Goal: Transaction & Acquisition: Subscribe to service/newsletter

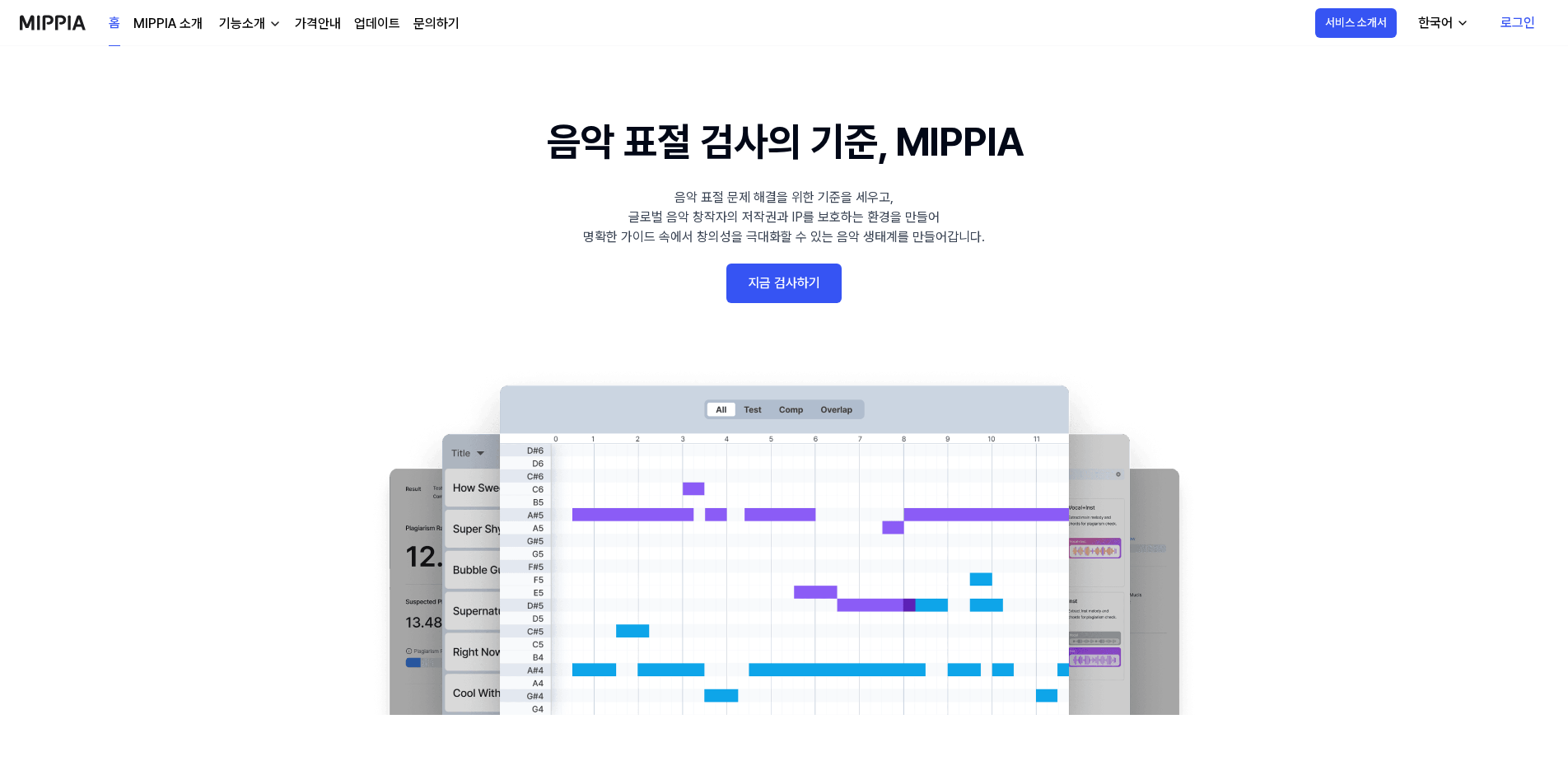
click at [795, 287] on link "지금 검사하기" at bounding box center [784, 283] width 116 height 40
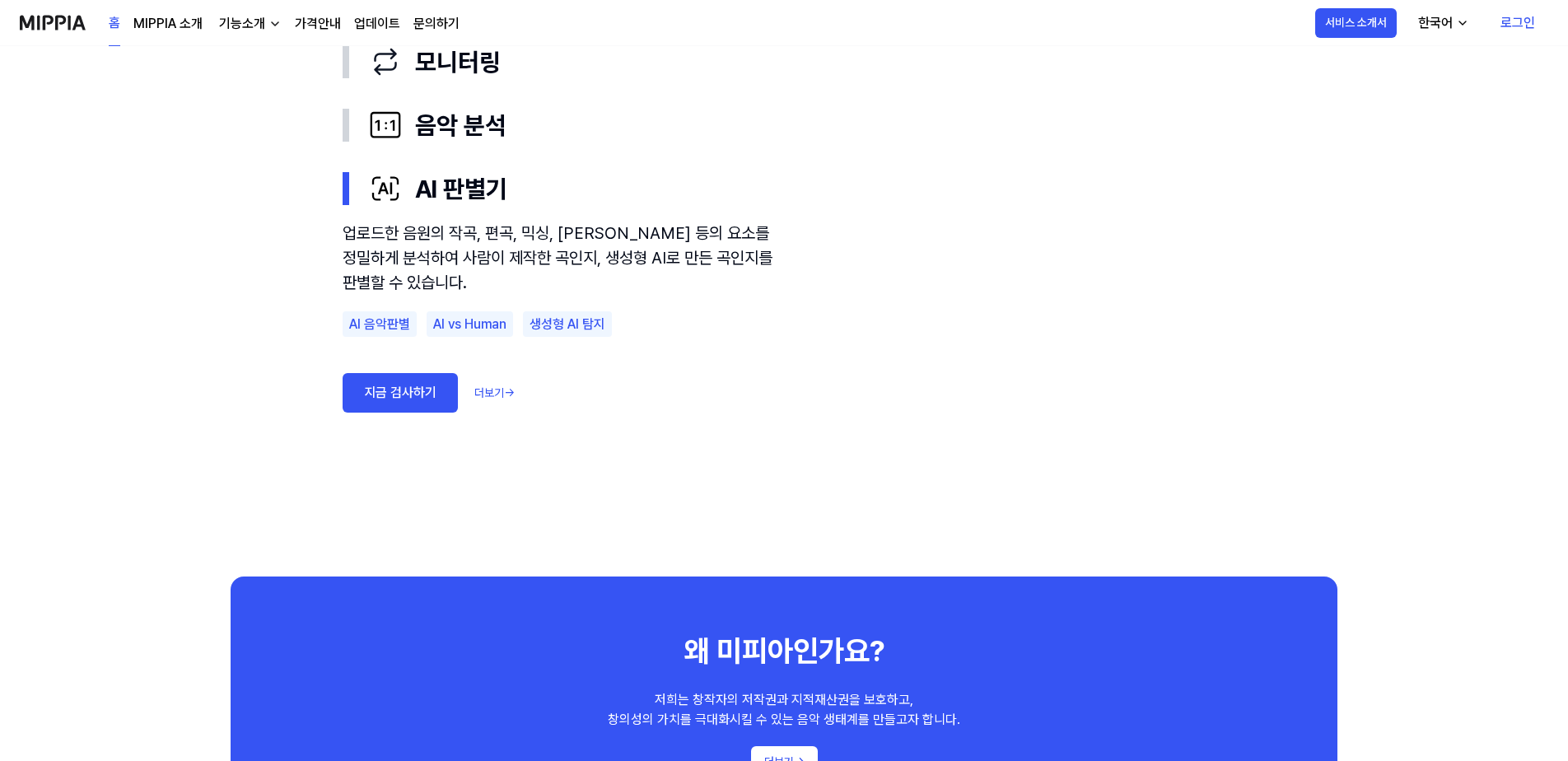
scroll to position [823, 0]
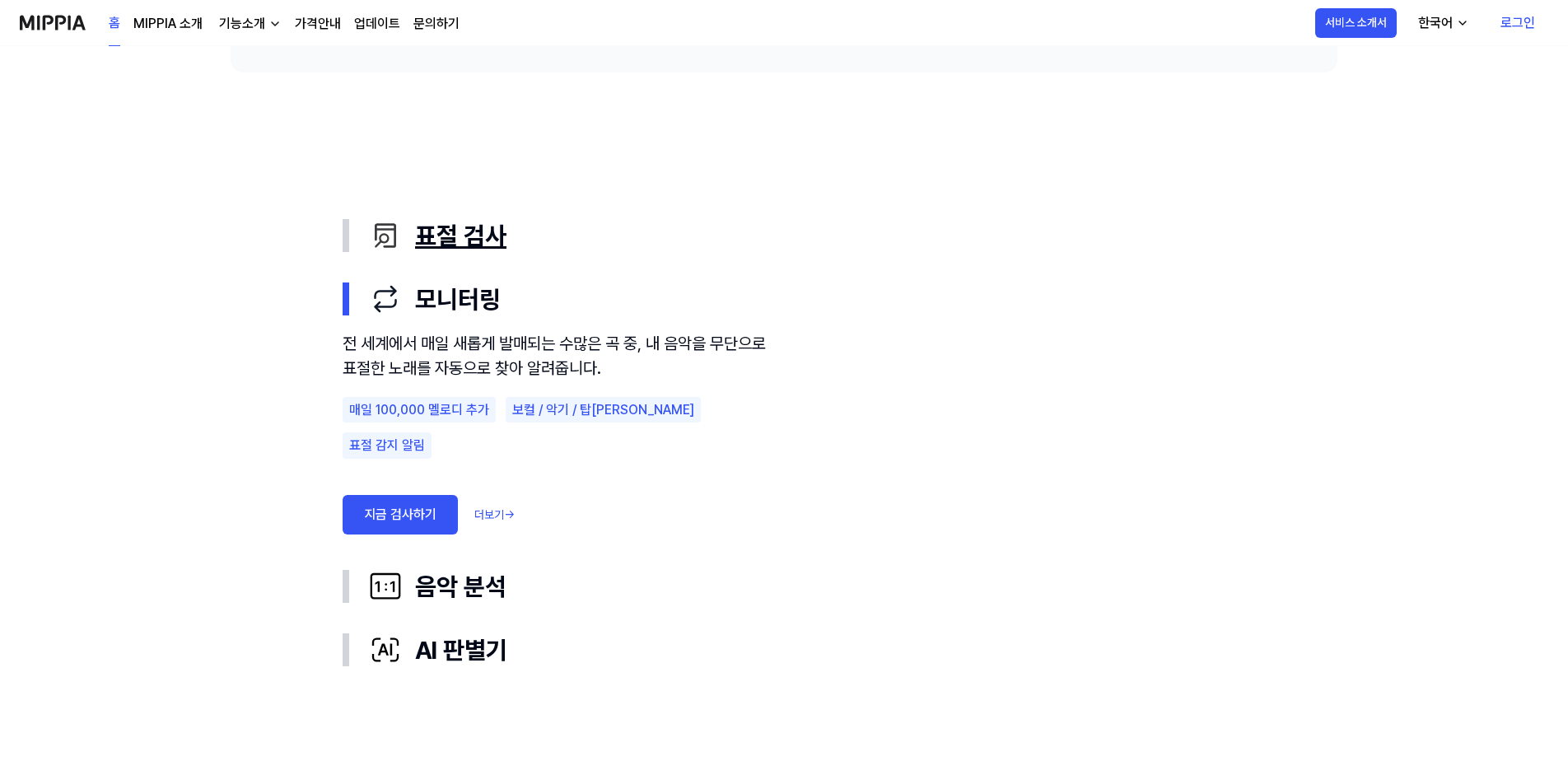
click at [440, 249] on div "표절 검사" at bounding box center [797, 235] width 856 height 37
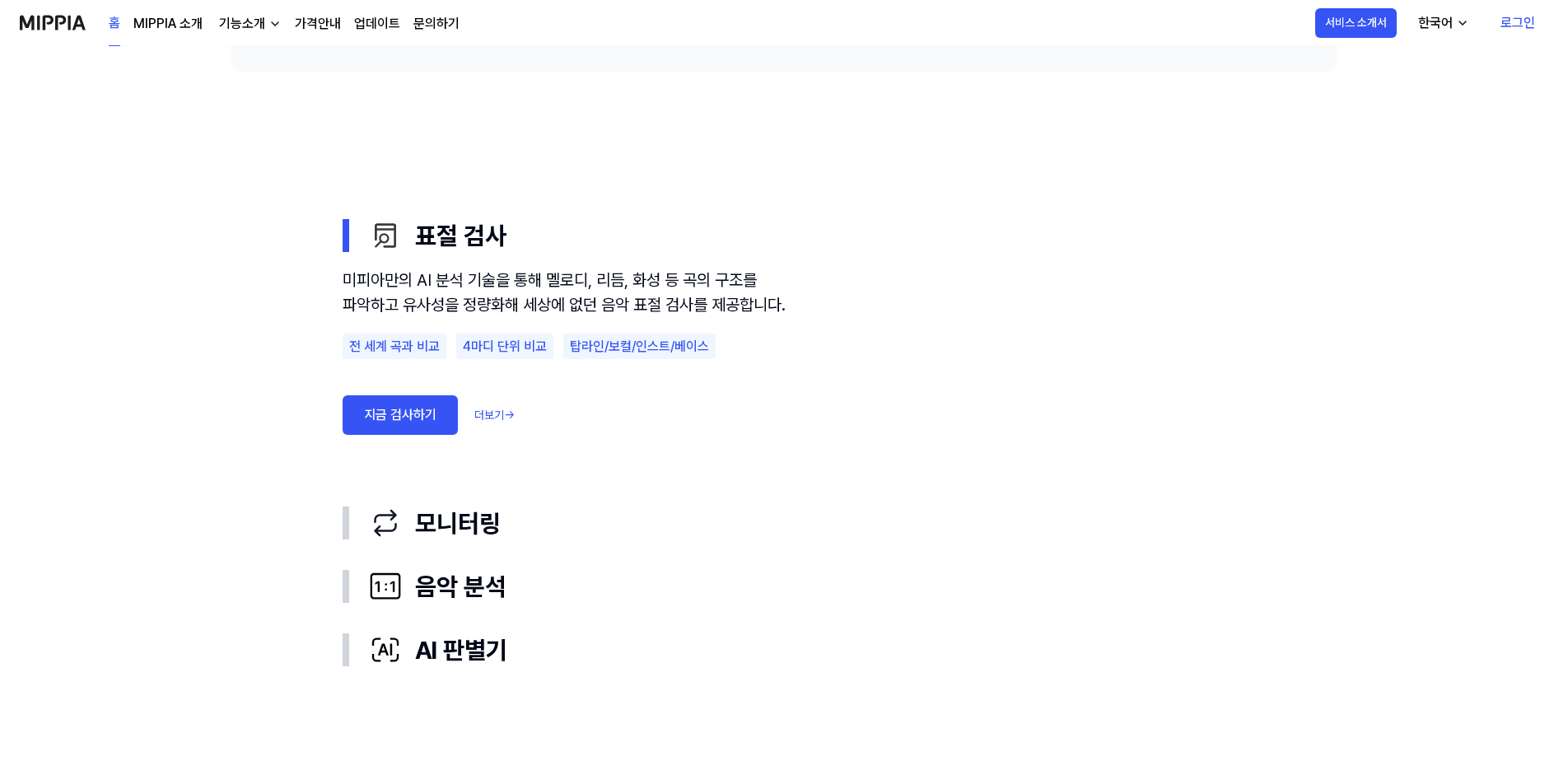
click at [506, 424] on link "더보기 →" at bounding box center [495, 415] width 41 height 17
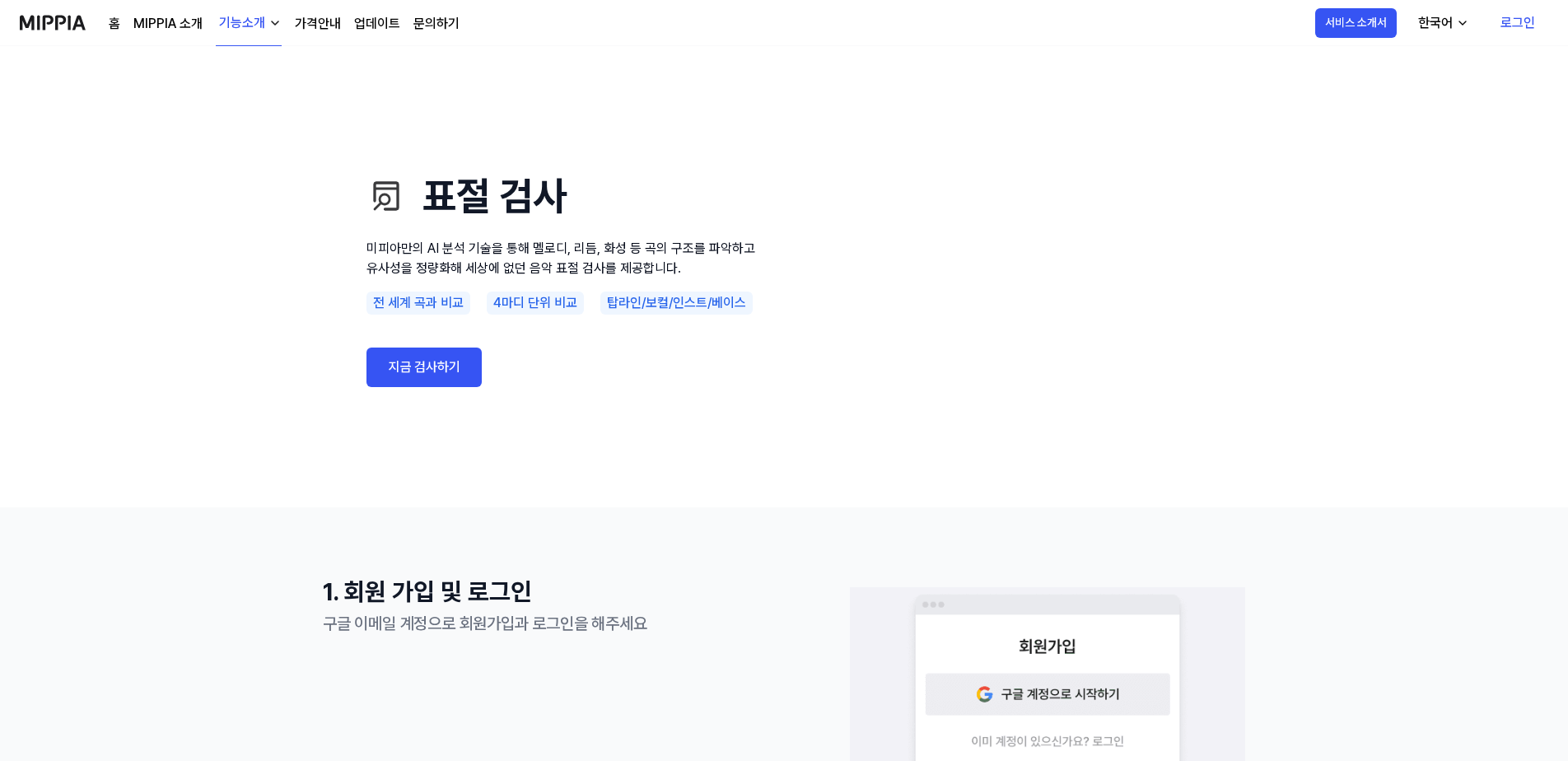
click at [146, 21] on link "MIPPIA 소개" at bounding box center [168, 23] width 70 height 20
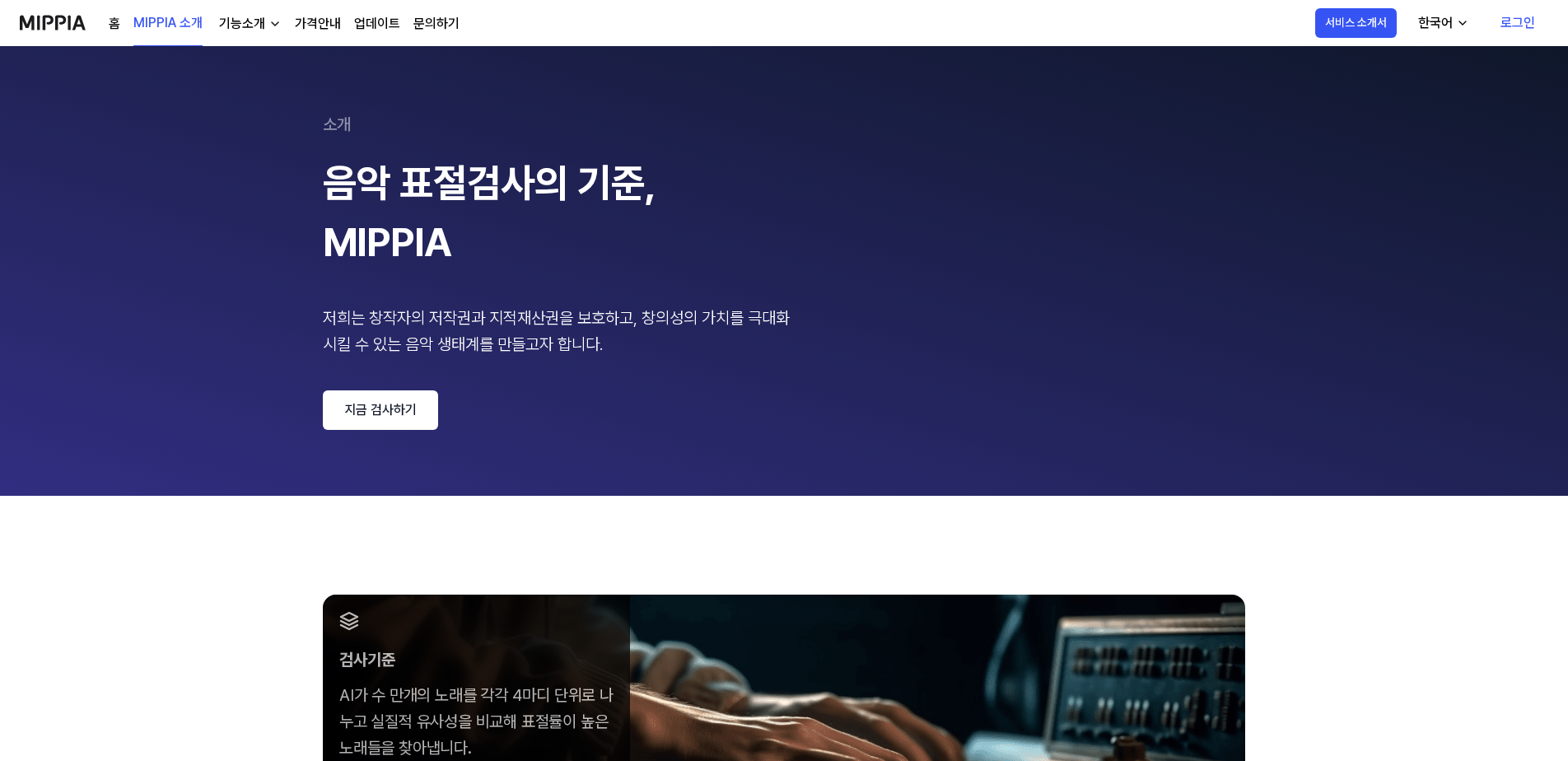
click at [260, 15] on div "기능소개" at bounding box center [242, 23] width 52 height 20
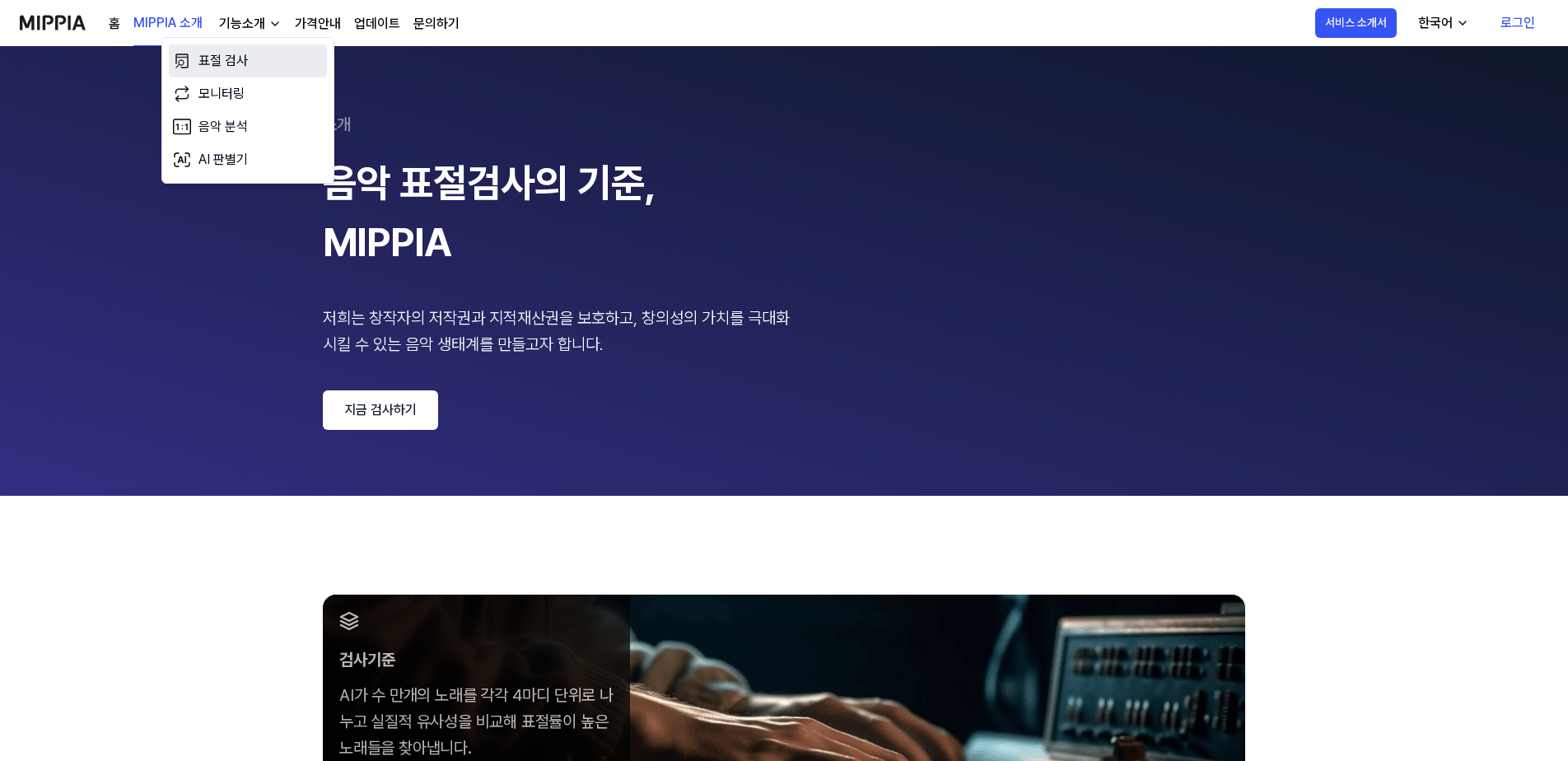
click at [193, 51] on link "표절 검사" at bounding box center [248, 61] width 158 height 33
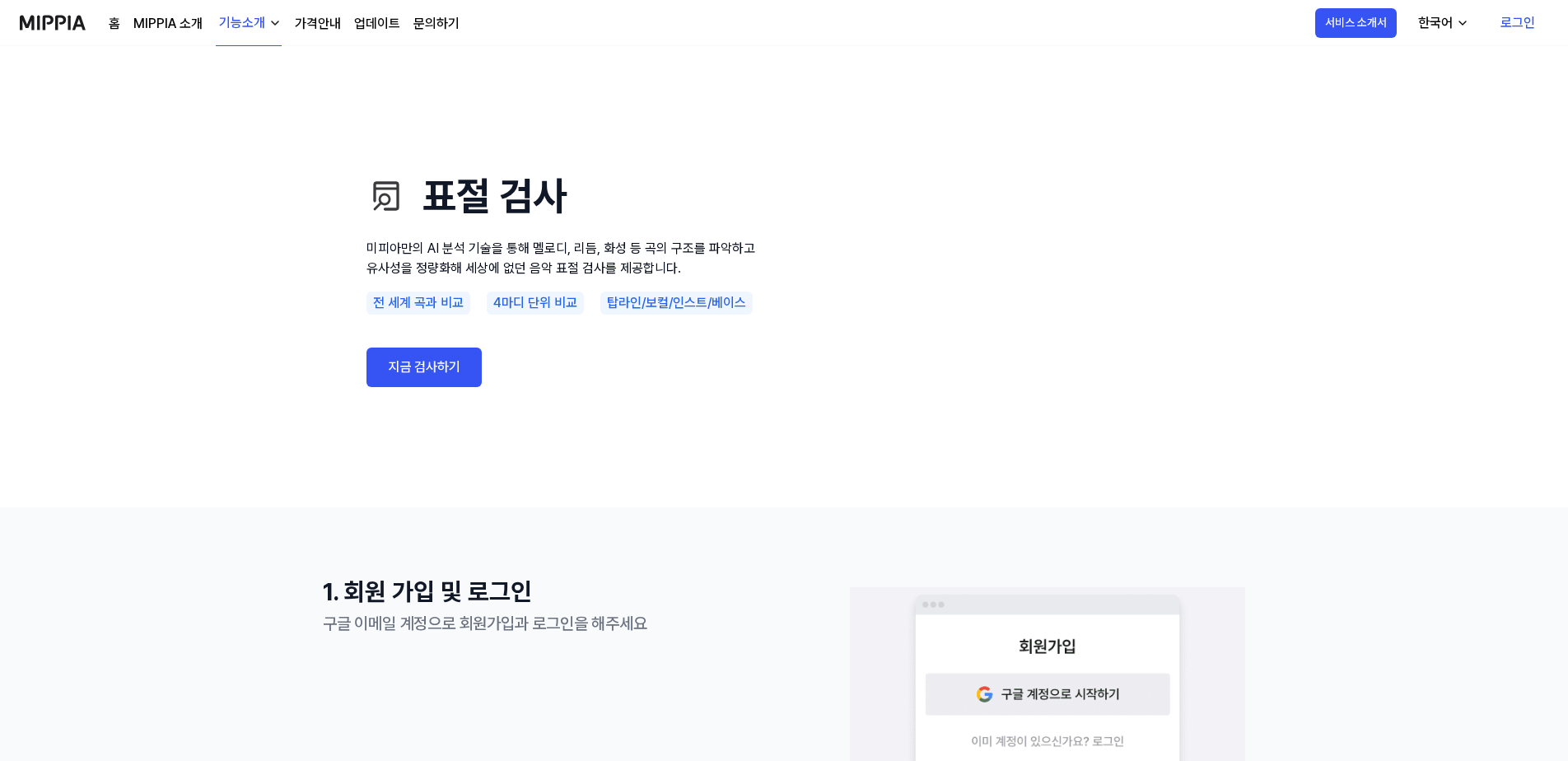
click at [457, 387] on div "표절 검사 미피아만의 AI 분석 기술을 통해 멜로디, 리듬, 화성 등 곡의 구조를 파악하고 유사성을 정량화해 세상에 없던 음악 표절 검사를 제…" at bounding box center [563, 277] width 395 height 329
click at [454, 357] on link "지금 검사하기" at bounding box center [424, 367] width 116 height 40
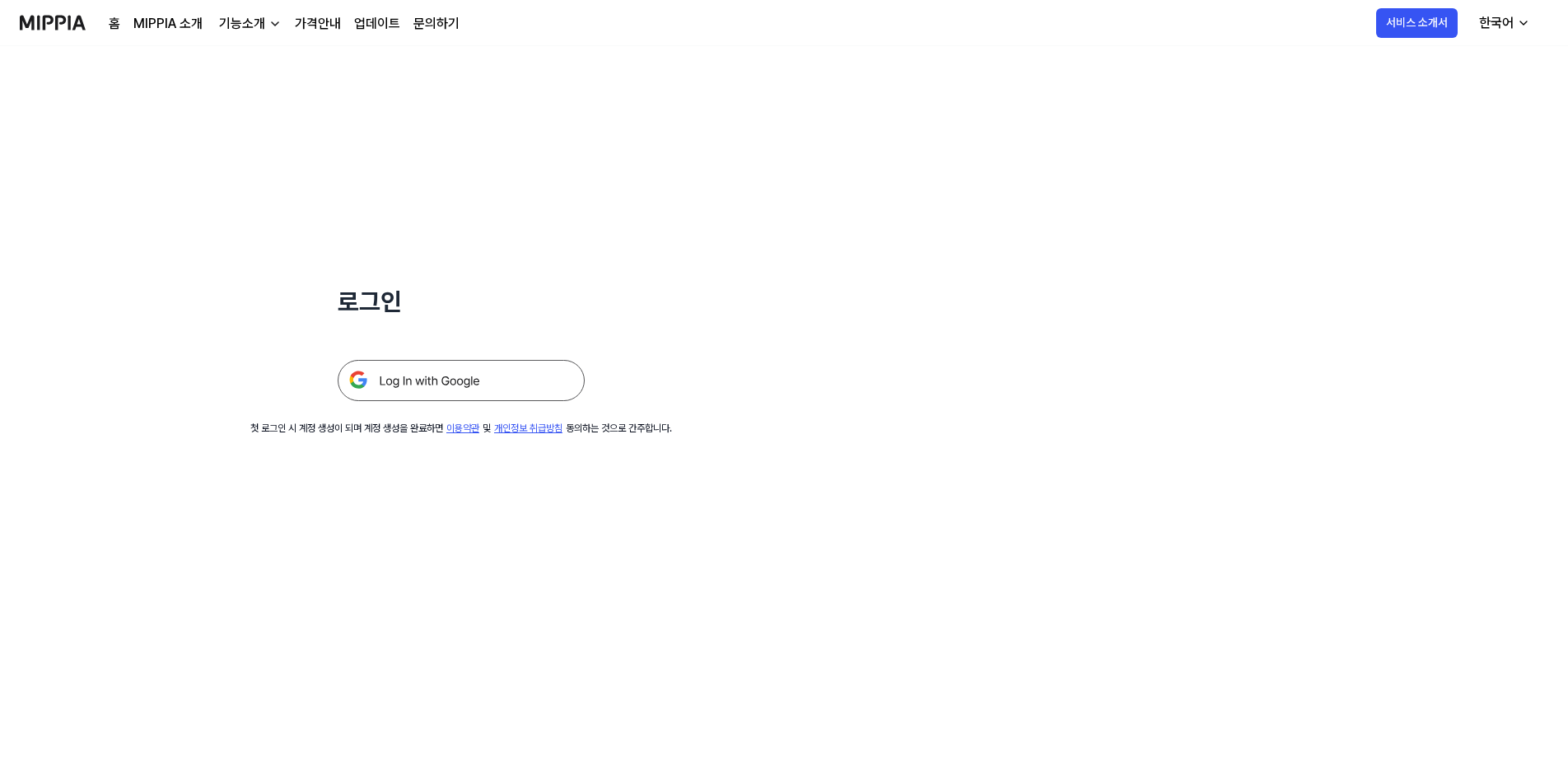
click at [458, 373] on img at bounding box center [460, 380] width 247 height 42
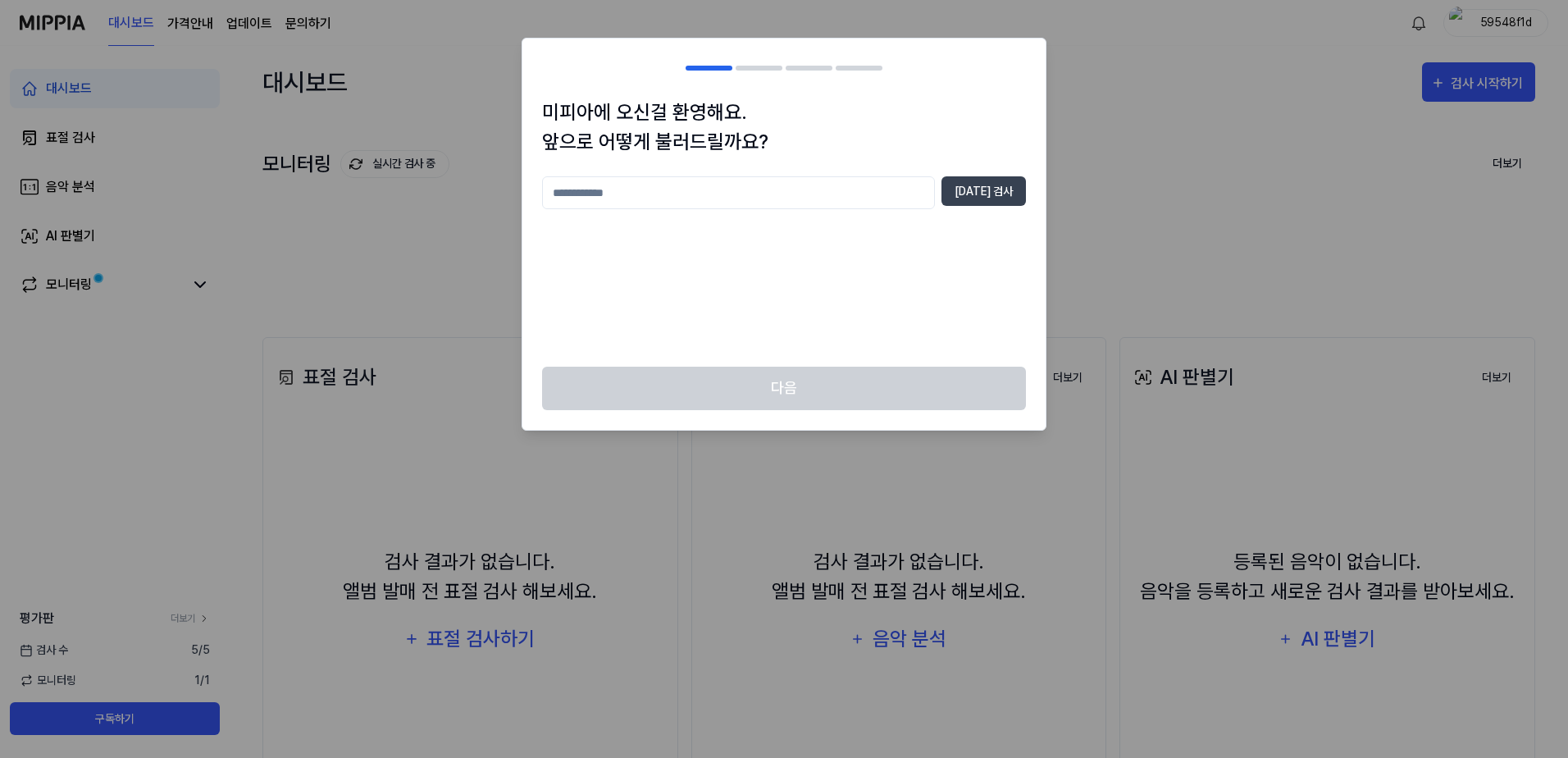
click at [652, 194] on input "text" at bounding box center [739, 193] width 393 height 32
type input "*"
drag, startPoint x: 909, startPoint y: 188, endPoint x: 413, endPoint y: 134, distance: 498.9
click at [410, 133] on body "대시보드 가격안내 업데이트 문의하기 59548f1d 대시보드 표절 검사 음악 분석 AI 판별기 모니터링 평가판 더보기 검사 [DATE] 모니터…" at bounding box center [784, 379] width 1568 height 758
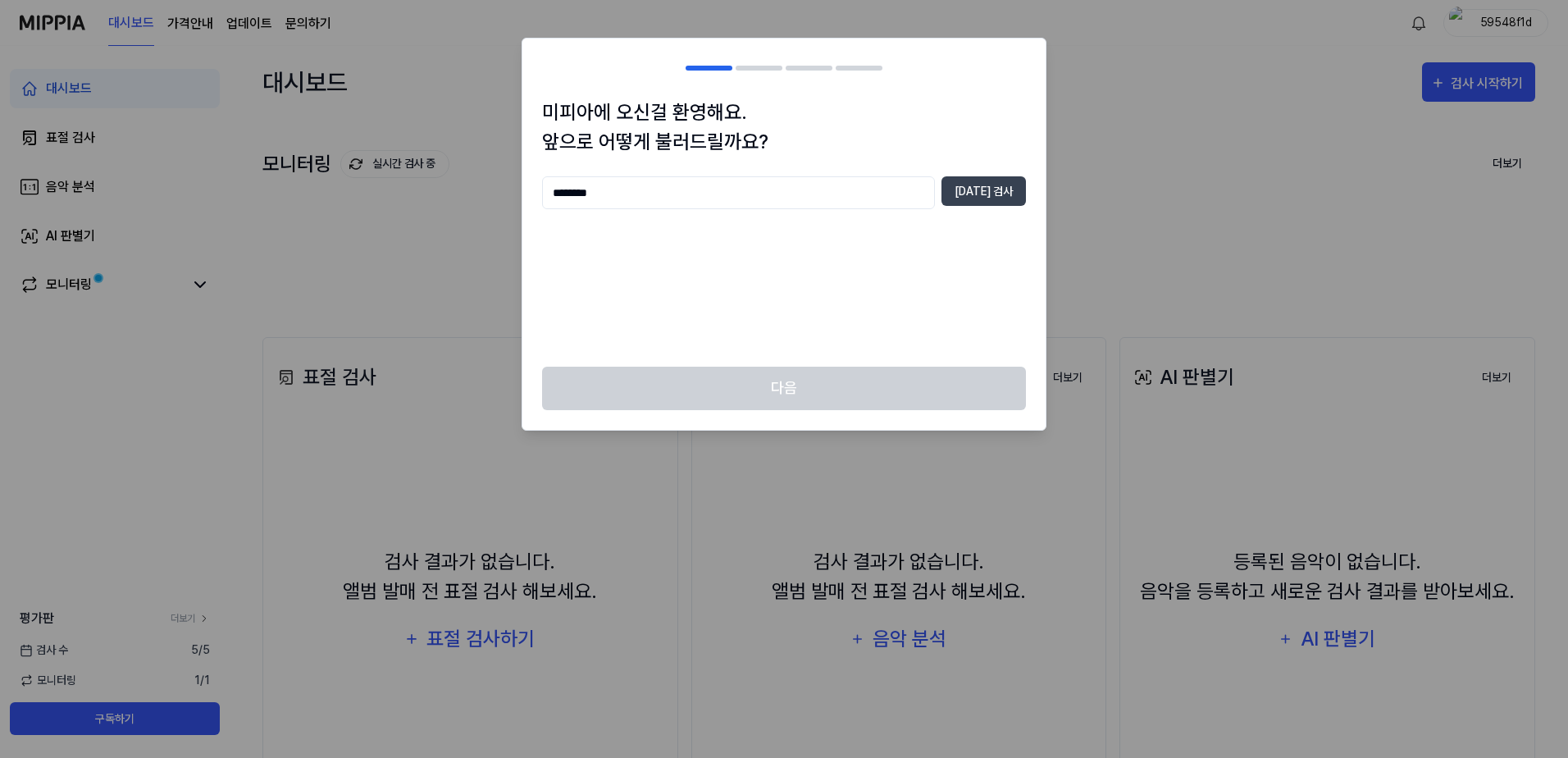
click at [580, 195] on input "********" at bounding box center [739, 193] width 393 height 32
click at [580, 185] on input "**********" at bounding box center [739, 193] width 393 height 32
click at [585, 188] on input "**********" at bounding box center [739, 193] width 393 height 32
click at [661, 196] on input "**********" at bounding box center [739, 193] width 393 height 32
click at [590, 195] on input "**********" at bounding box center [739, 193] width 393 height 32
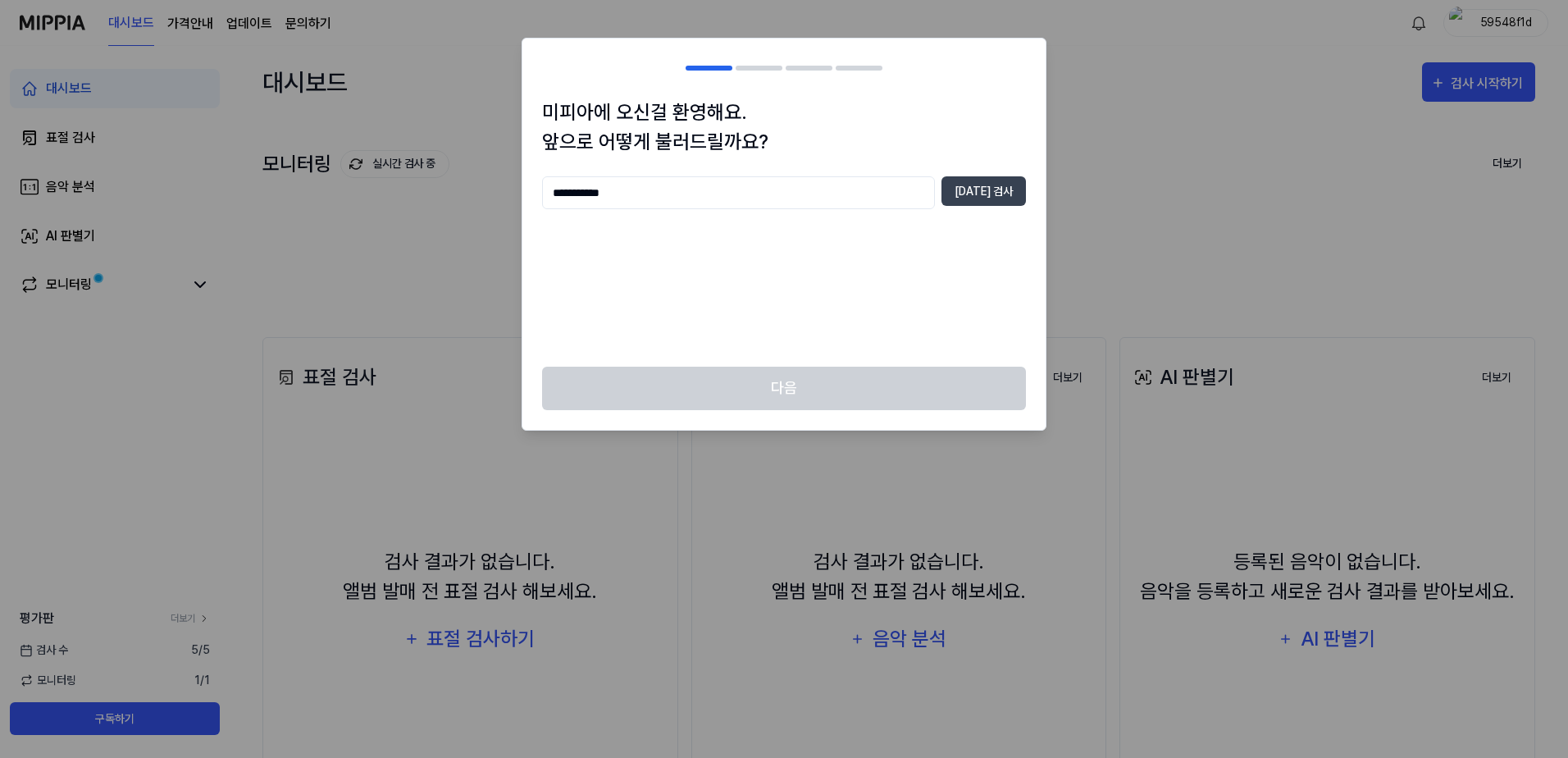
click at [632, 195] on input "**********" at bounding box center [739, 193] width 393 height 32
drag, startPoint x: 599, startPoint y: 185, endPoint x: 618, endPoint y: 194, distance: 21.0
click at [618, 194] on input "**********" at bounding box center [739, 193] width 393 height 32
click at [689, 189] on input "**********" at bounding box center [739, 193] width 393 height 32
drag, startPoint x: 552, startPoint y: 186, endPoint x: 602, endPoint y: 191, distance: 50.2
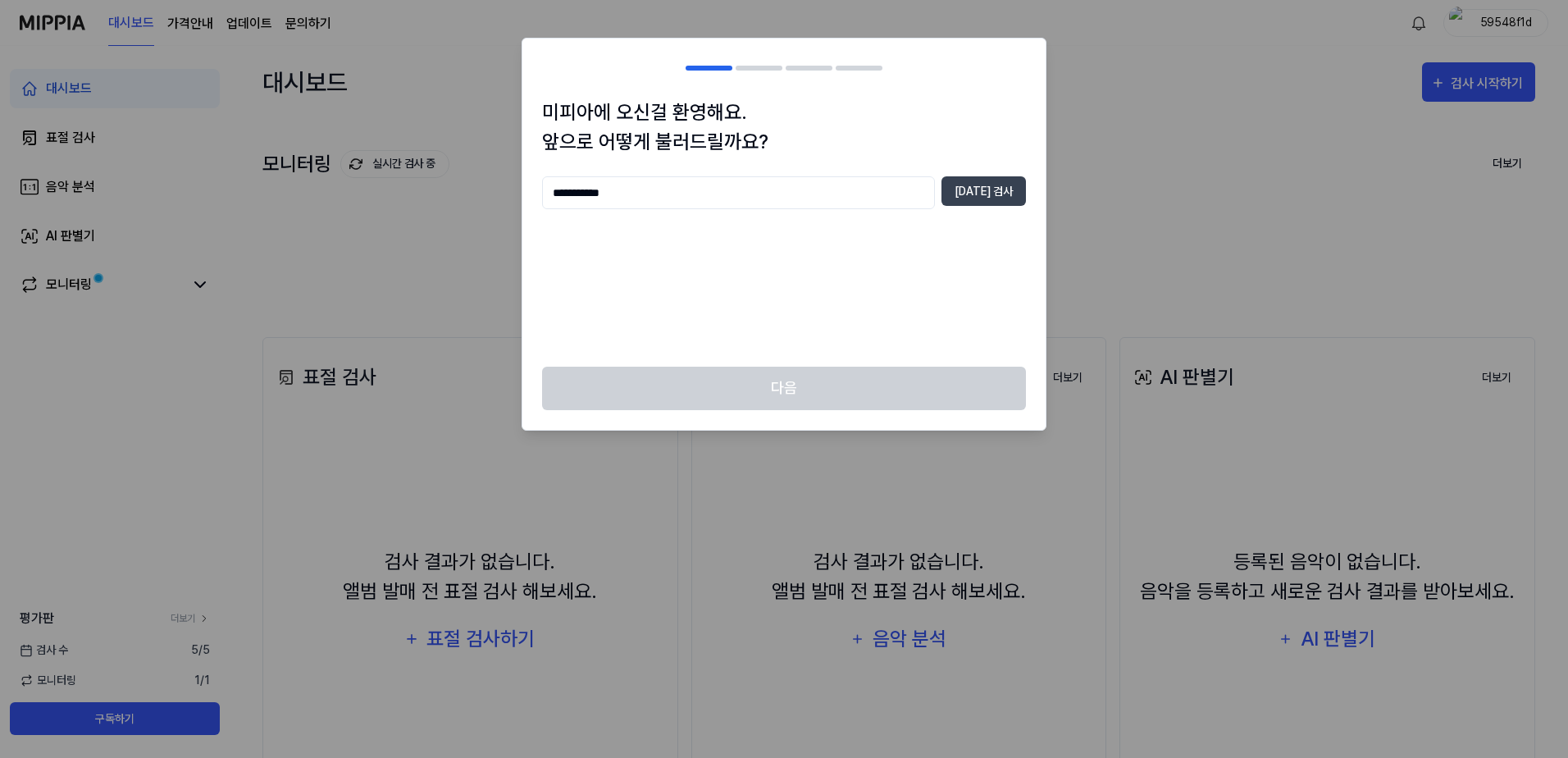
click at [602, 191] on input "**********" at bounding box center [739, 193] width 393 height 32
type input "***"
click at [1011, 192] on button "[DATE] 검사" at bounding box center [984, 191] width 85 height 30
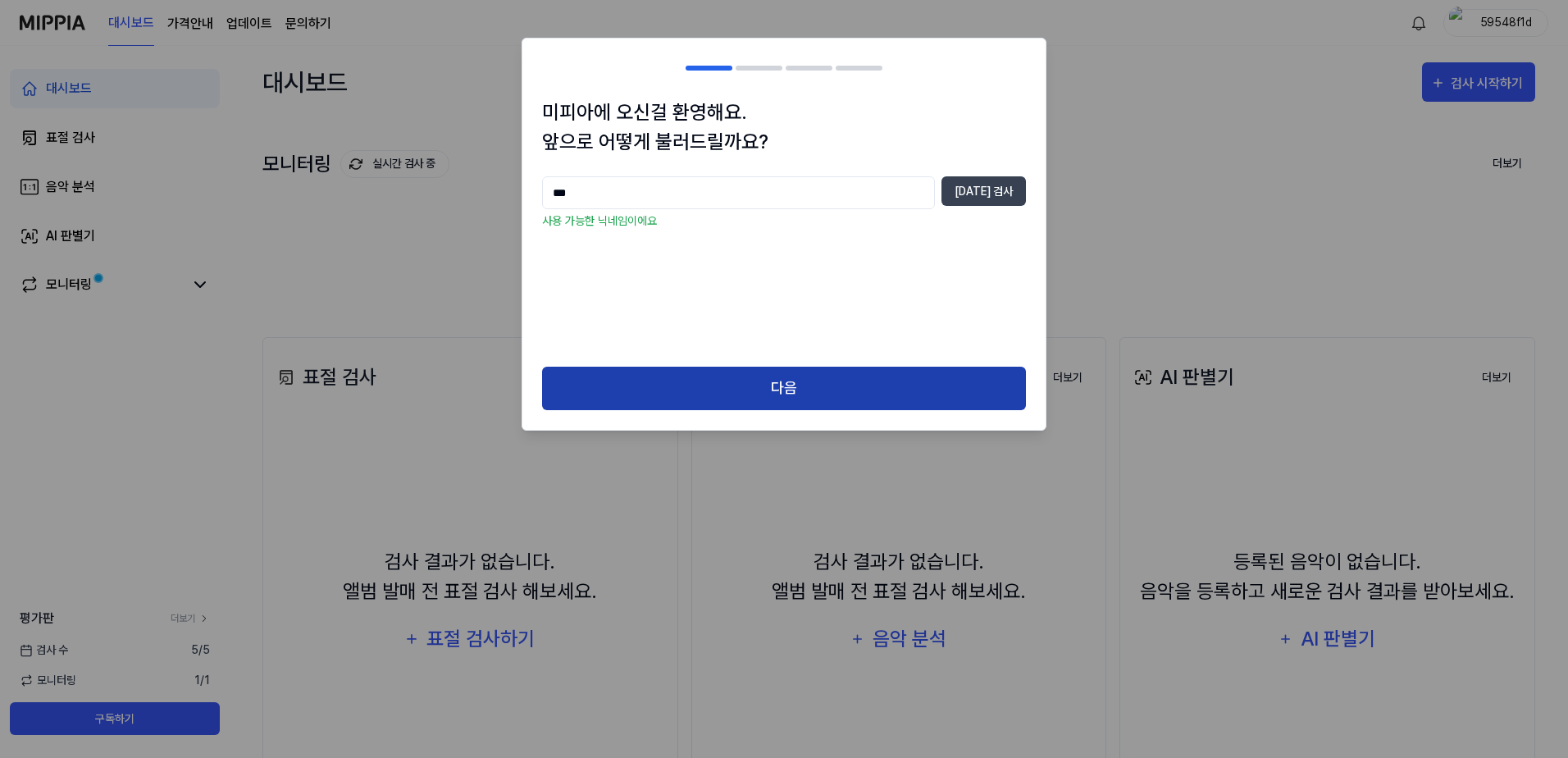
click at [800, 396] on button "다음" at bounding box center [784, 388] width 484 height 43
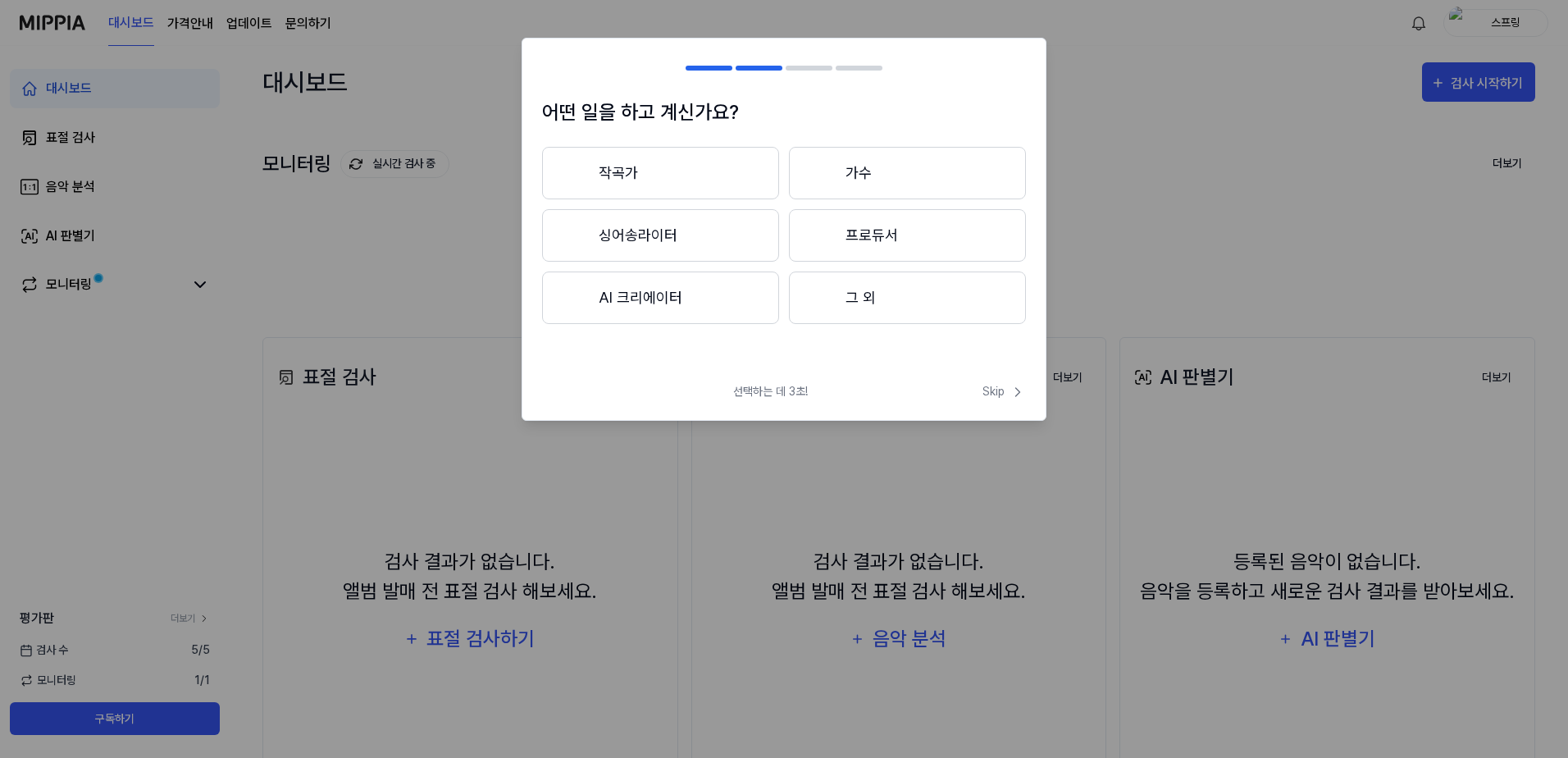
click at [882, 310] on button "그 외" at bounding box center [907, 297] width 237 height 52
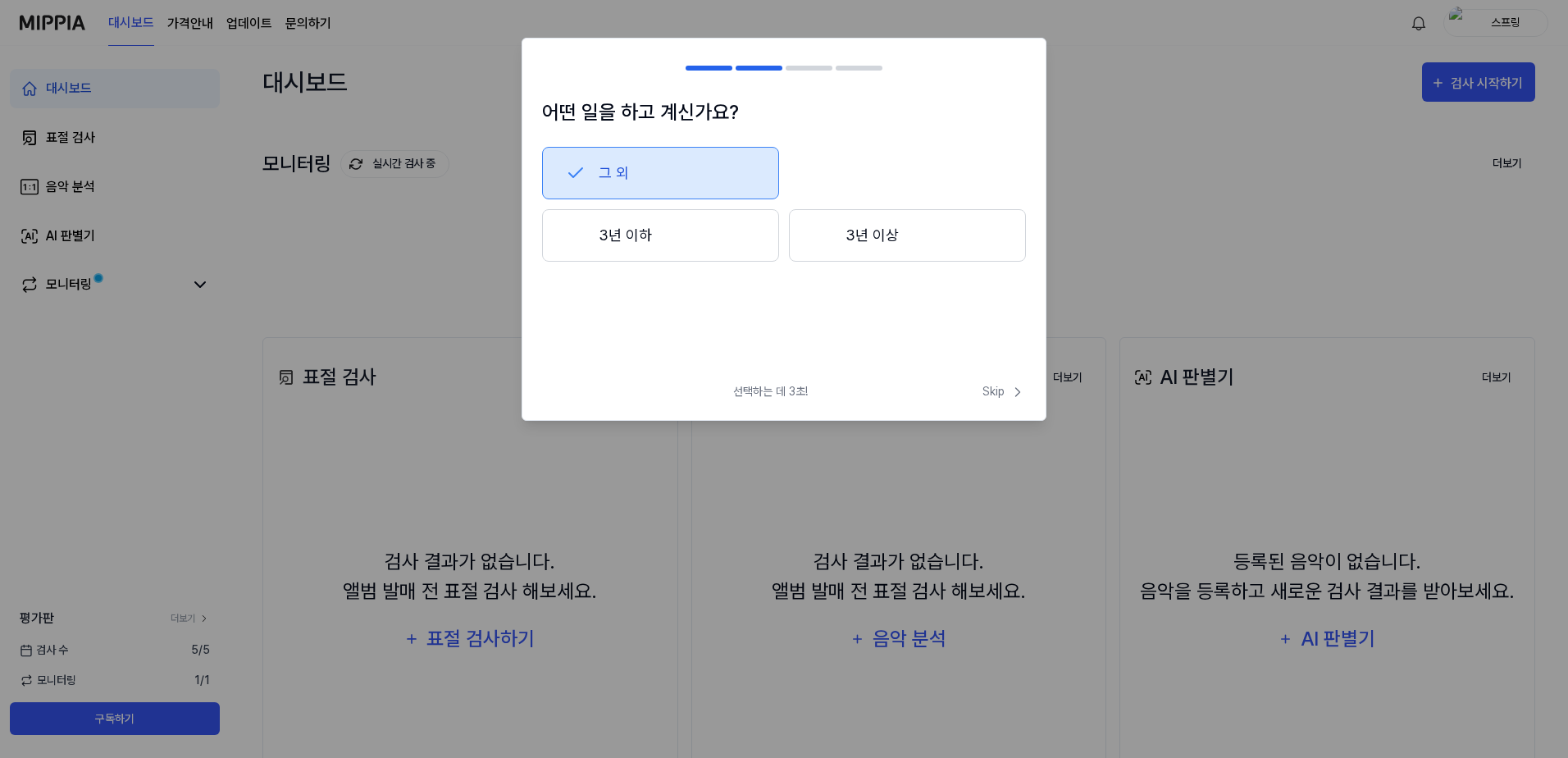
click at [920, 235] on button "3년 이상" at bounding box center [907, 235] width 237 height 52
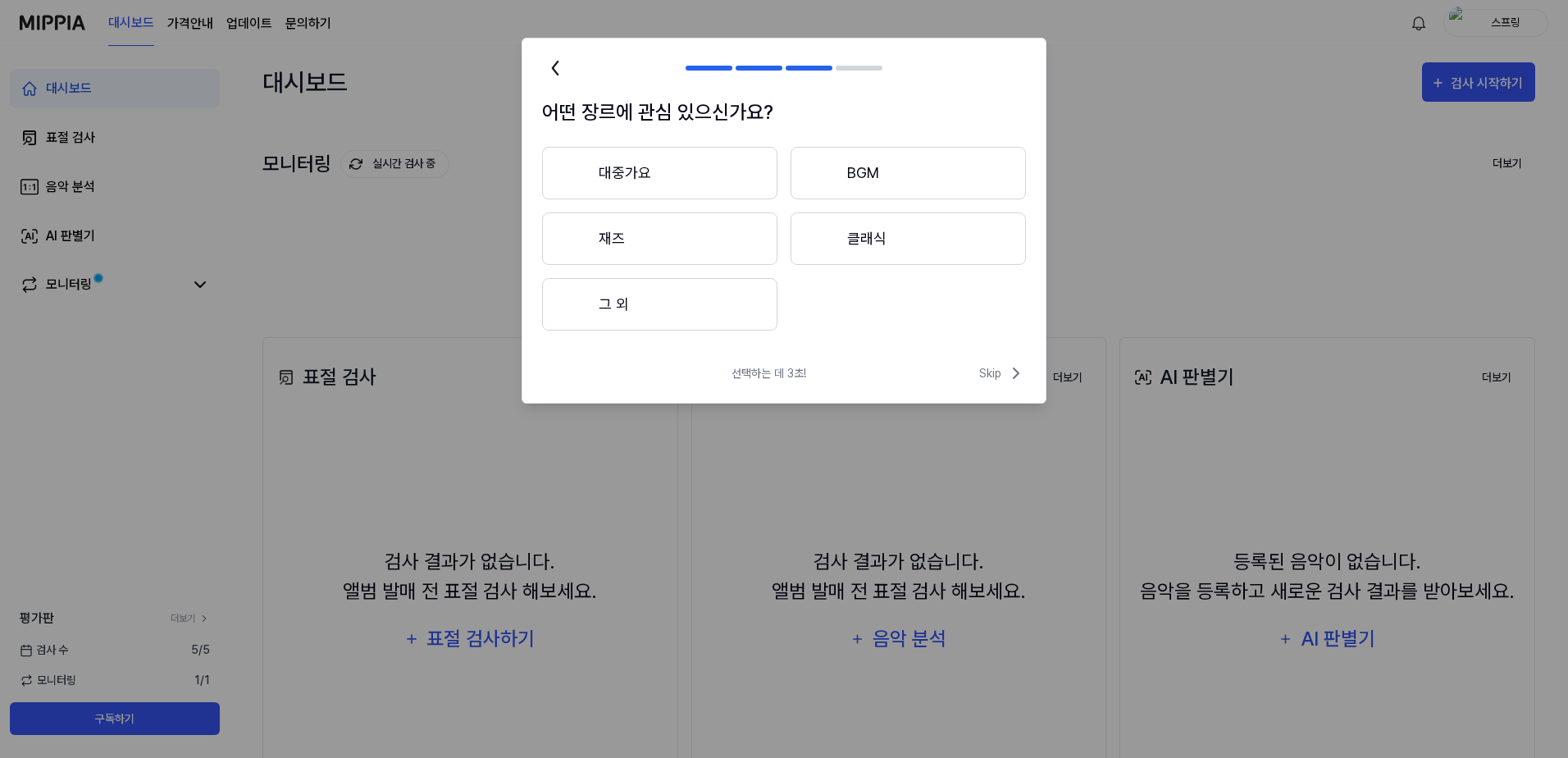
click at [695, 187] on button "대중가요" at bounding box center [659, 173] width 235 height 52
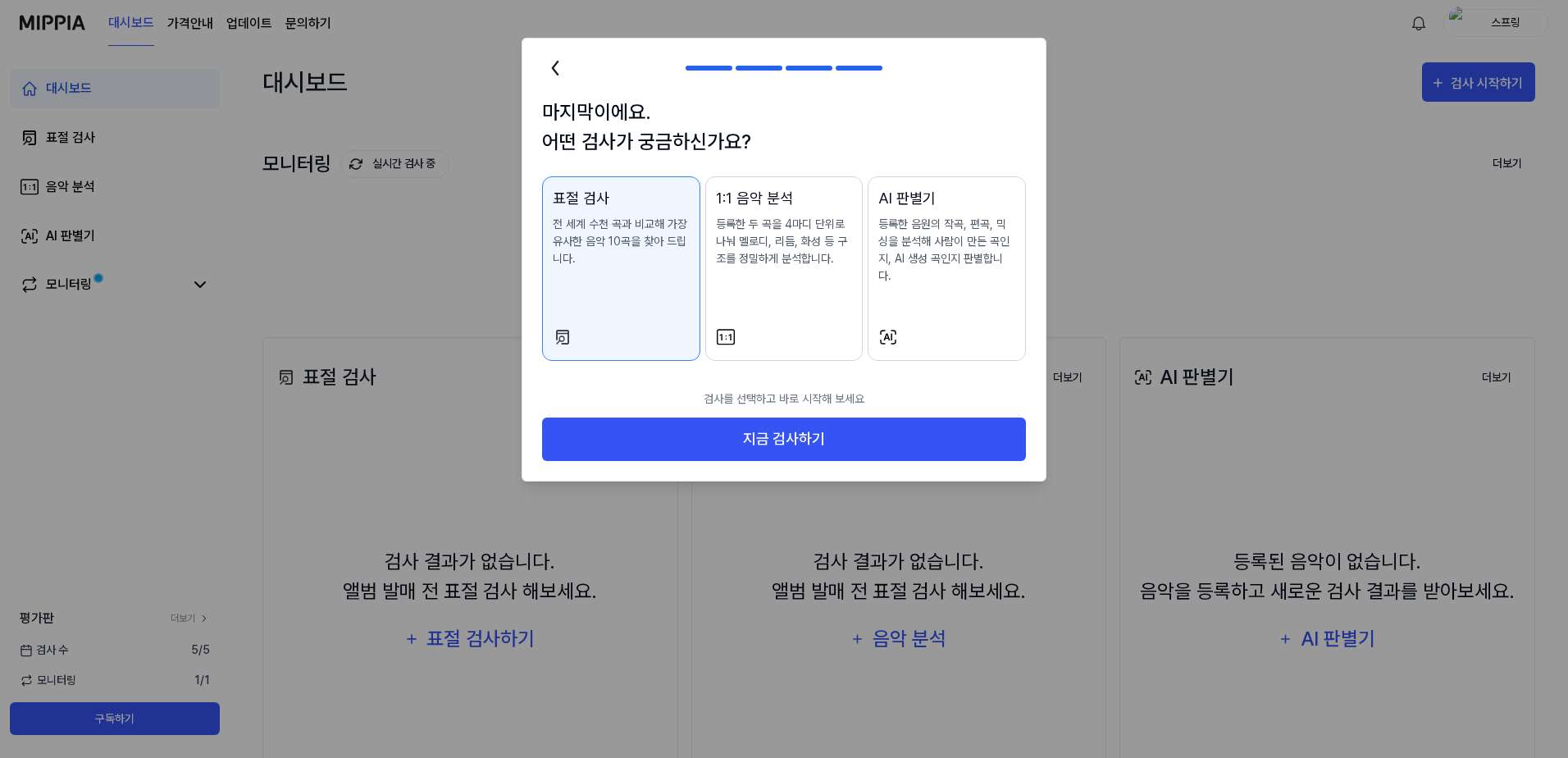
click at [801, 243] on p "등록한 두 곡을 4마디 단위로 나눠 멜로디, 리듬, 화성 등 구조를 정밀하게 분석합니다." at bounding box center [784, 241] width 137 height 51
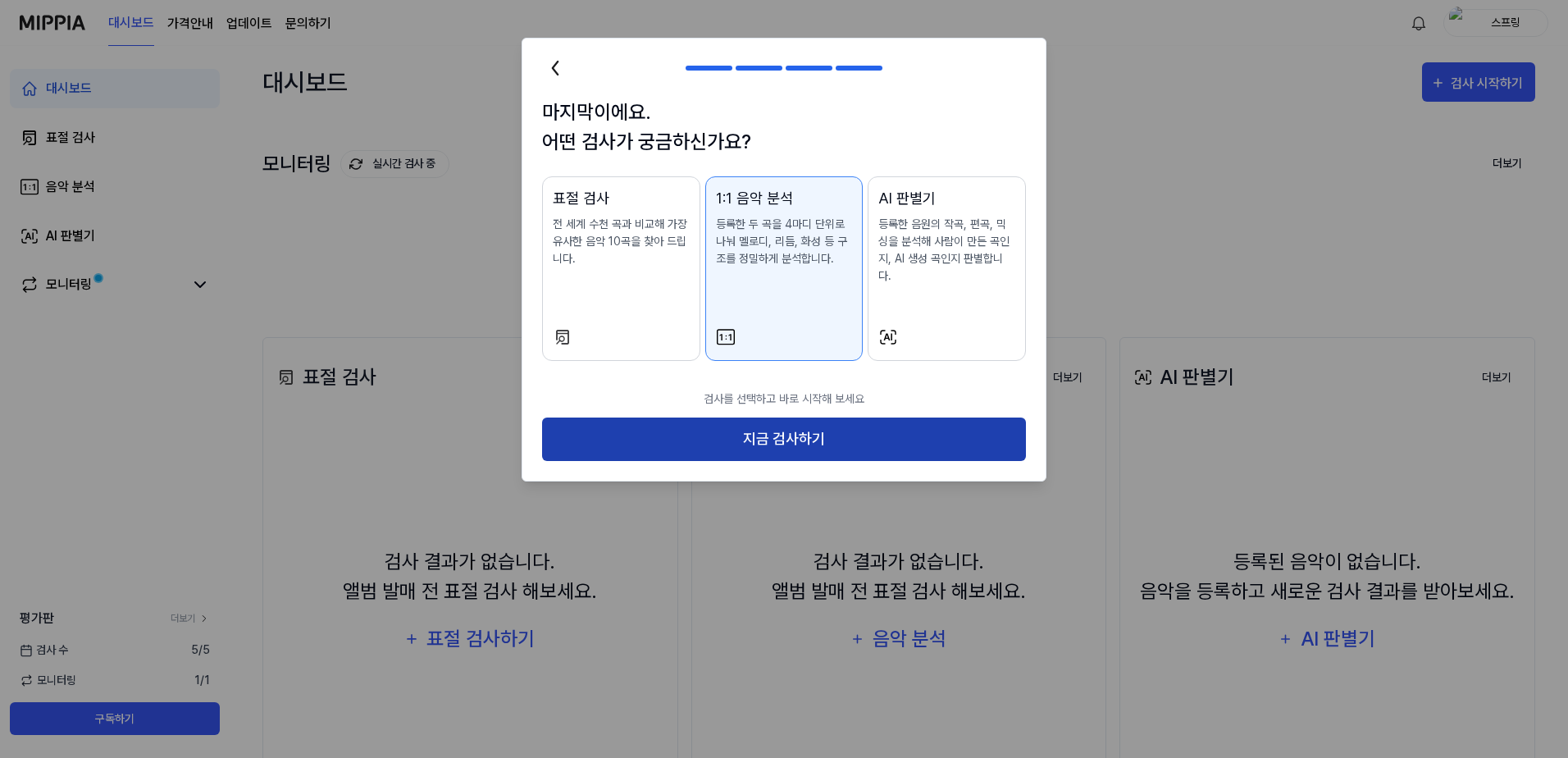
click at [799, 428] on button "지금 검사하기" at bounding box center [784, 439] width 484 height 43
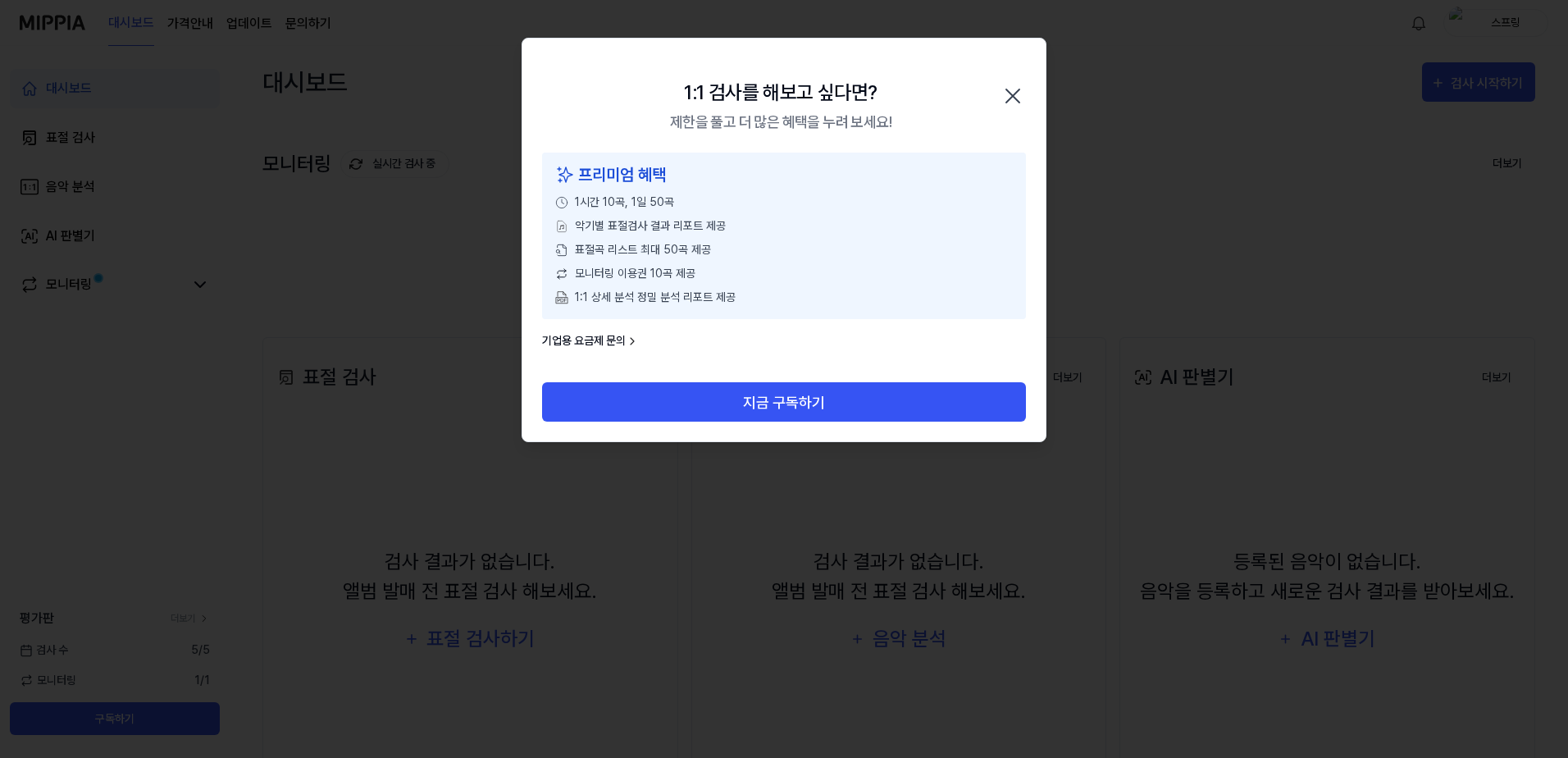
click at [594, 340] on link "기업용 요금제 문의" at bounding box center [590, 340] width 96 height 17
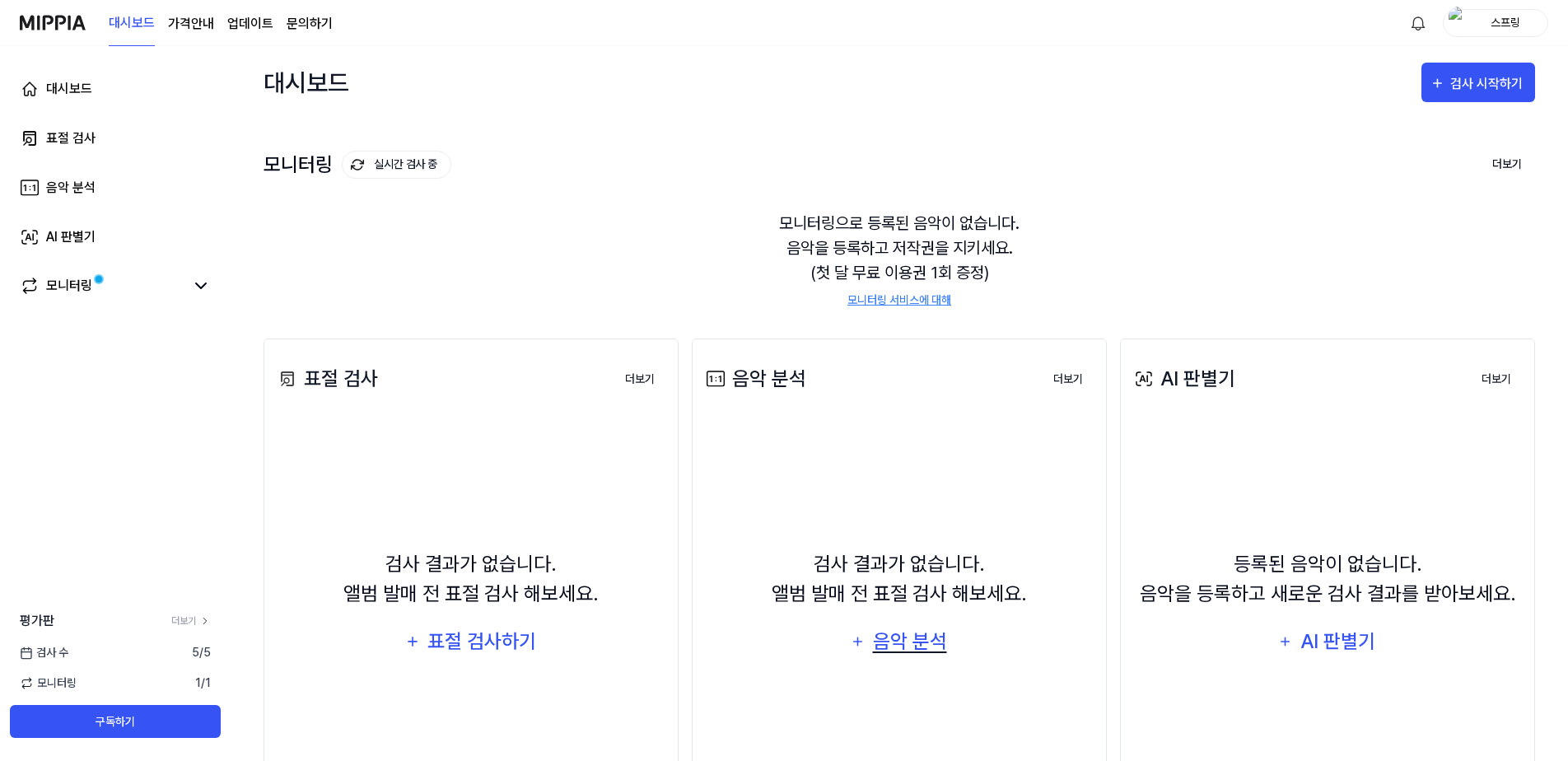
click at [930, 646] on div "음악 분석" at bounding box center [910, 641] width 79 height 32
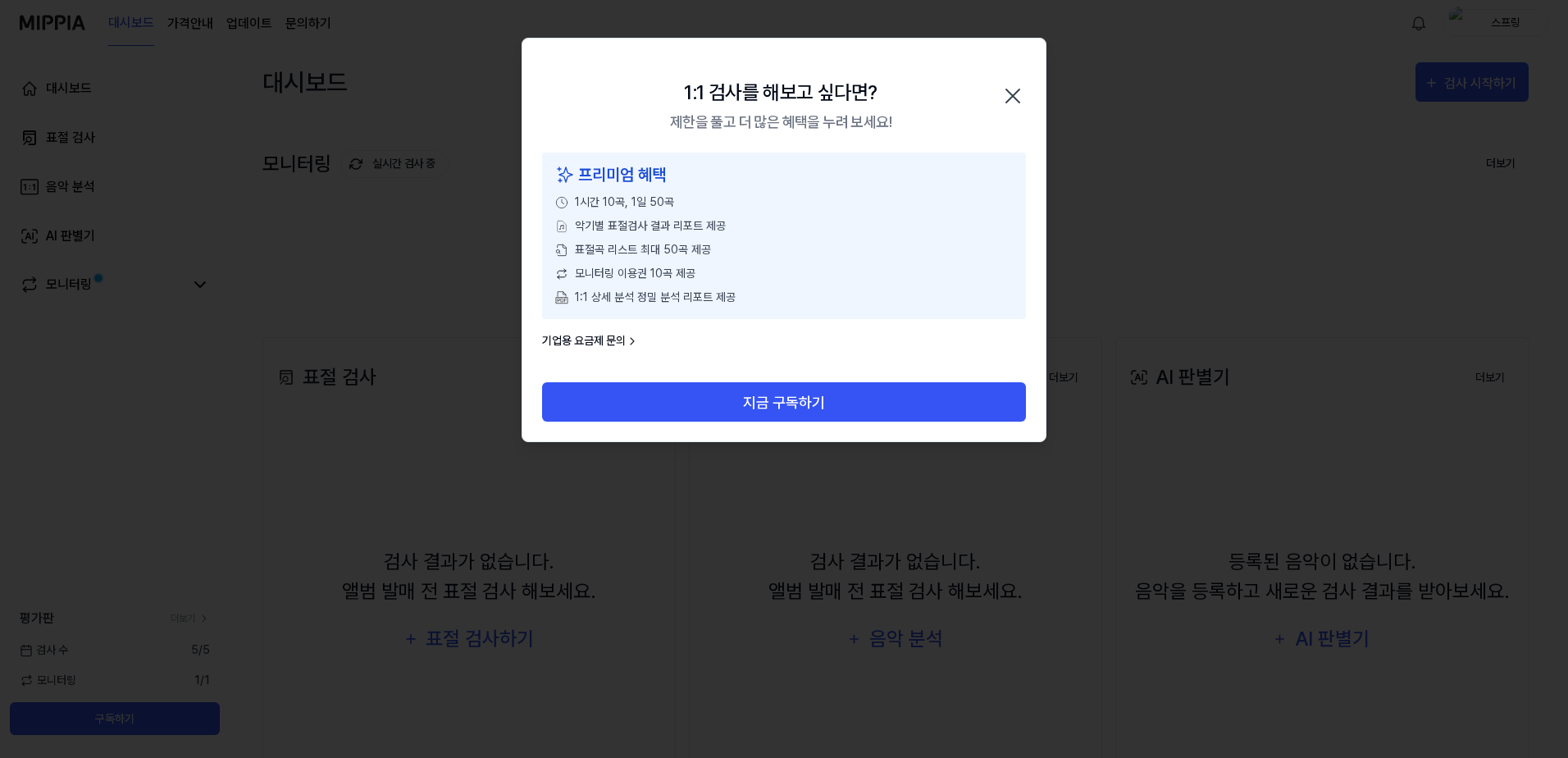
click at [1025, 79] on div "1:1 검사를 해보고 싶다면? 제한을 풀고 더 많은 혜택을 누려 보세요! 닫기" at bounding box center [784, 95] width 523 height 114
drag, startPoint x: 1012, startPoint y: 95, endPoint x: 1004, endPoint y: 105, distance: 12.8
click at [1009, 96] on icon "button" at bounding box center [1012, 95] width 26 height 26
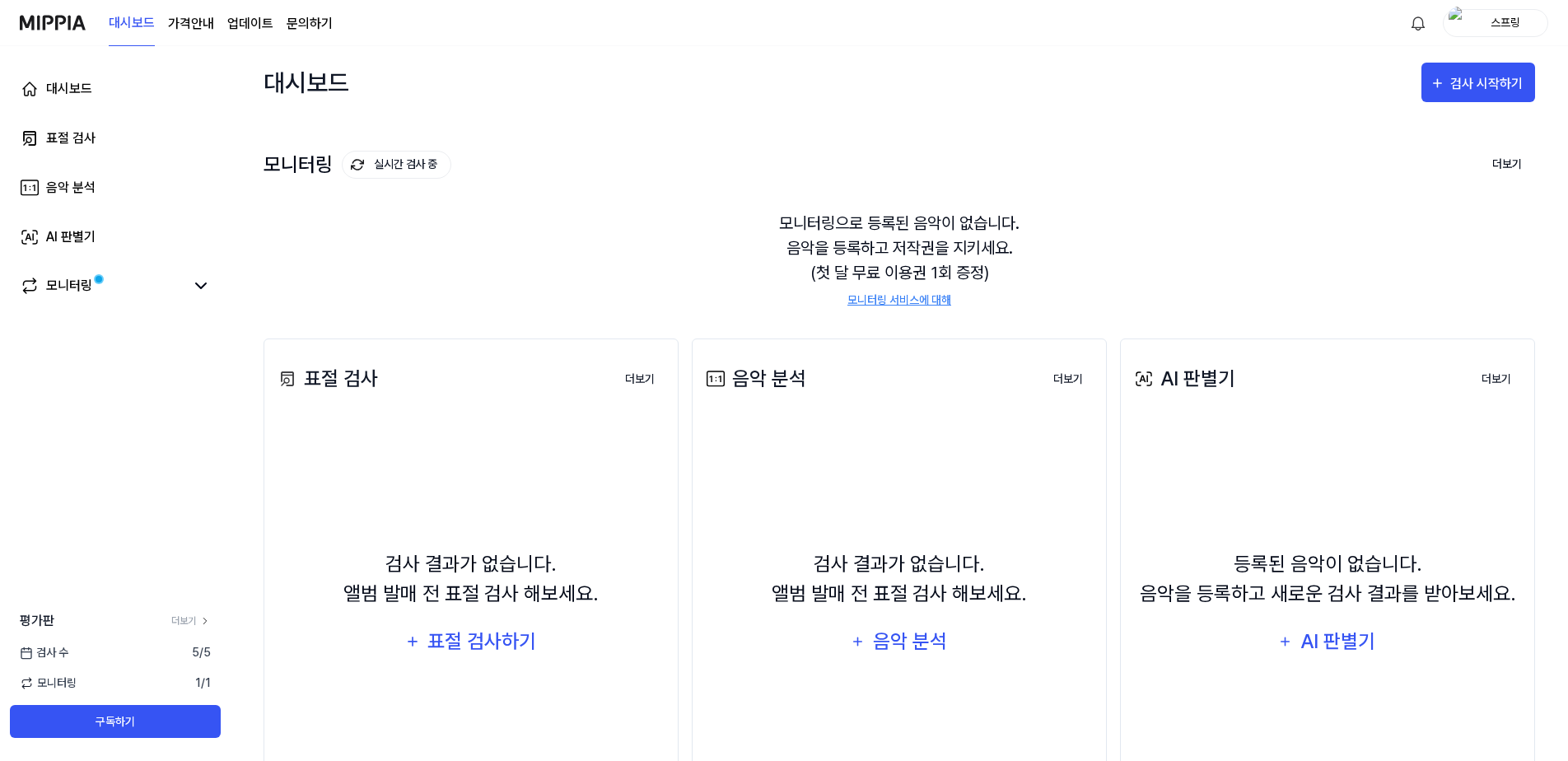
click at [888, 294] on link "모니터링 서비스에 대해" at bounding box center [899, 299] width 104 height 17
click at [1460, 73] on div "검사 시작하기" at bounding box center [1488, 84] width 77 height 22
click at [1434, 171] on div "음악 분석" at bounding box center [1449, 174] width 143 height 22
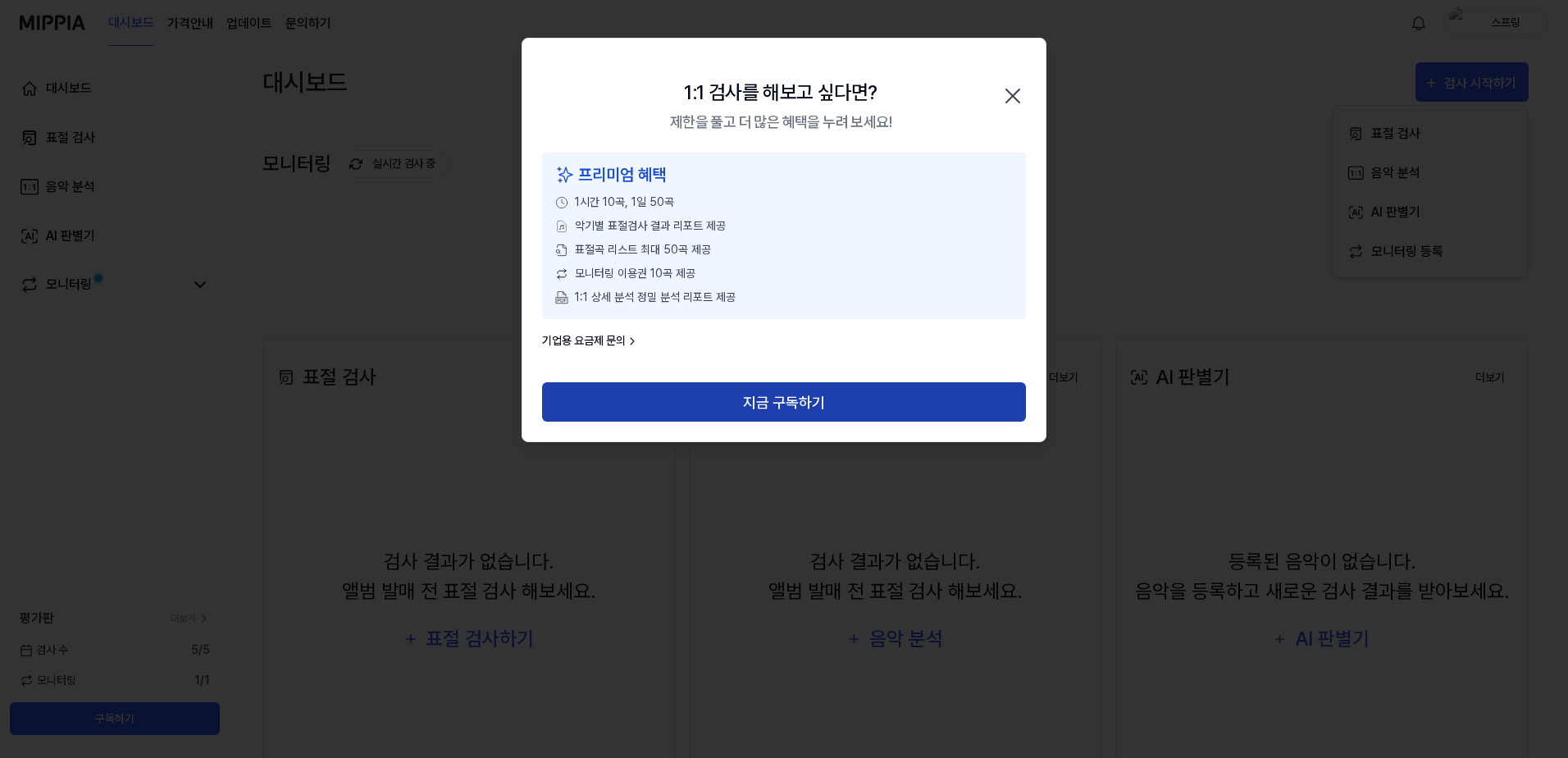
click at [823, 396] on button "지금 구독하기" at bounding box center [784, 402] width 484 height 40
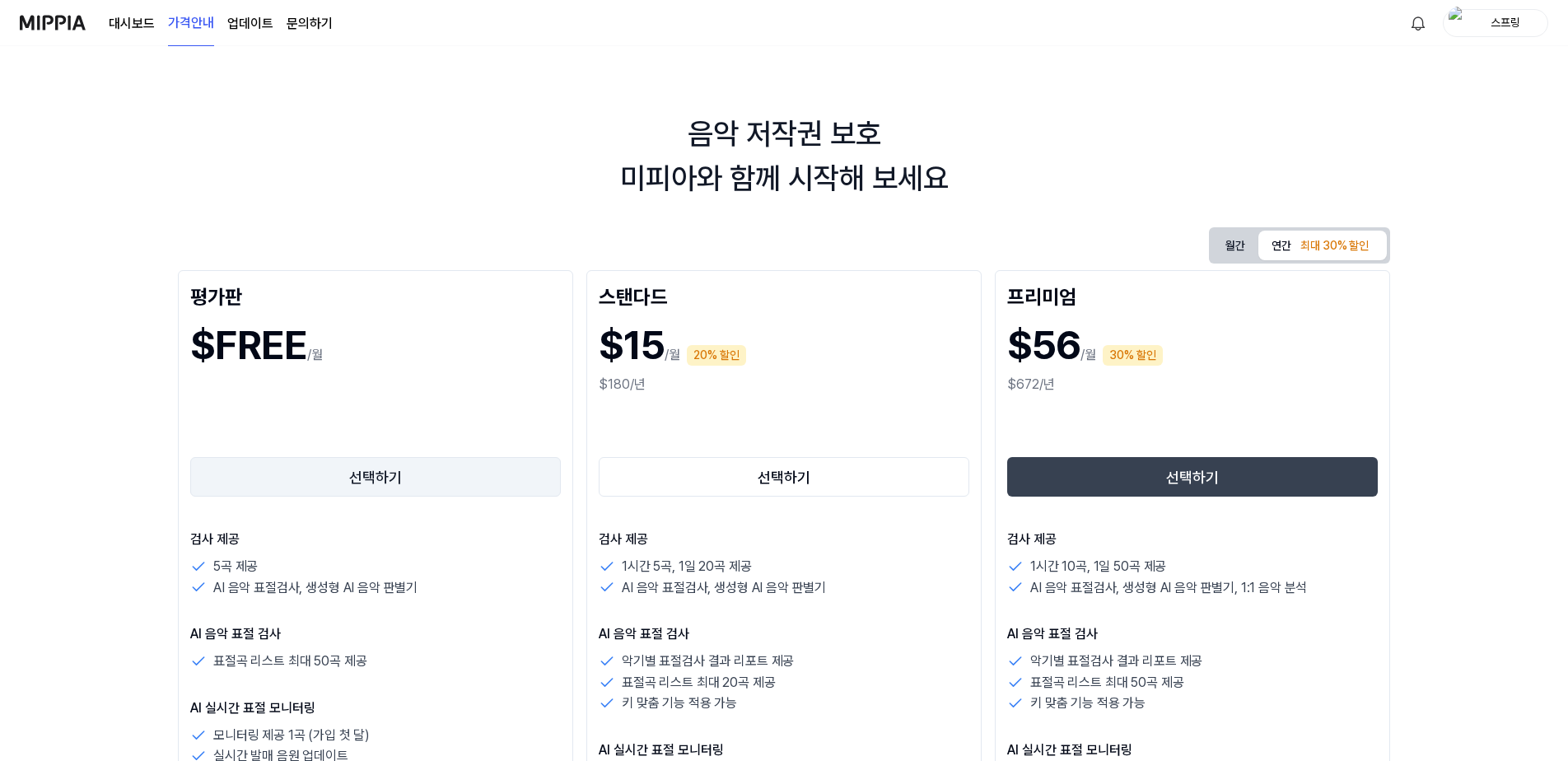
click at [380, 484] on button "선택하기" at bounding box center [375, 476] width 371 height 40
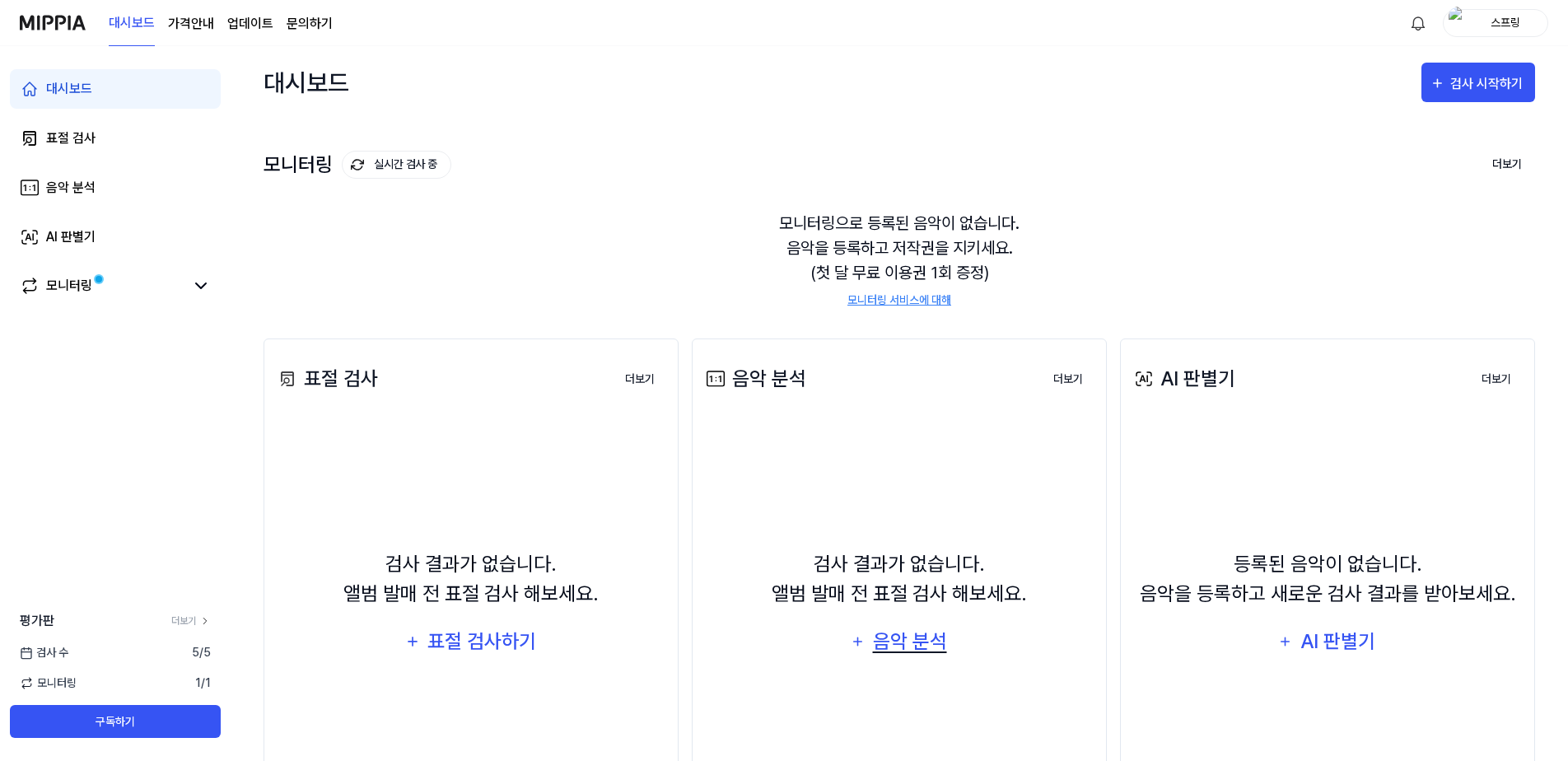
click at [908, 660] on button "음악 분석" at bounding box center [899, 642] width 118 height 40
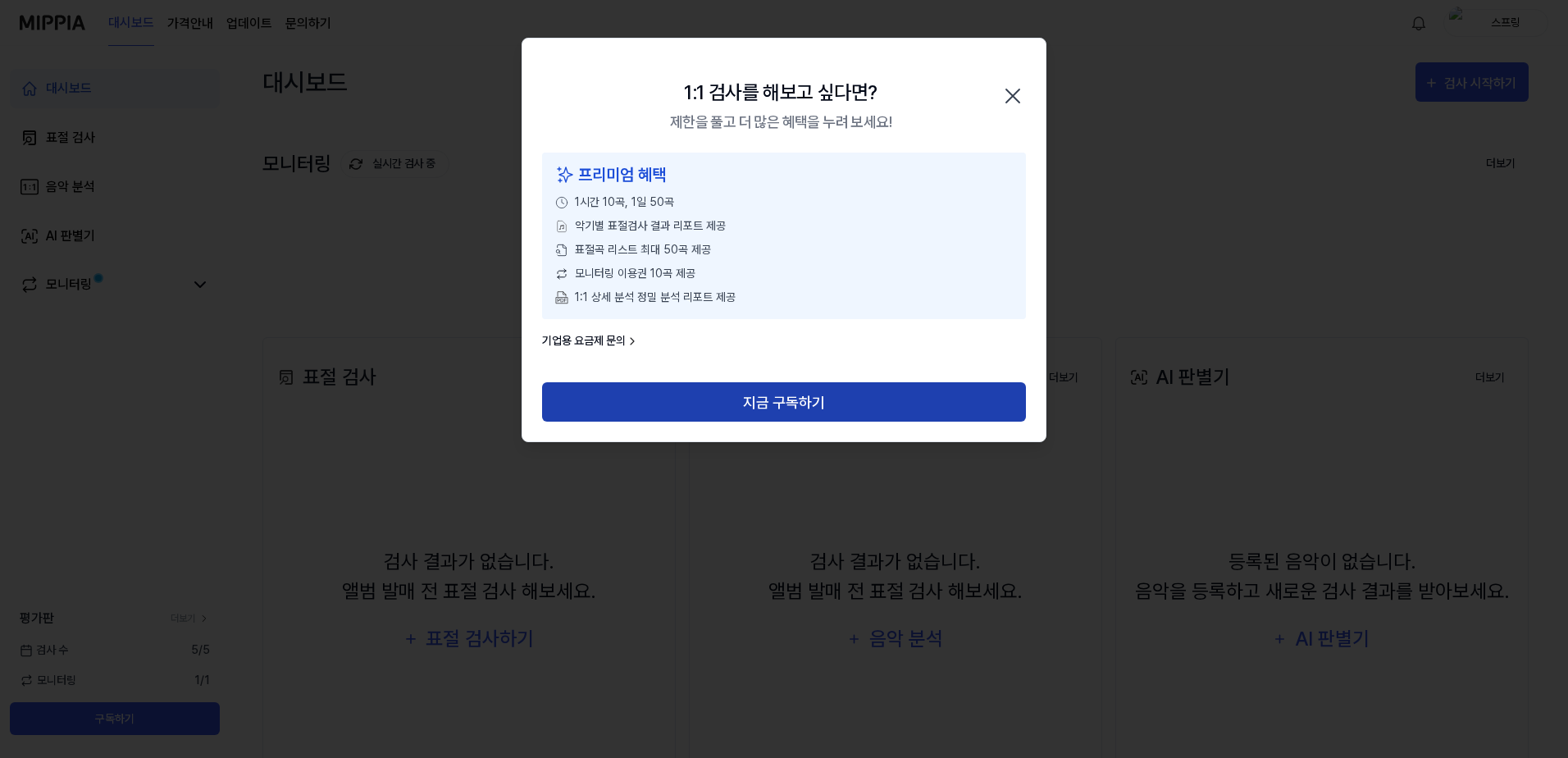
click at [767, 393] on button "지금 구독하기" at bounding box center [784, 402] width 484 height 40
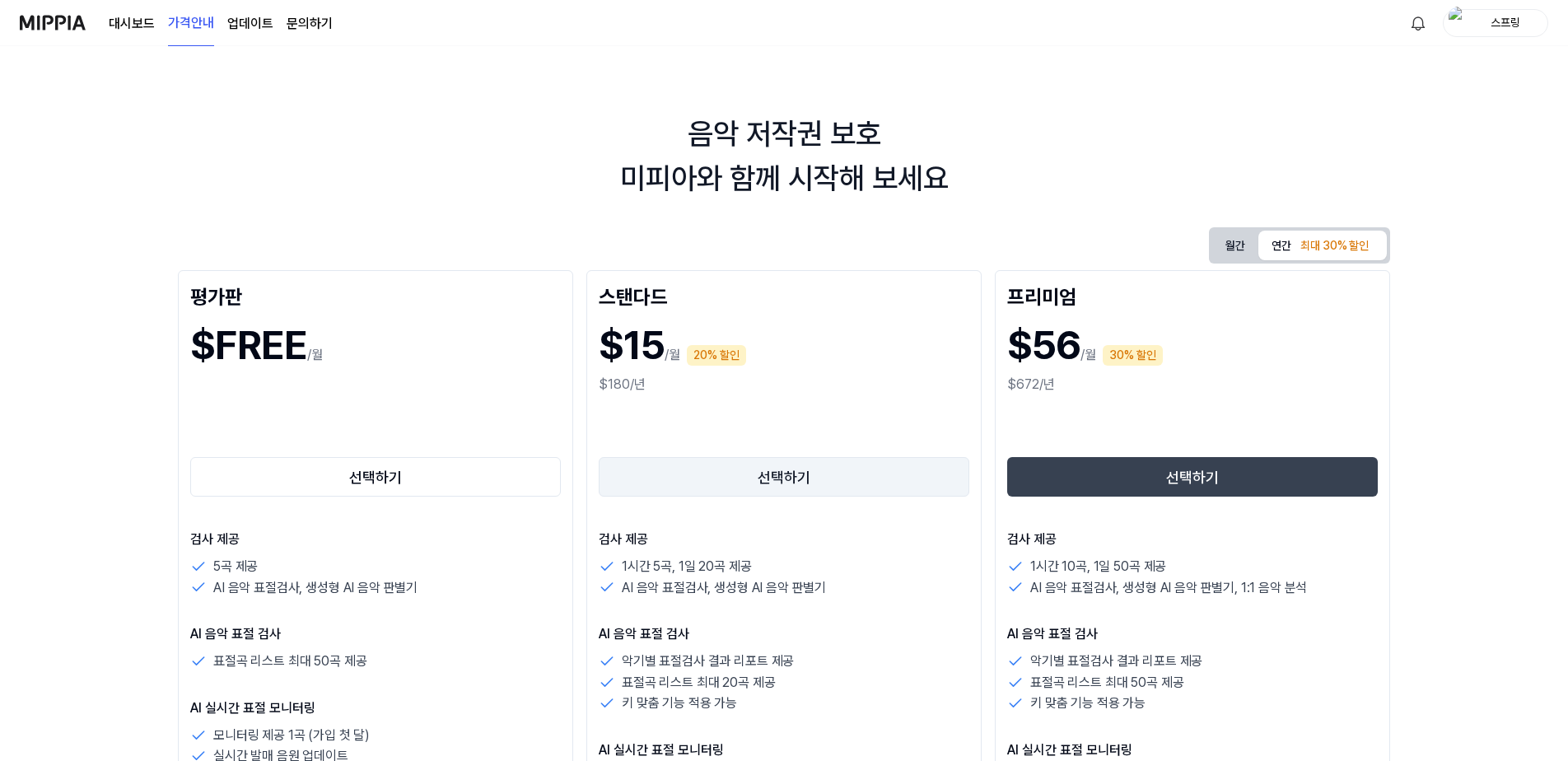
click at [724, 482] on button "선택하기" at bounding box center [784, 476] width 371 height 40
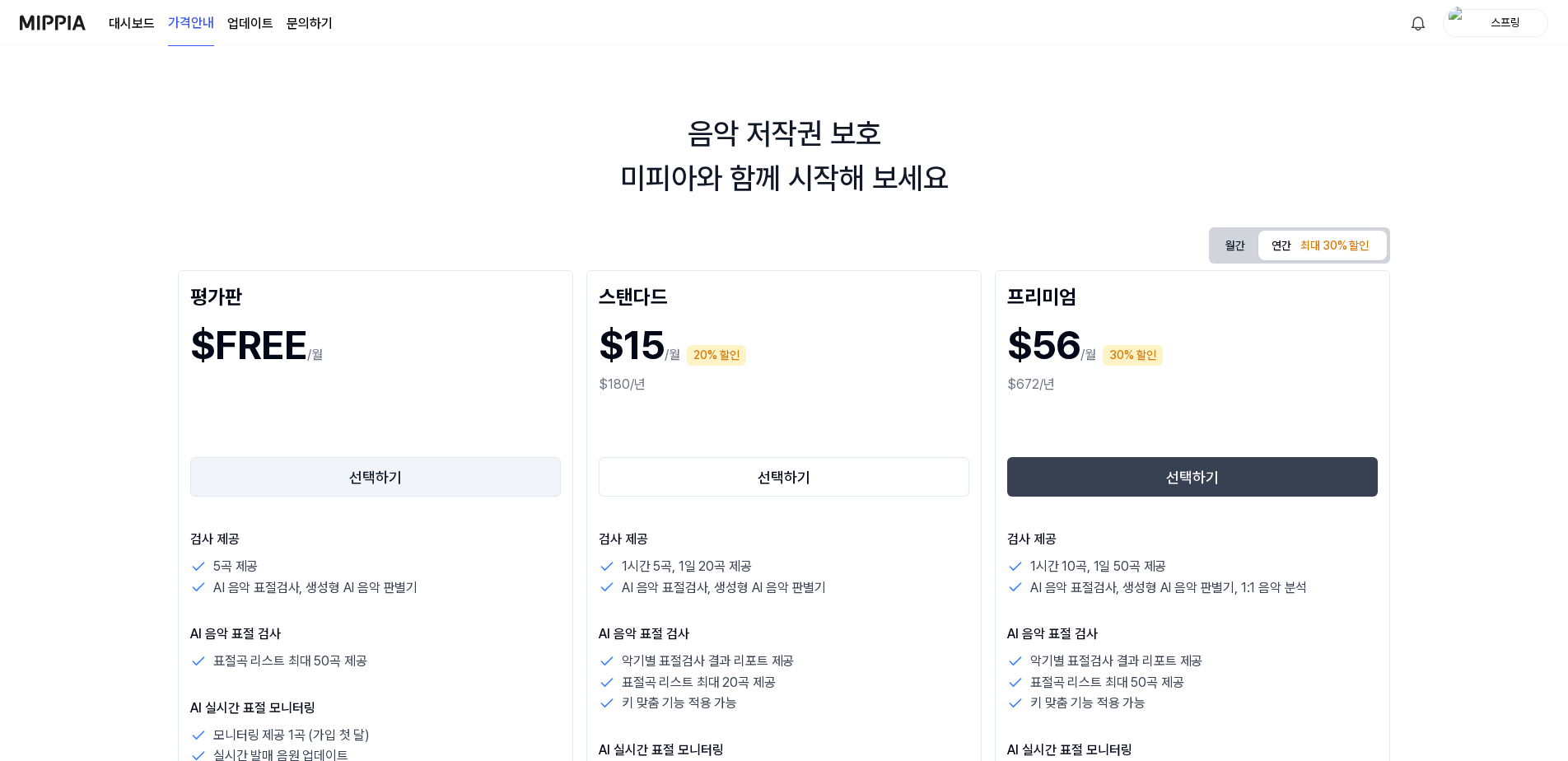
click at [426, 493] on button "선택하기" at bounding box center [375, 476] width 371 height 40
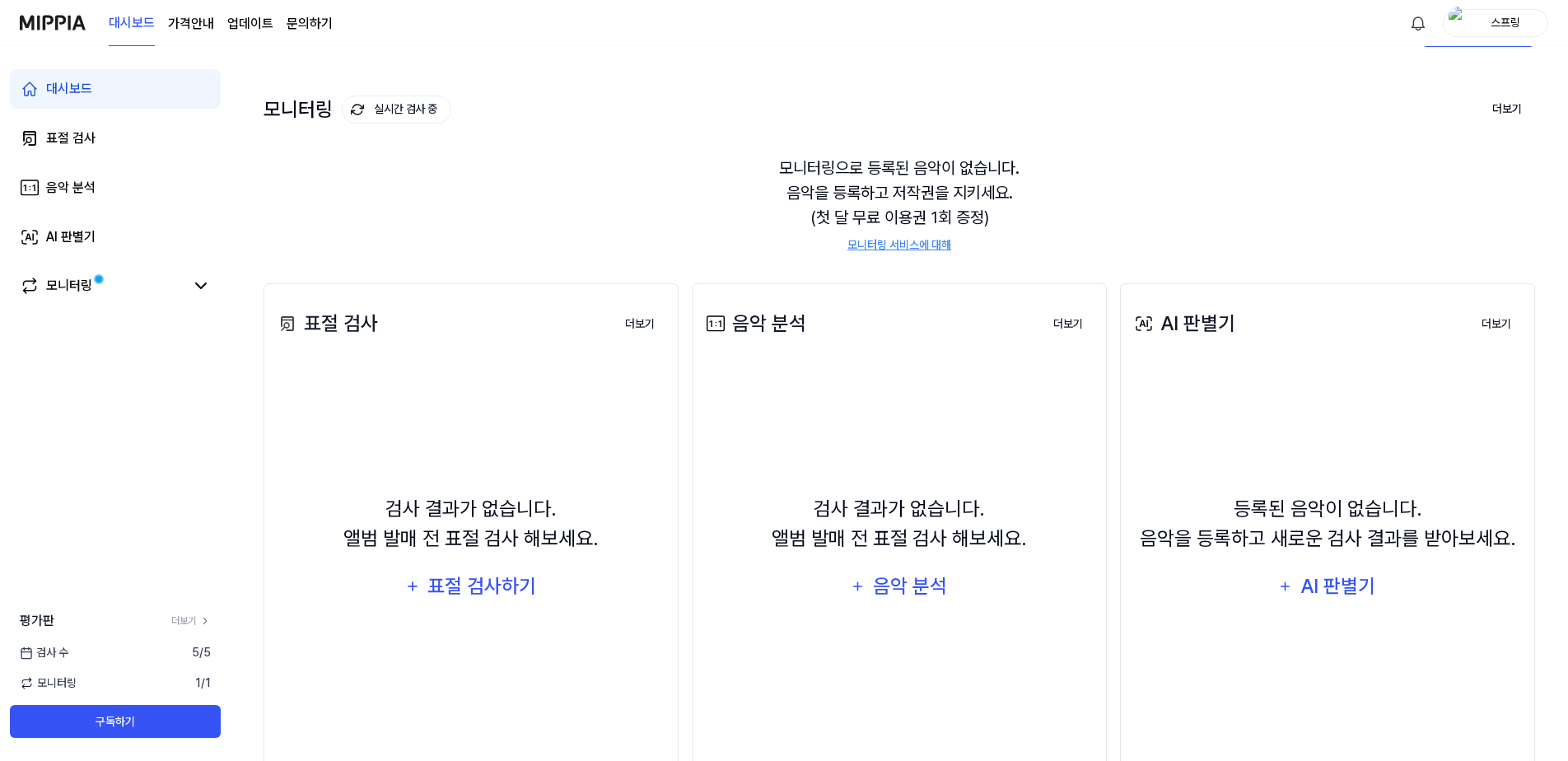
scroll to position [82, 0]
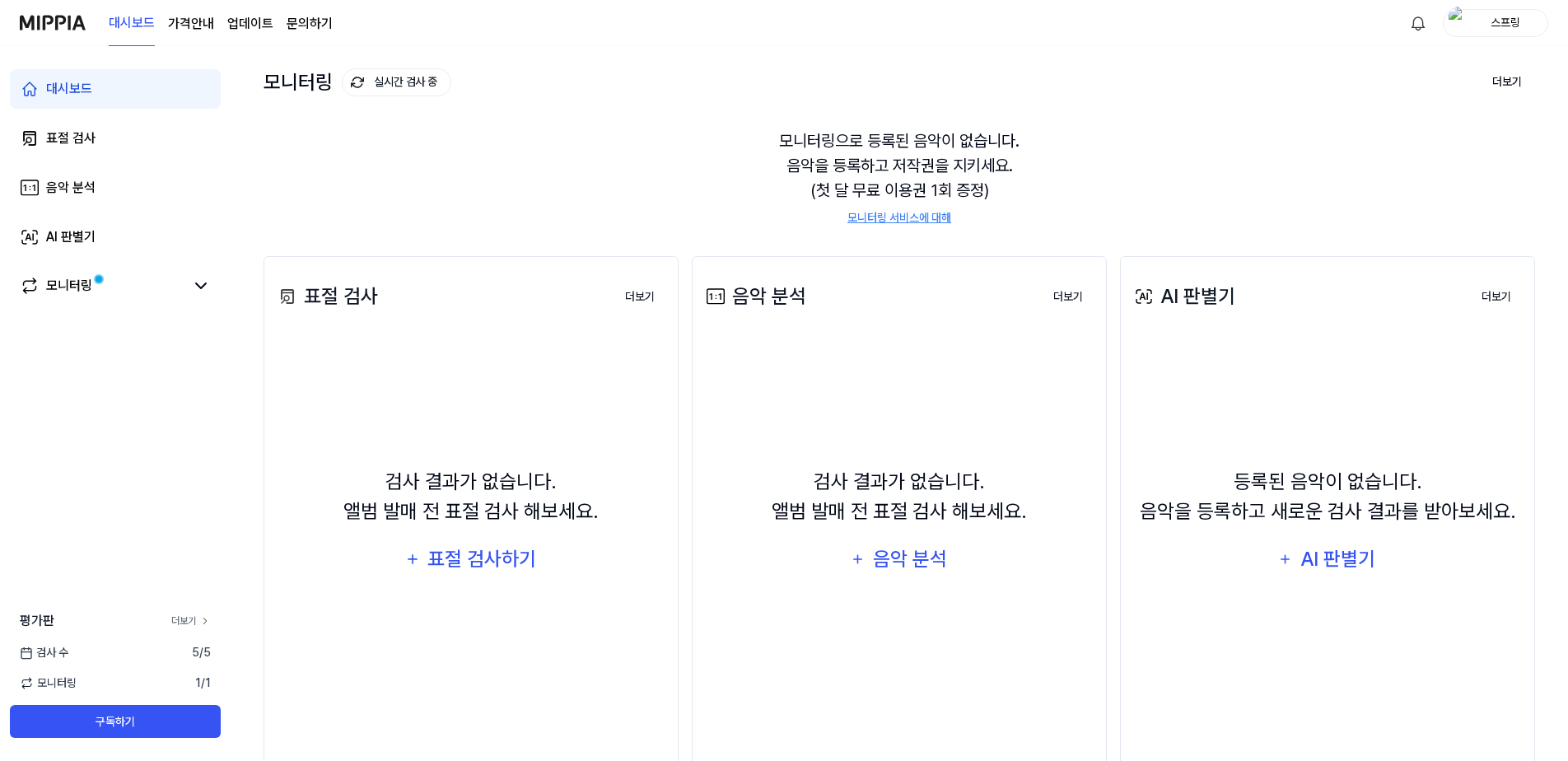
click at [190, 621] on link "더보기" at bounding box center [191, 621] width 40 height 14
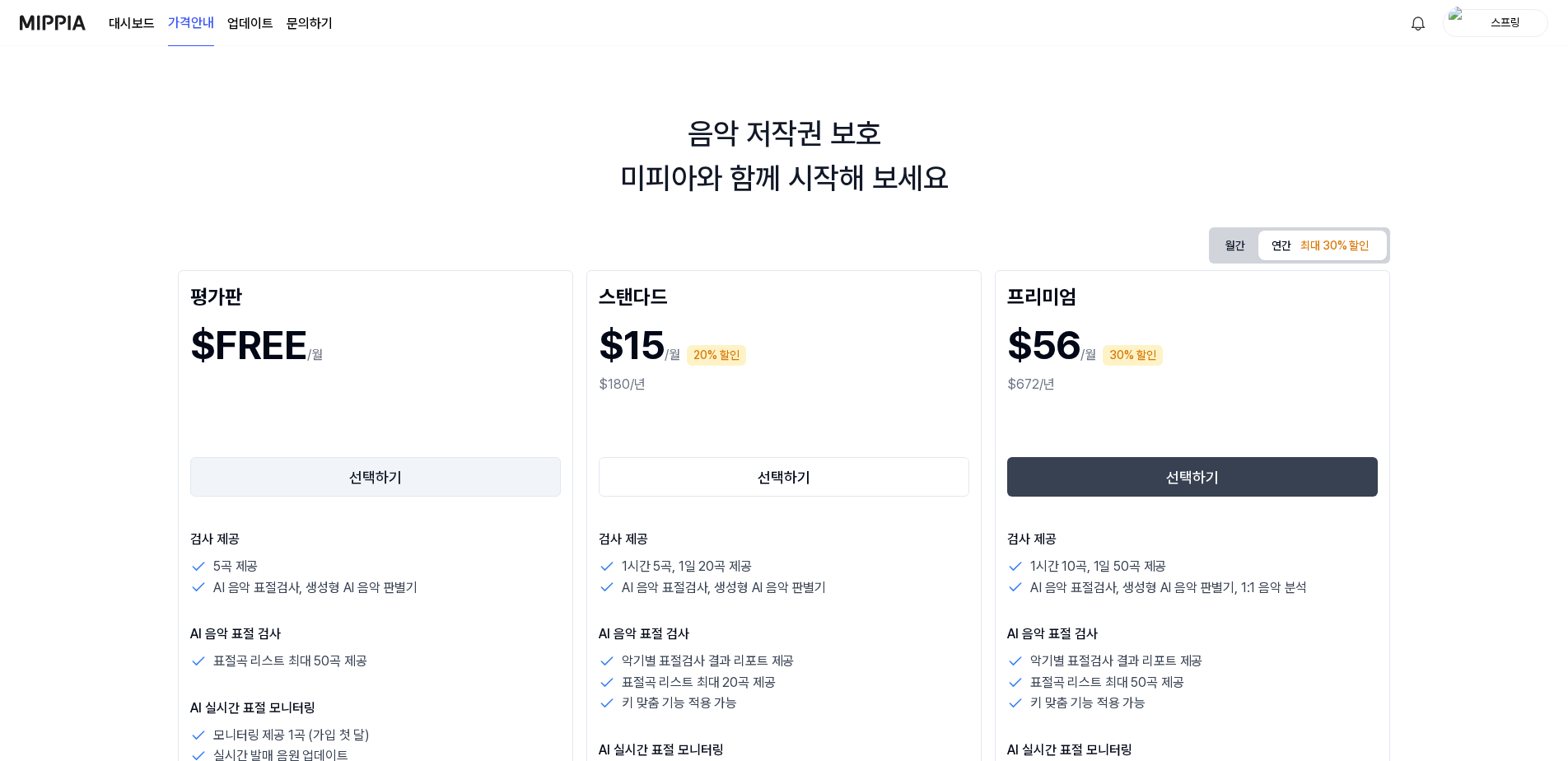
click at [402, 480] on button "선택하기" at bounding box center [375, 476] width 371 height 40
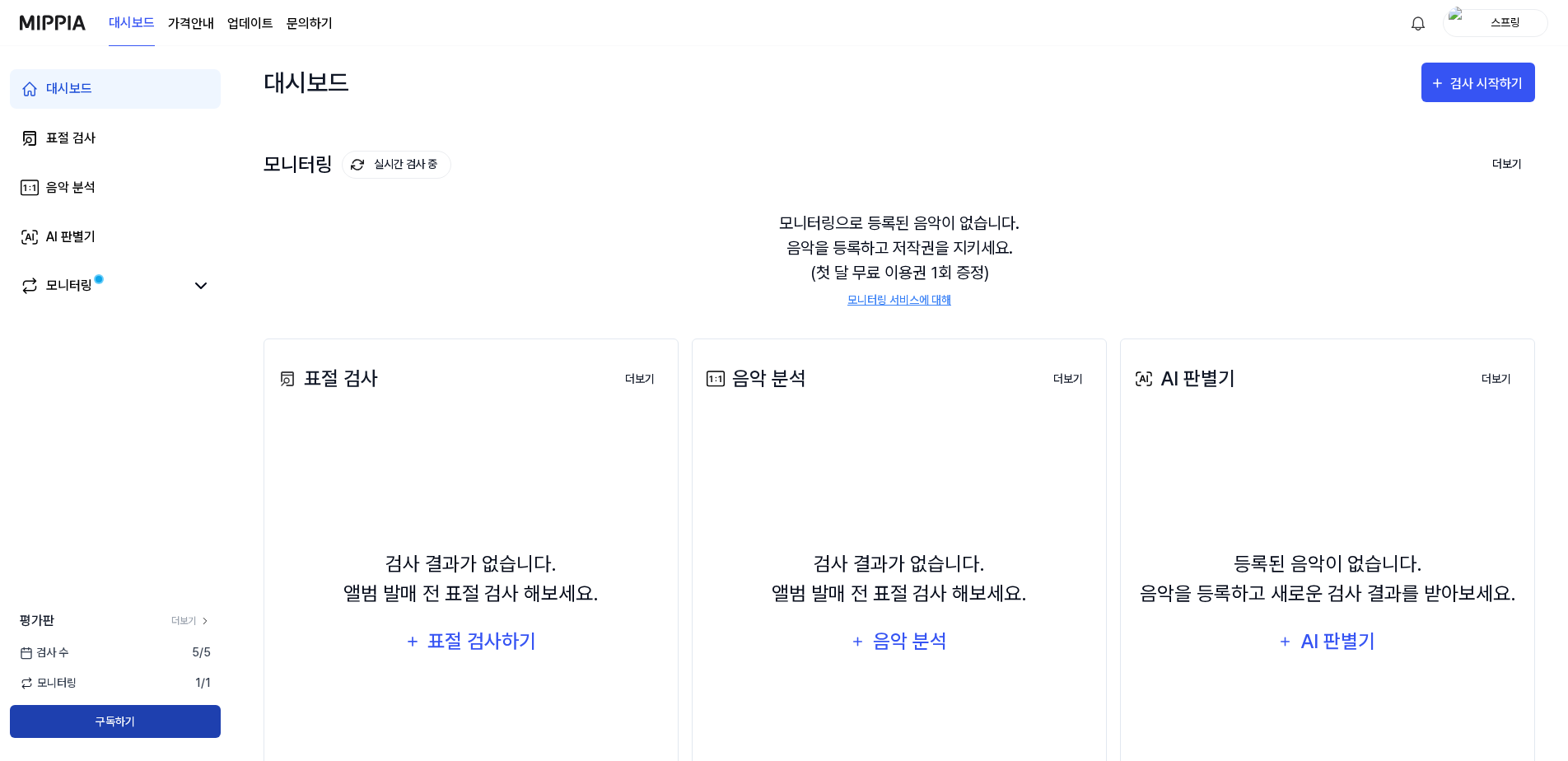
click at [164, 713] on button "구독하기" at bounding box center [115, 721] width 211 height 33
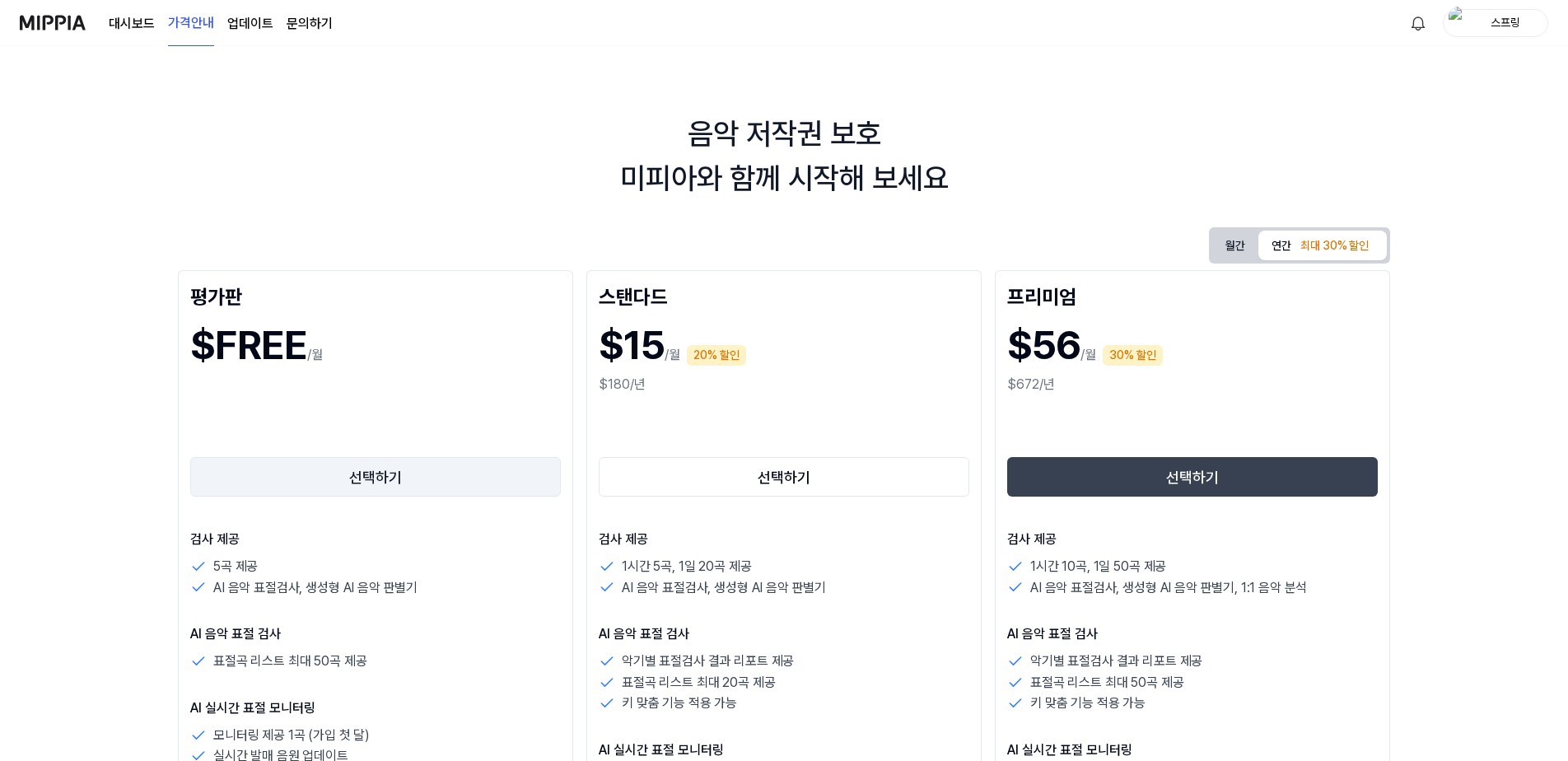
click at [416, 479] on button "선택하기" at bounding box center [375, 476] width 371 height 40
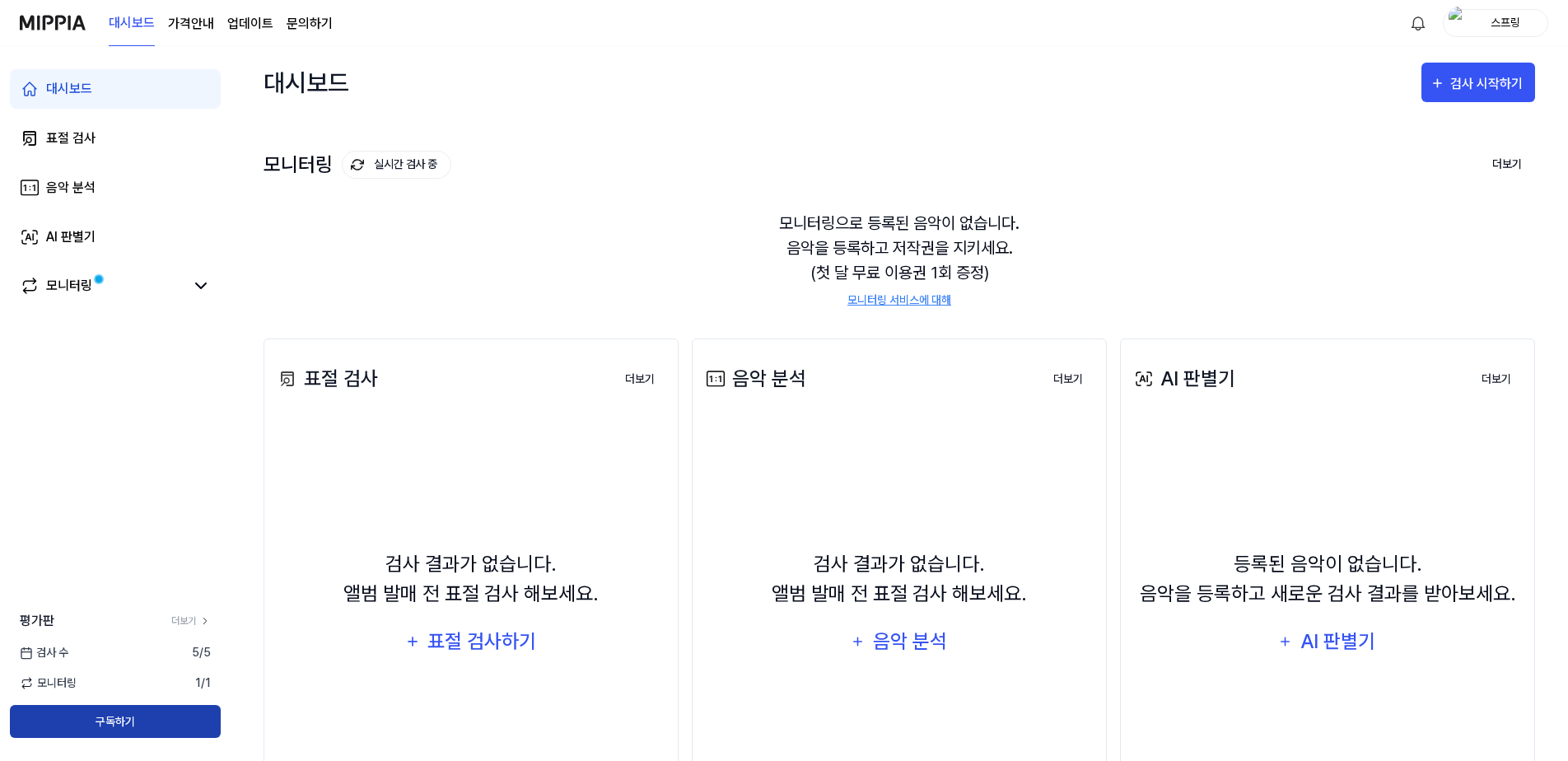
click at [148, 727] on button "구독하기" at bounding box center [115, 721] width 211 height 33
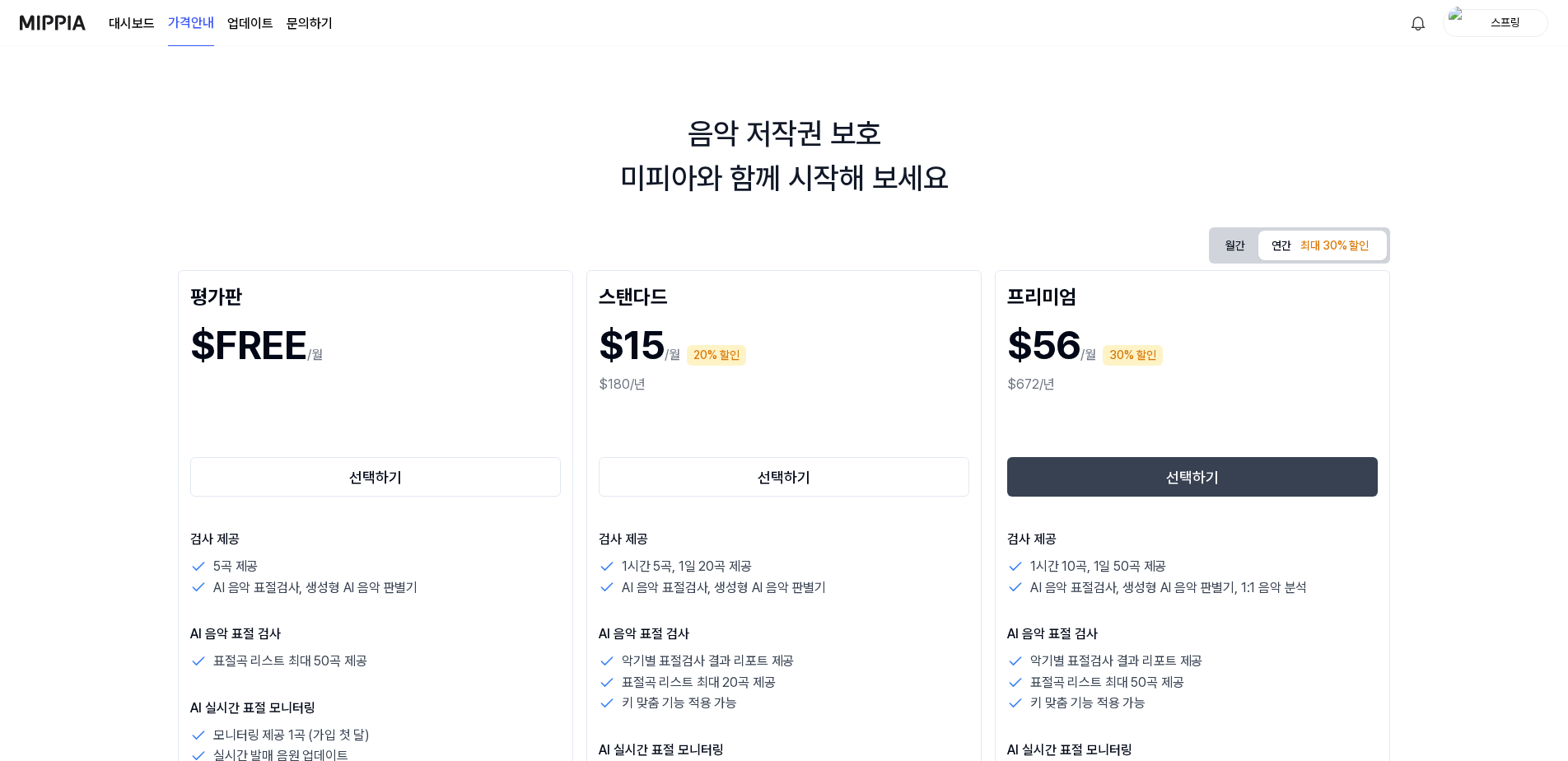
click at [1528, 32] on div "스프링" at bounding box center [1505, 23] width 64 height 18
click at [298, 180] on div "음악 저작권 보호 미피아와 함께 시작해 보세요" at bounding box center [784, 156] width 1568 height 89
click at [64, 31] on img at bounding box center [52, 23] width 66 height 45
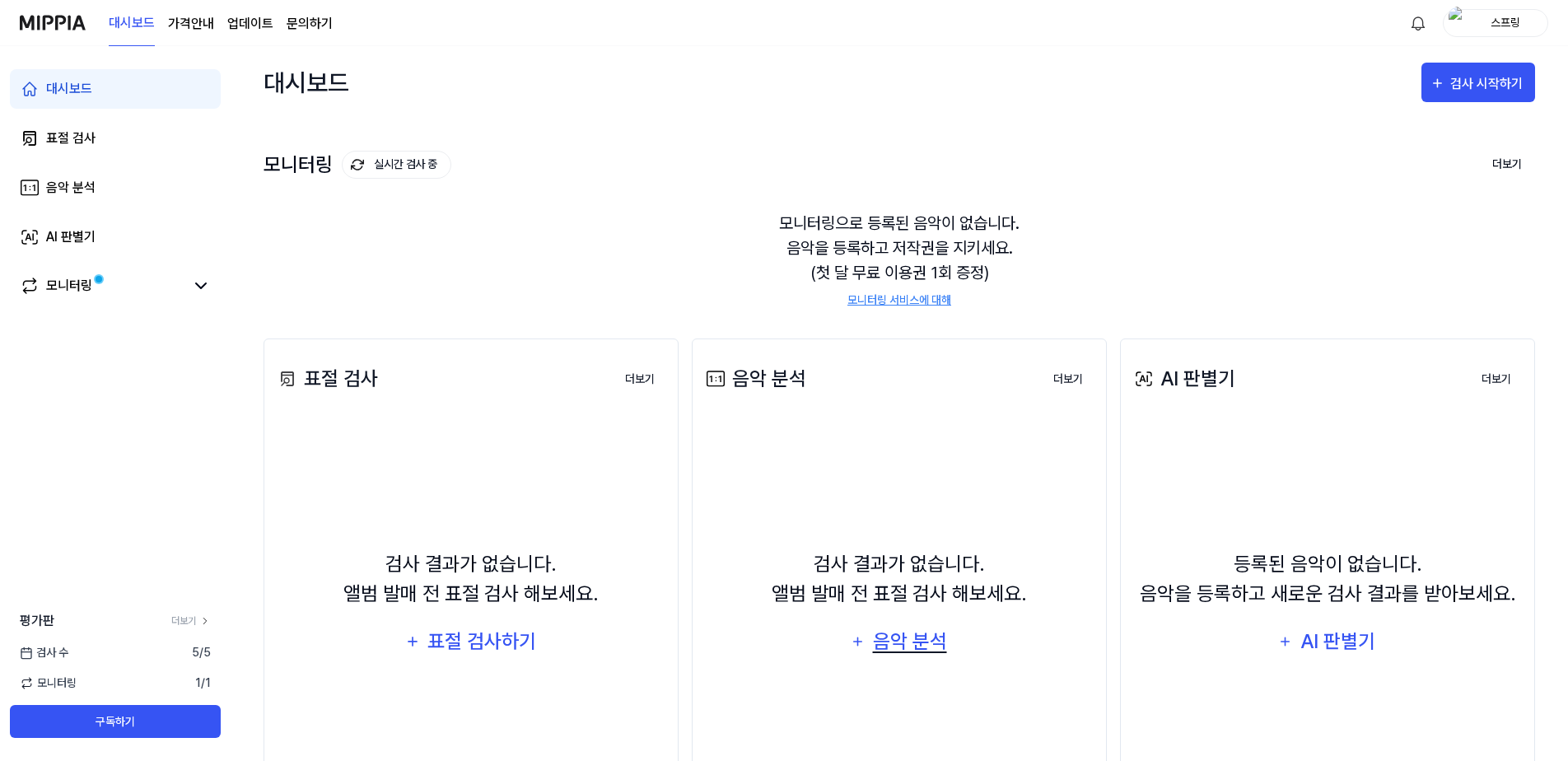
click at [913, 643] on div "음악 분석" at bounding box center [910, 641] width 79 height 32
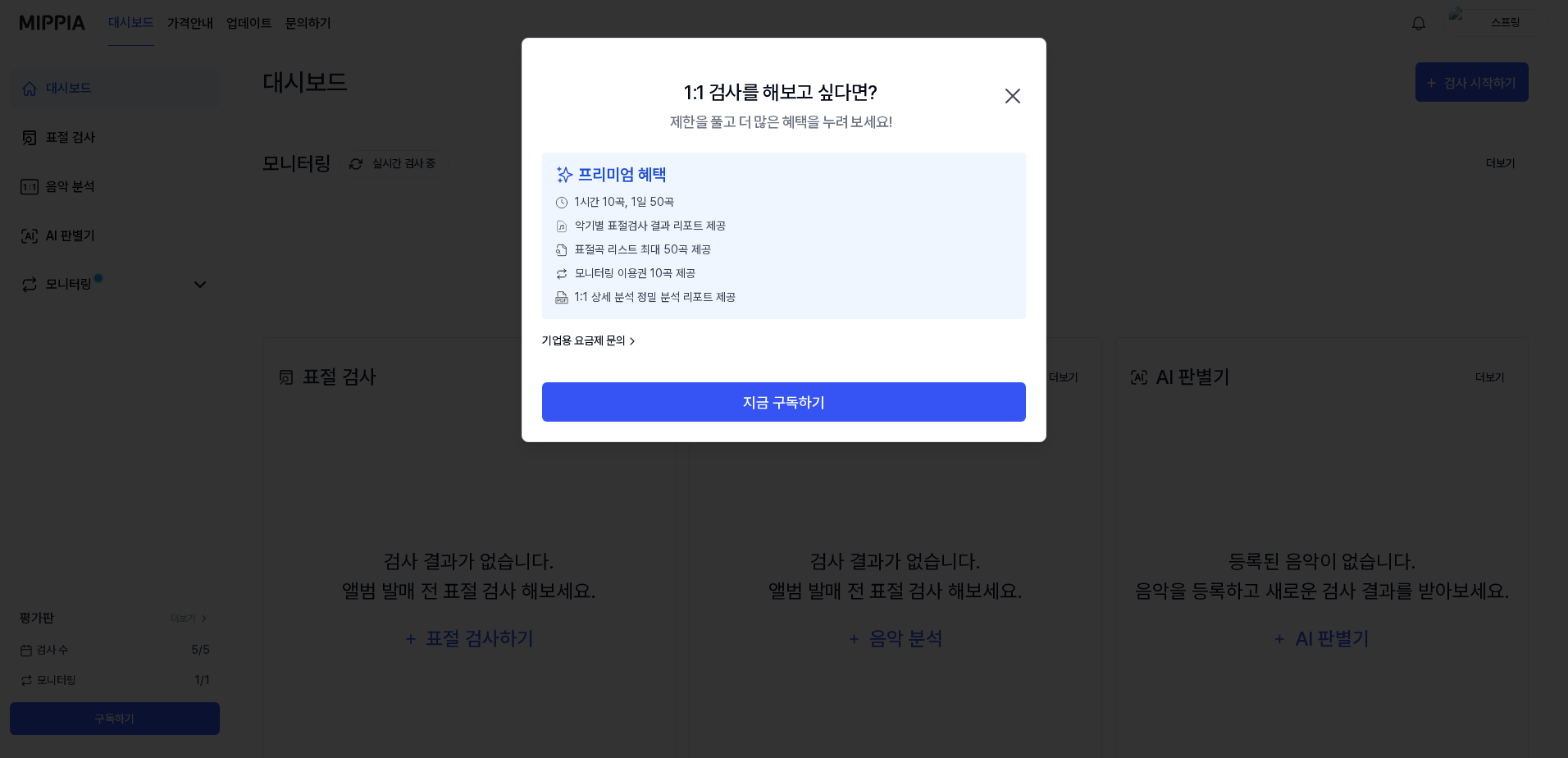
click at [1021, 97] on icon "button" at bounding box center [1012, 95] width 26 height 26
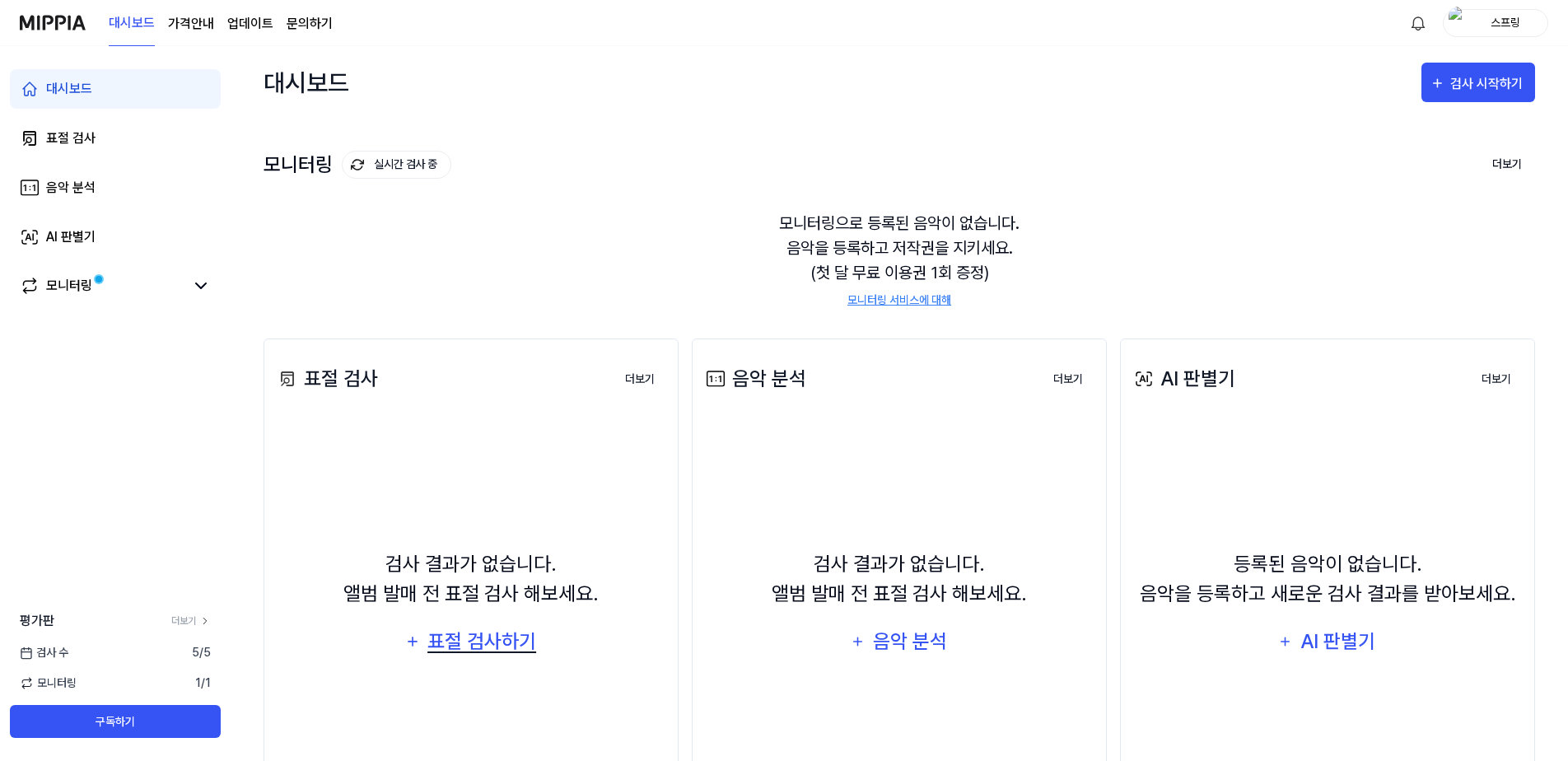
click at [509, 644] on div "표절 검사하기" at bounding box center [482, 641] width 112 height 32
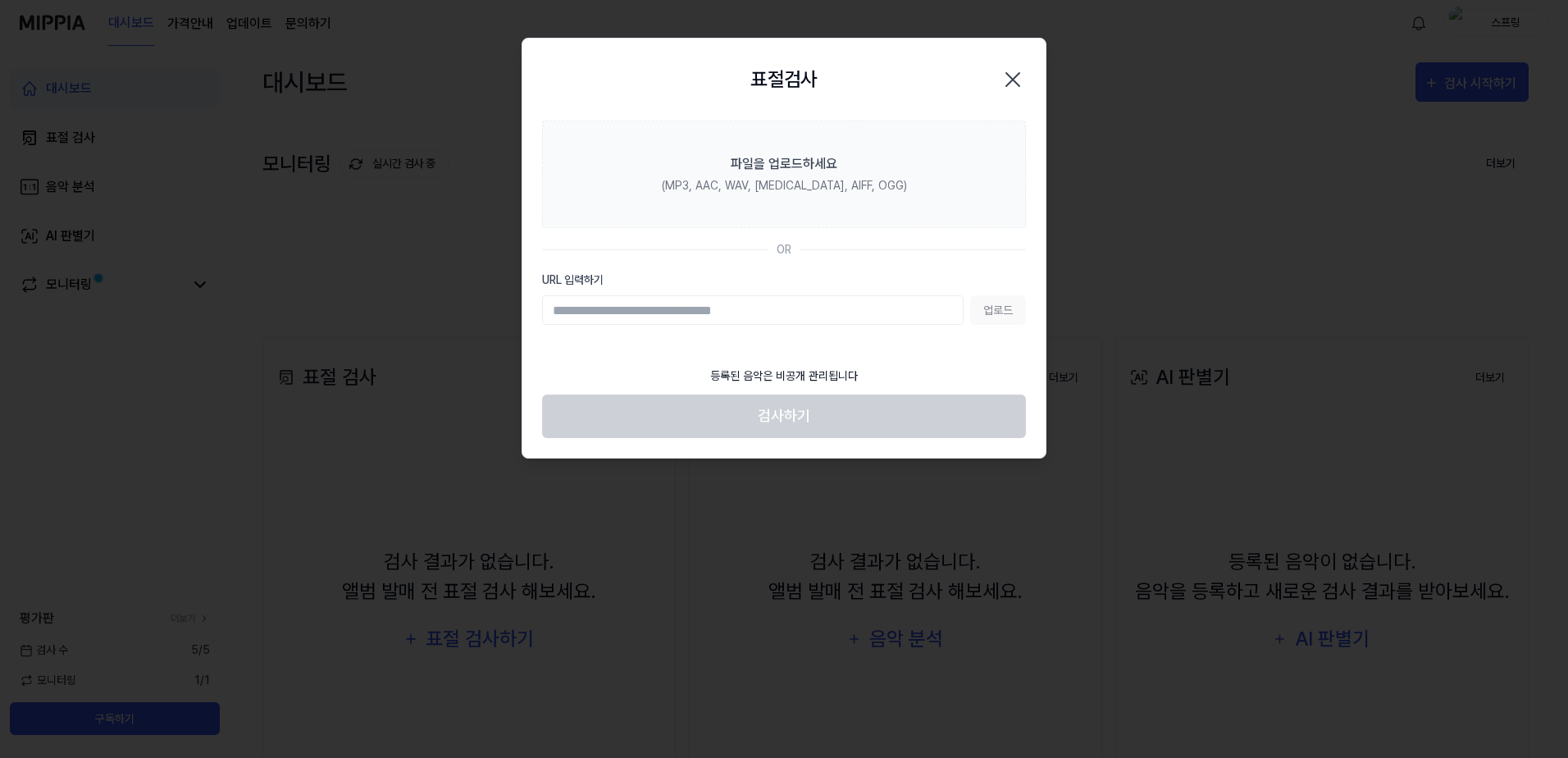
click at [1019, 72] on icon "button" at bounding box center [1012, 79] width 26 height 26
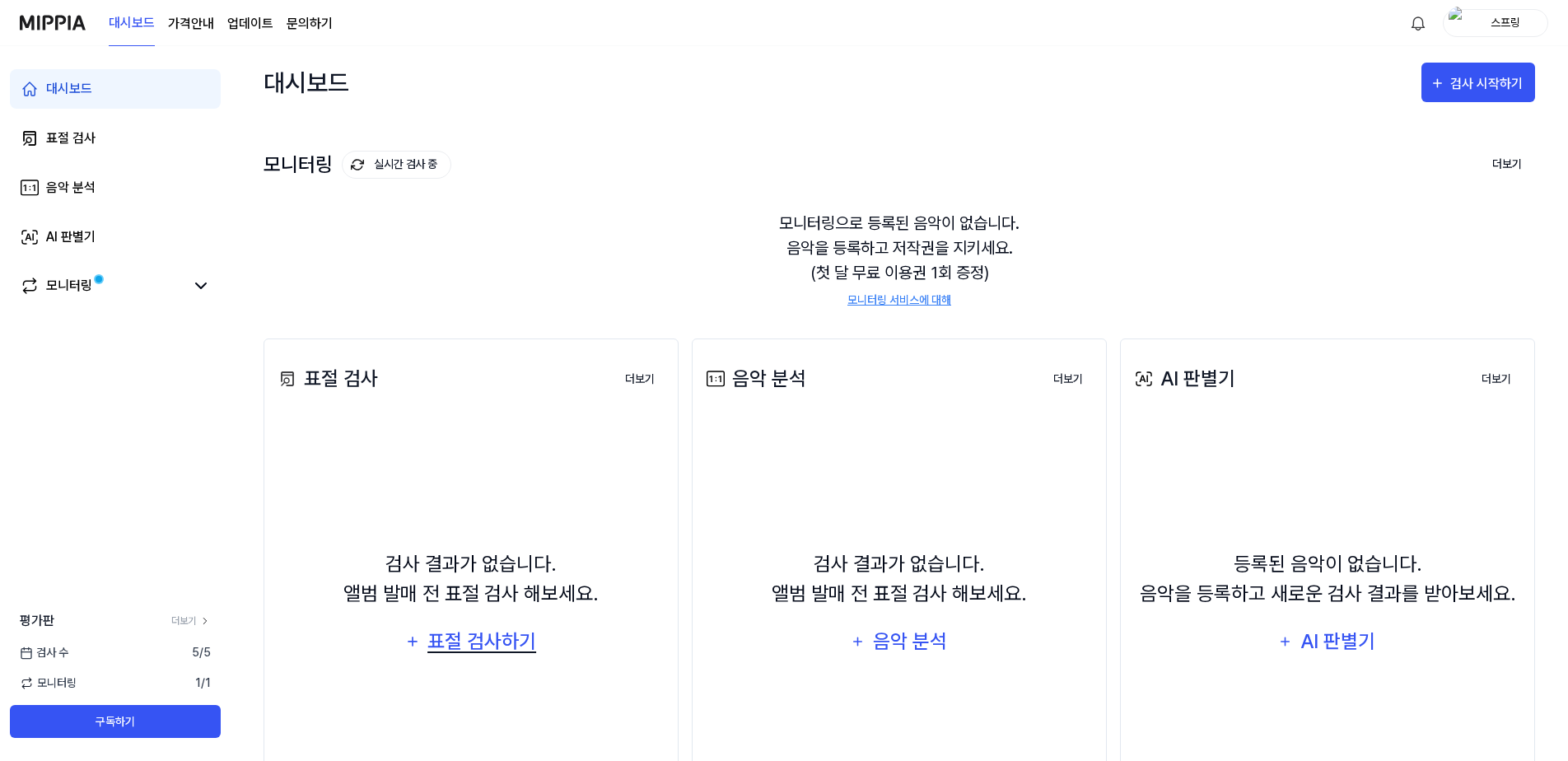
click at [507, 633] on div "표절 검사하기" at bounding box center [482, 641] width 112 height 32
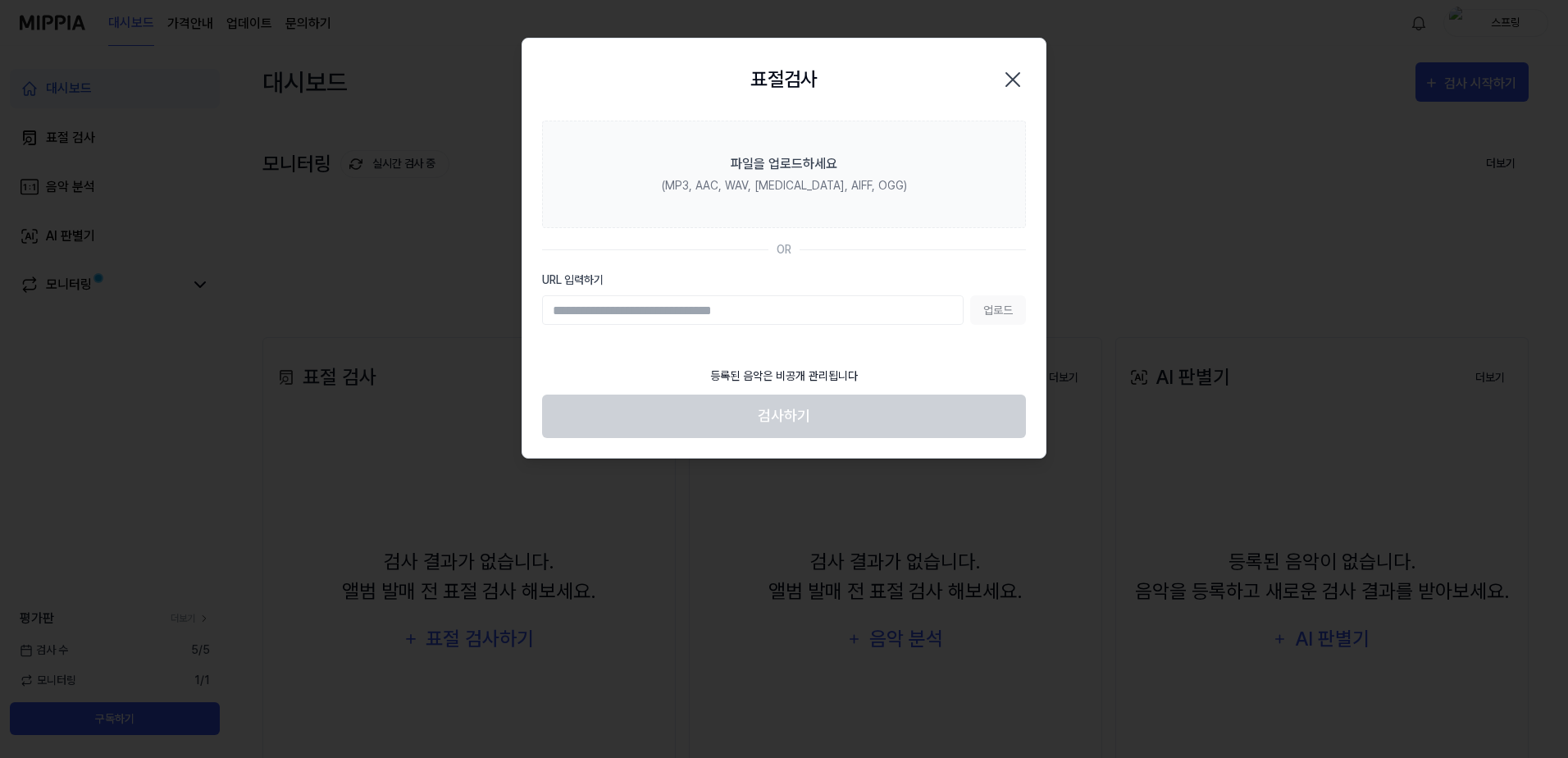
click at [641, 311] on input "URL 입력하기" at bounding box center [753, 310] width 421 height 30
type input "**********"
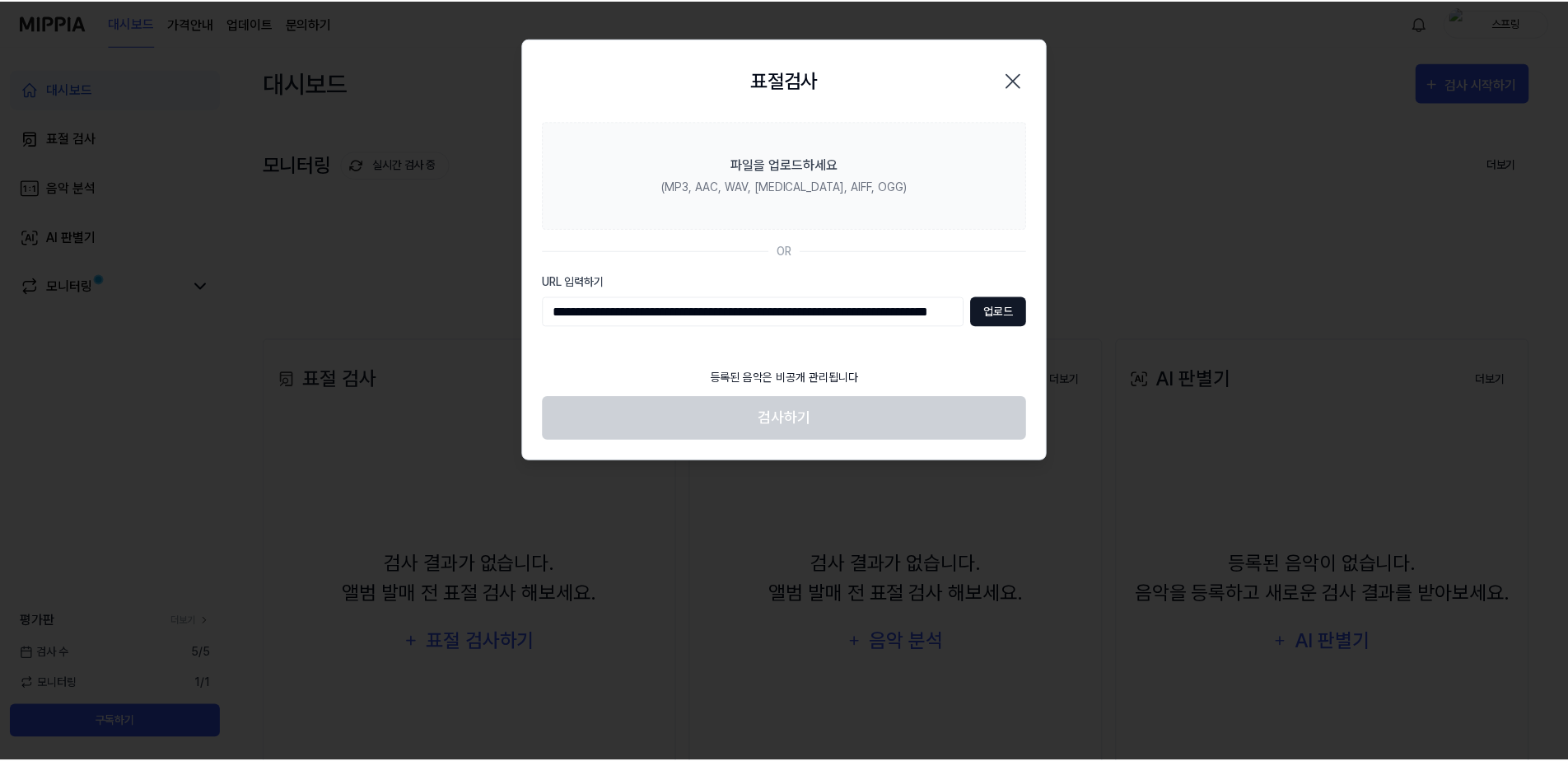
scroll to position [0, 0]
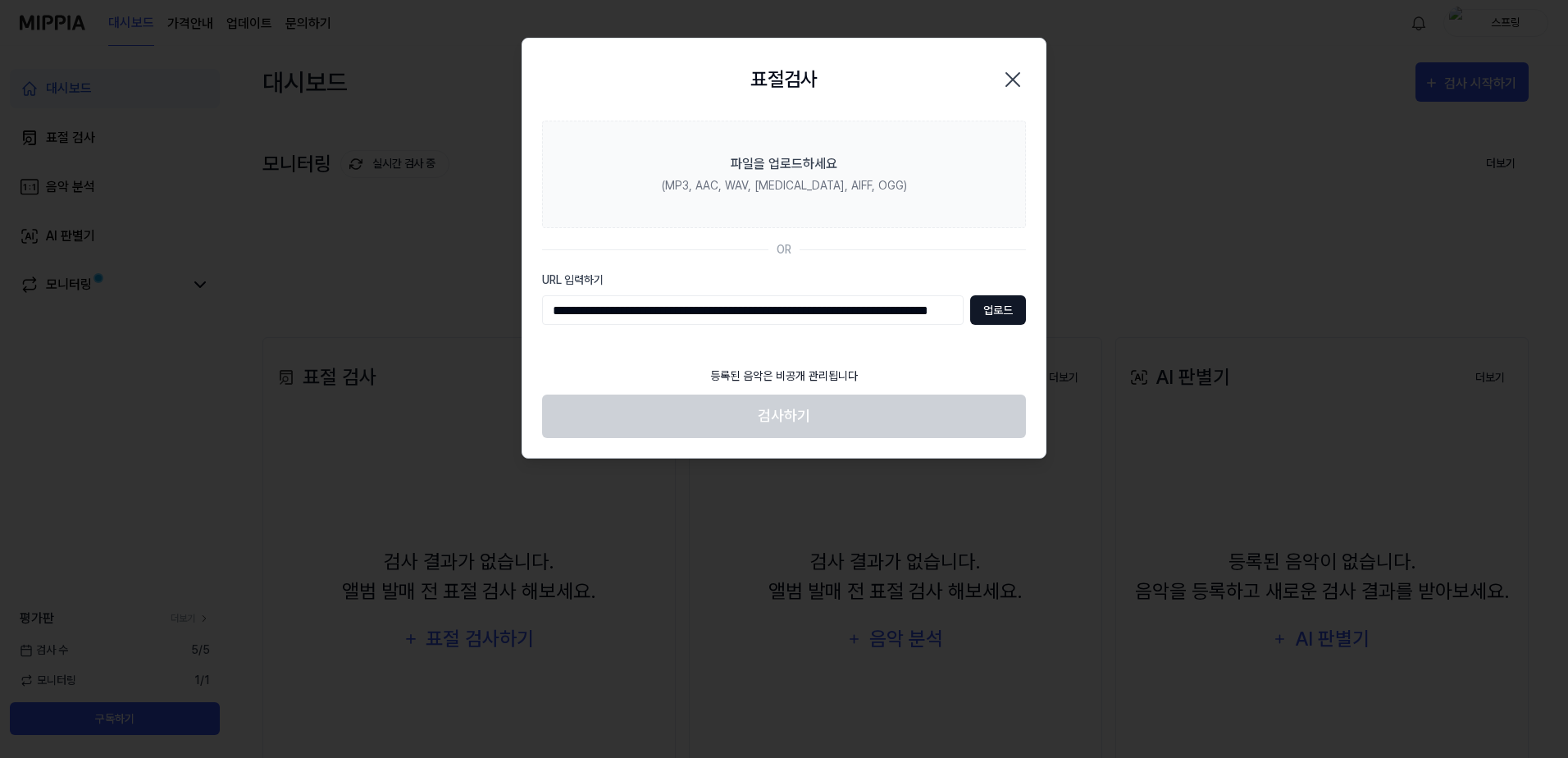
click at [991, 317] on button "업로드" at bounding box center [998, 310] width 56 height 30
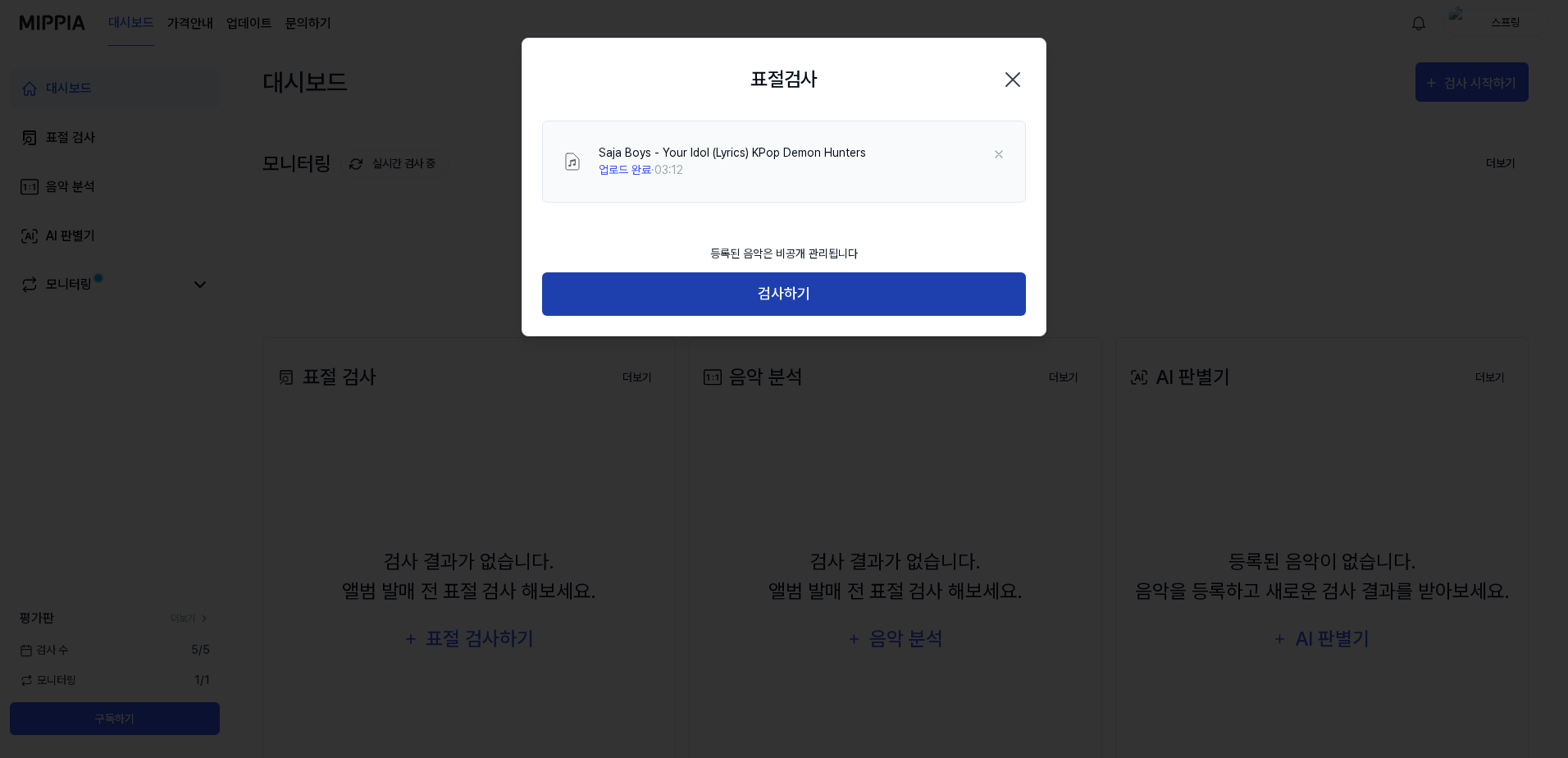
click at [858, 293] on button "검사하기" at bounding box center [784, 293] width 484 height 43
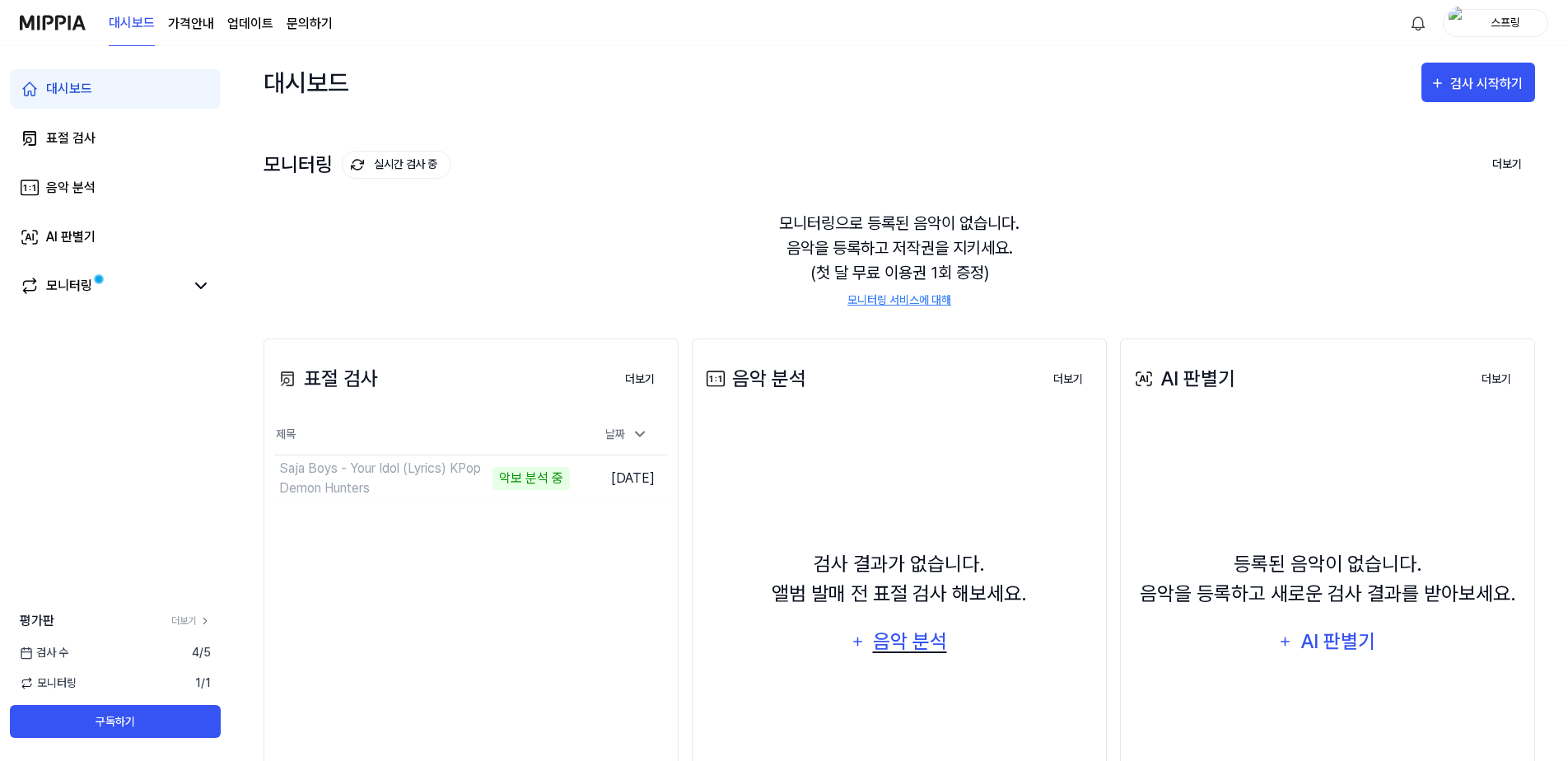
click at [934, 644] on div "음악 분석" at bounding box center [910, 641] width 79 height 32
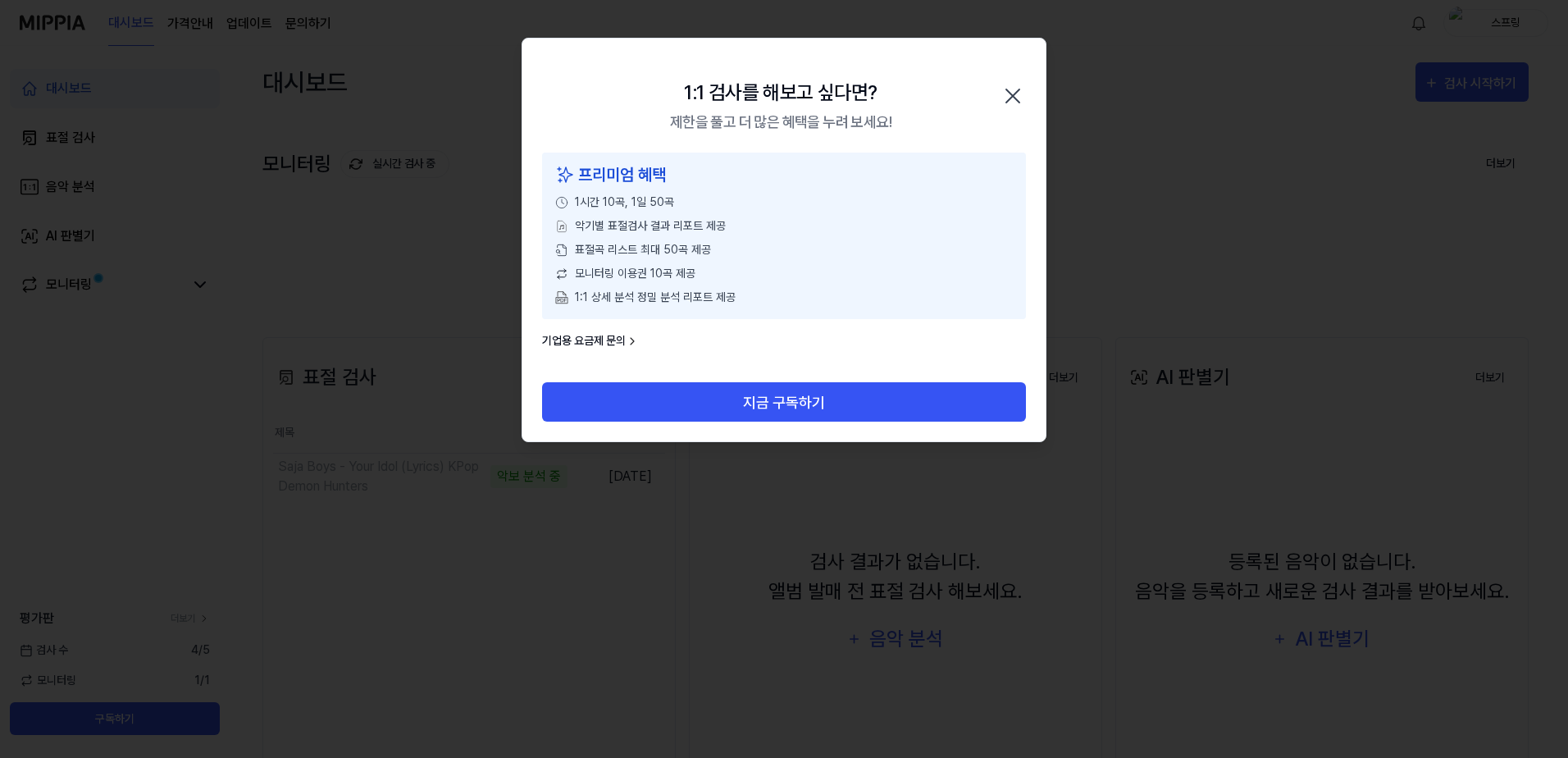
click at [1010, 93] on icon "button" at bounding box center [1013, 95] width 14 height 14
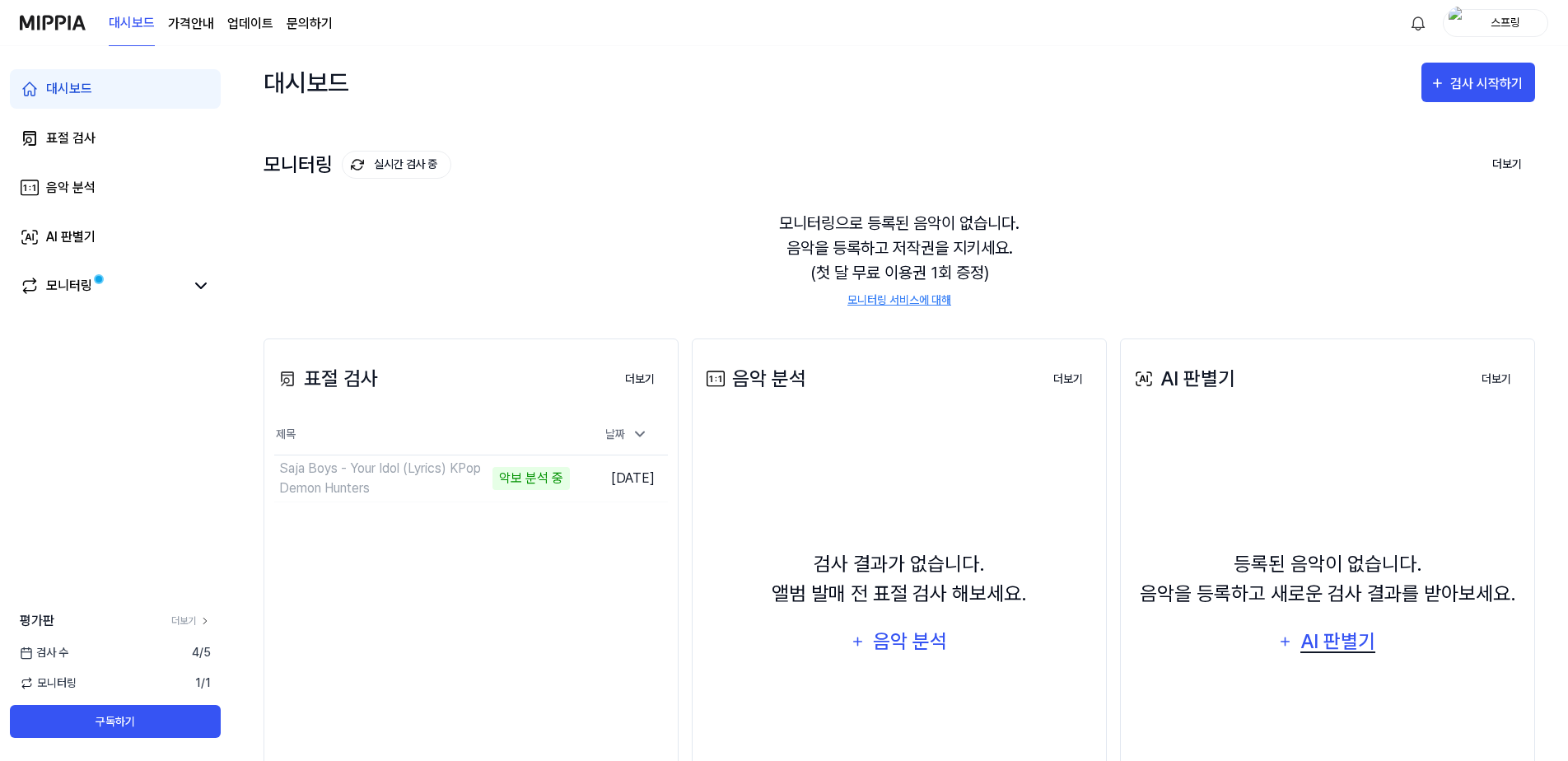
click at [1346, 653] on div "AI 판별기" at bounding box center [1337, 641] width 79 height 32
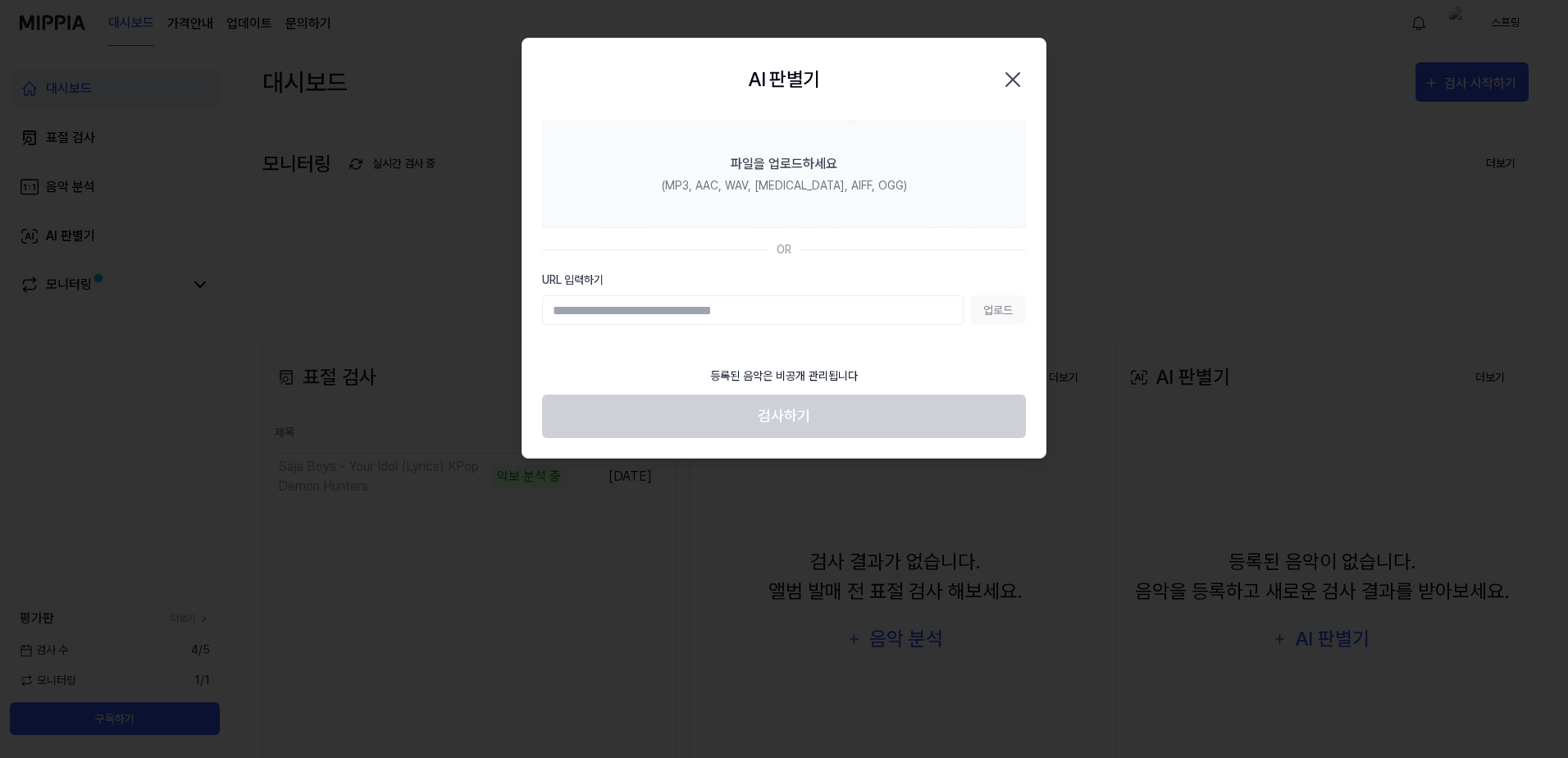
click at [1017, 75] on icon "button" at bounding box center [1013, 79] width 14 height 14
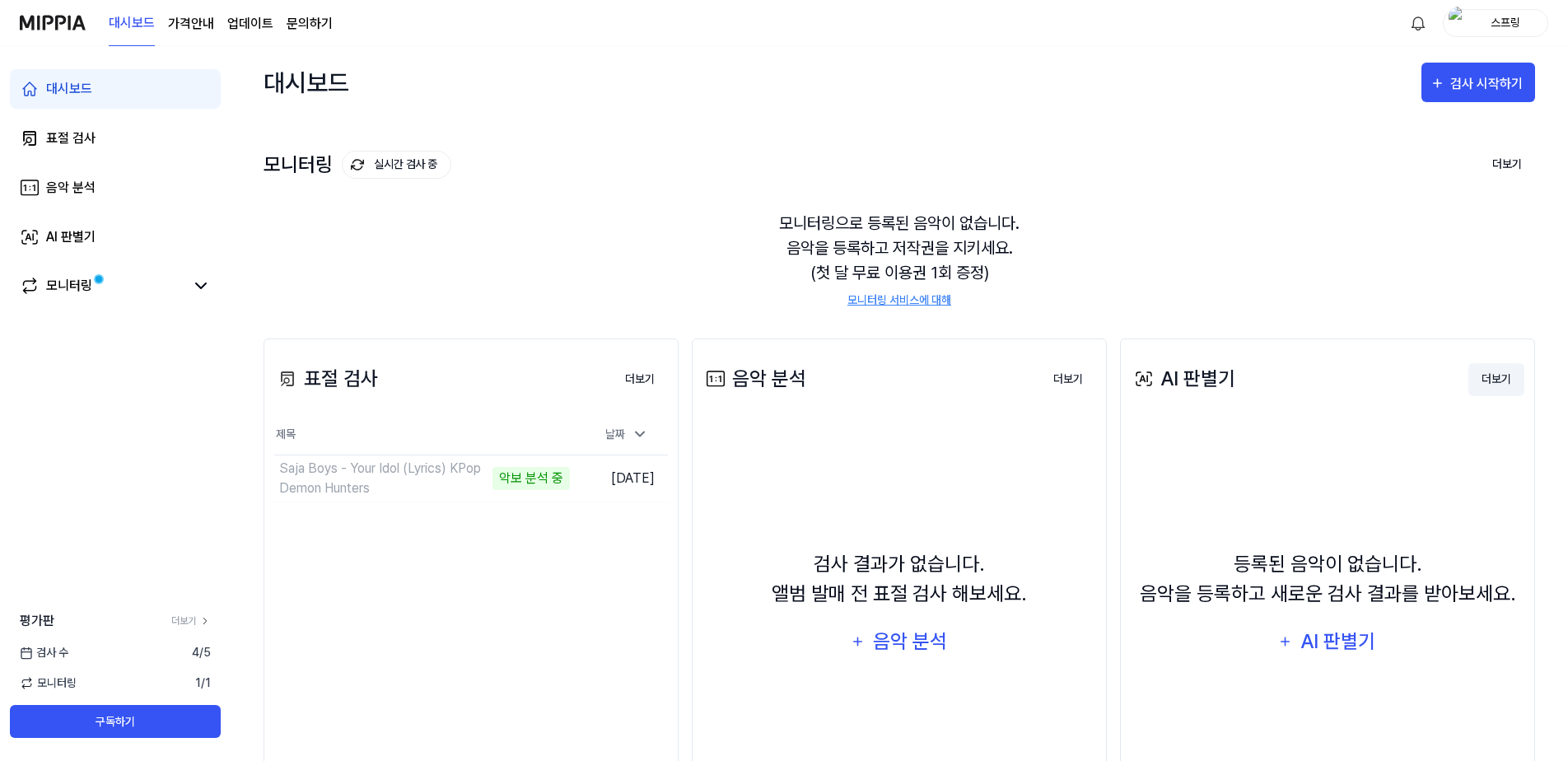
click at [1488, 375] on button "더보기" at bounding box center [1497, 380] width 56 height 33
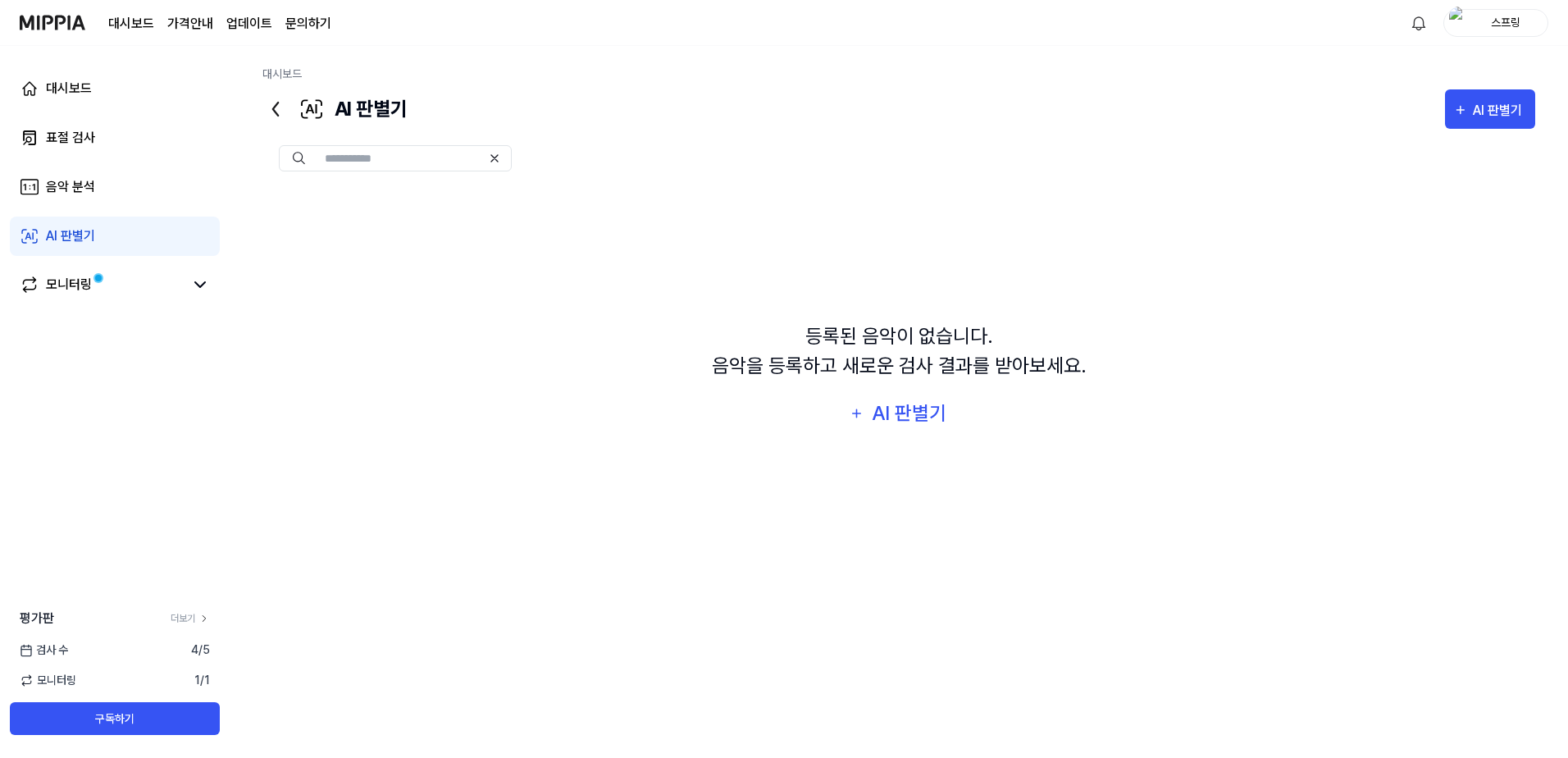
click at [277, 101] on icon at bounding box center [275, 109] width 26 height 26
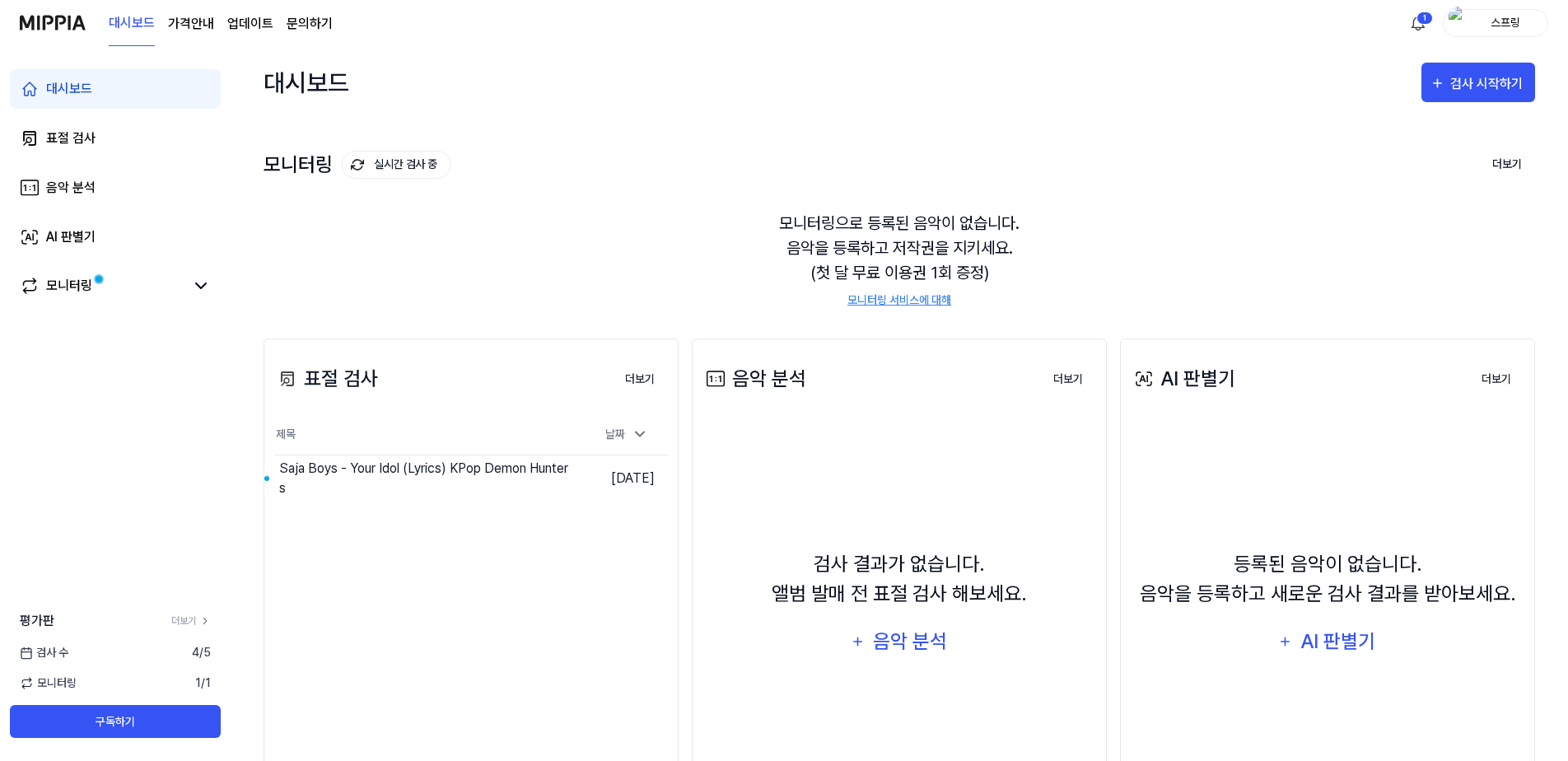
click at [943, 203] on div "모니터링으로 등록된 음악이 없습니다. 음악을 등록하고 저작권을 지키세요. (첫 달 무료 이용권 1회 증정) 모니터링 서비스에 대해" at bounding box center [899, 259] width 1271 height 137
click at [448, 477] on div "Saja Boys - Your Idol (Lyrics) KPop Demon Hunters" at bounding box center [391, 478] width 223 height 40
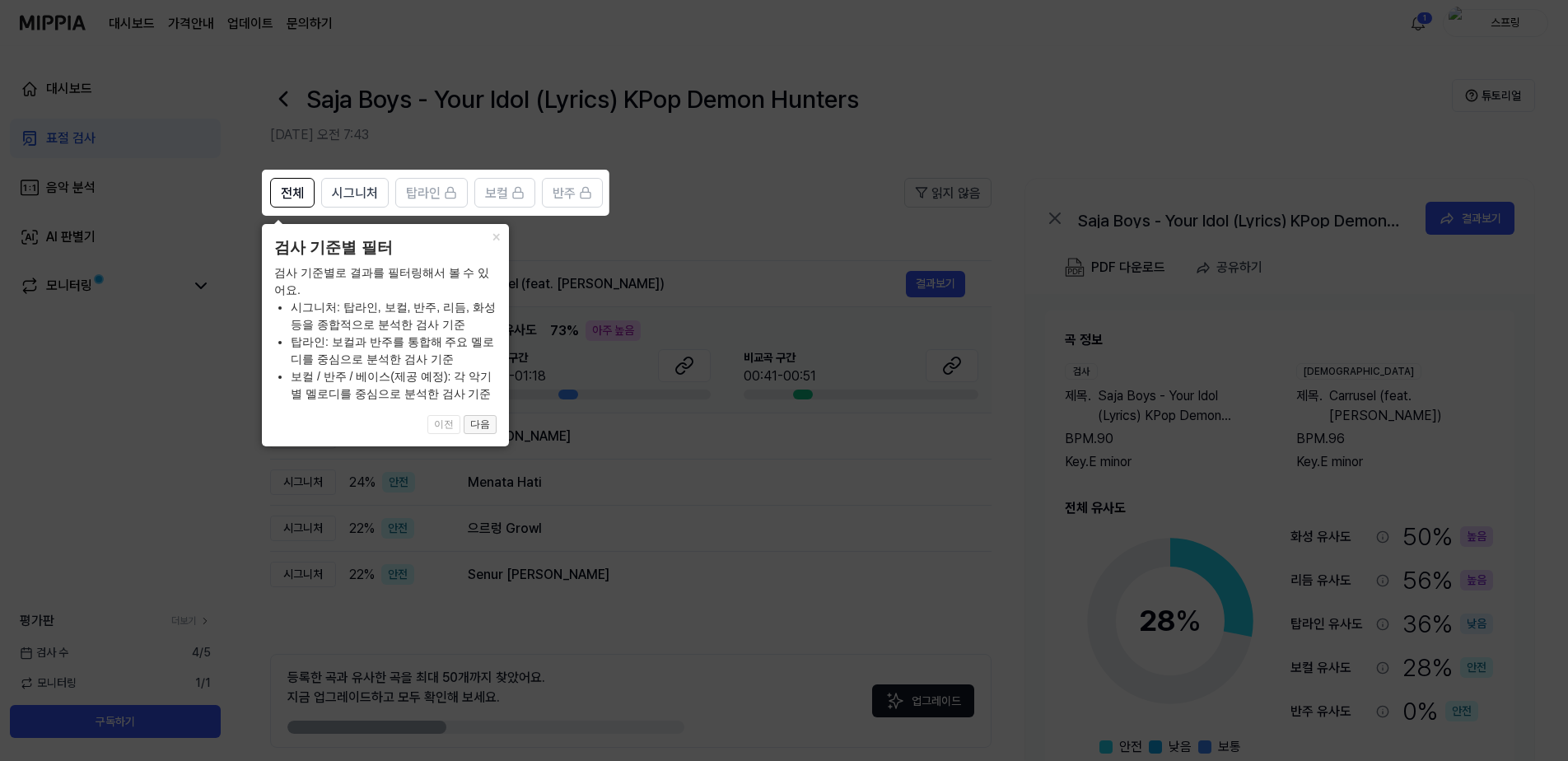
click at [488, 427] on button "다음" at bounding box center [480, 425] width 33 height 20
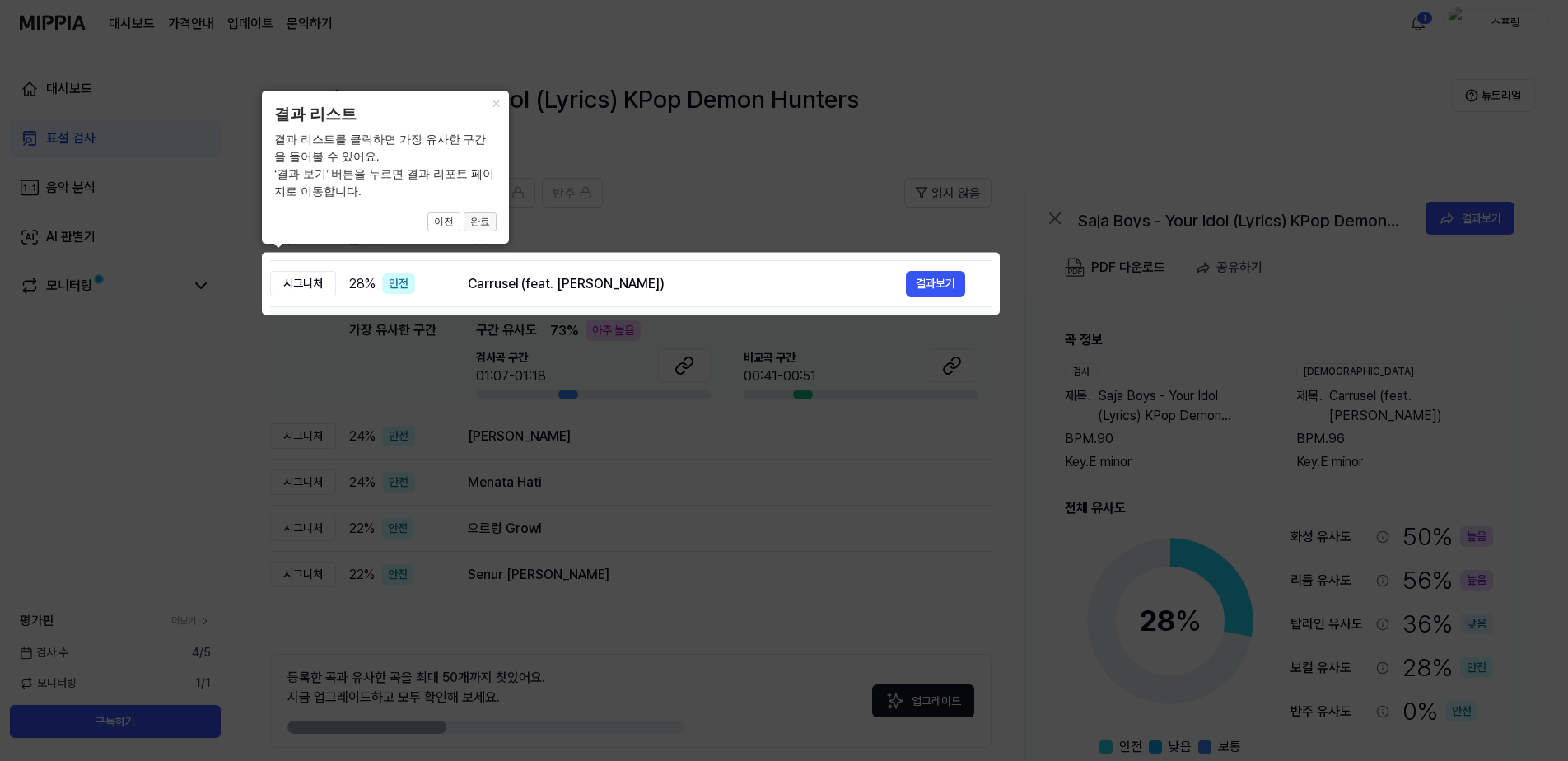
click at [478, 222] on button "완료" at bounding box center [480, 222] width 33 height 20
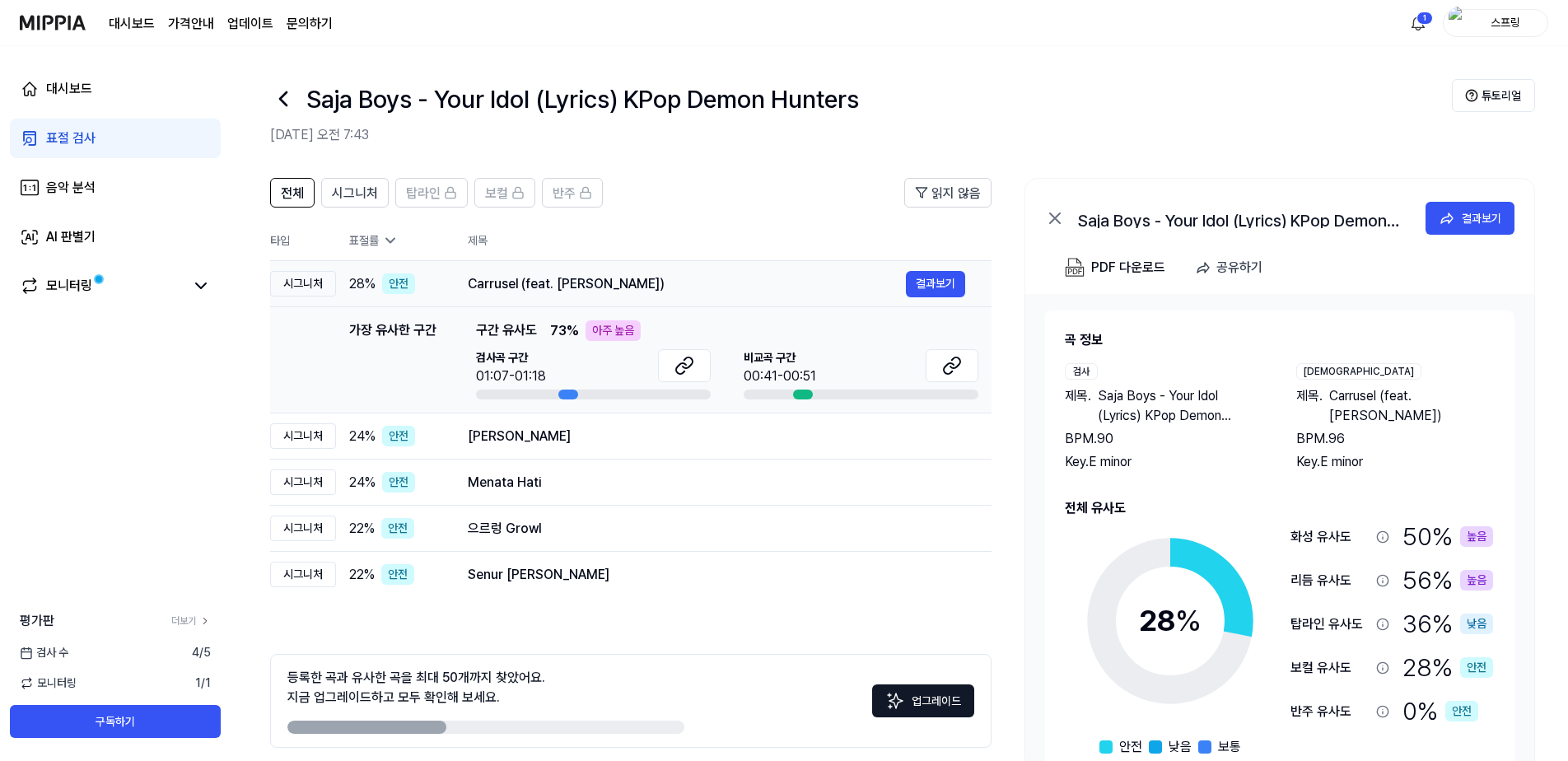
scroll to position [70, 0]
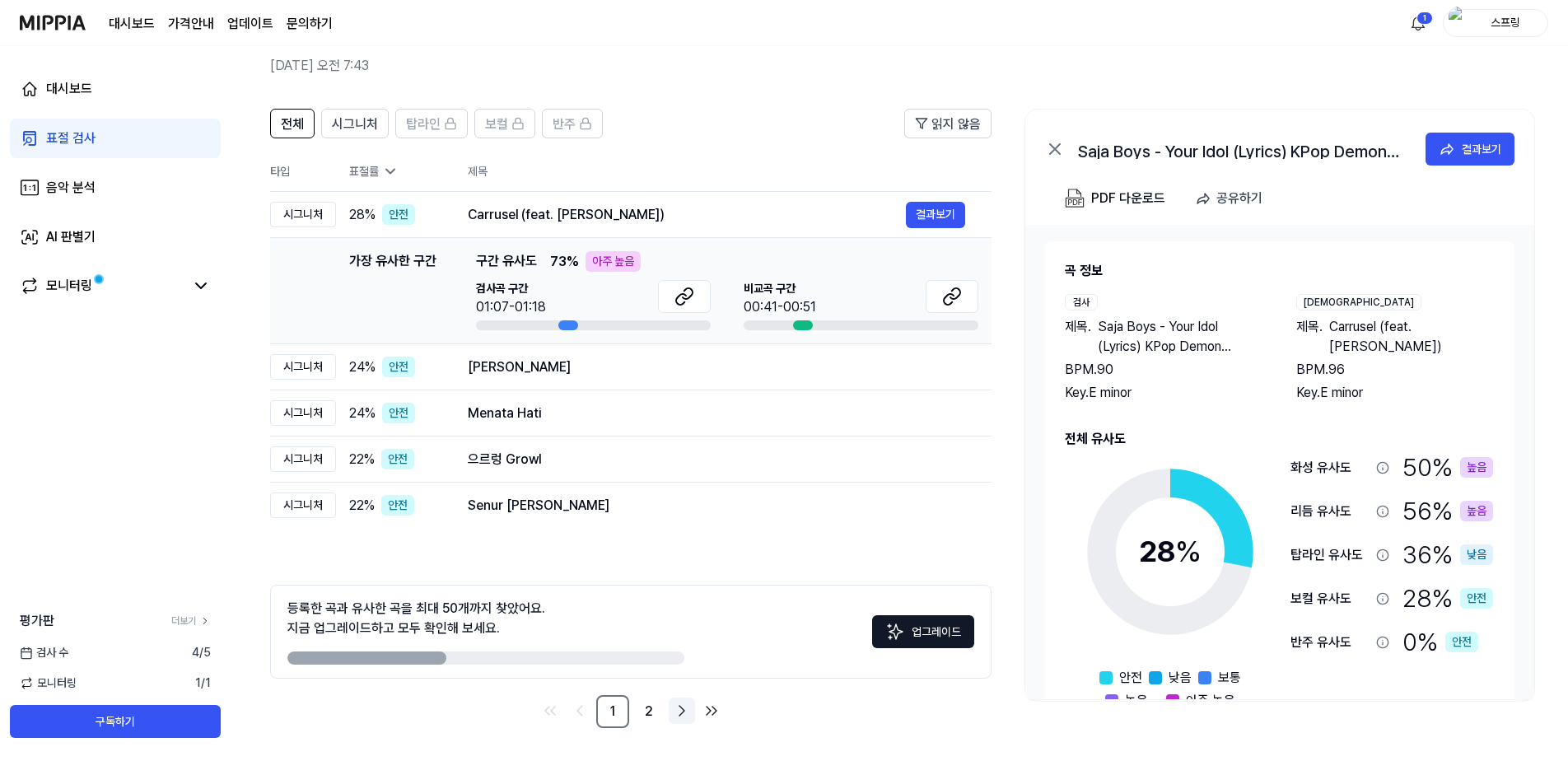
click at [683, 716] on icon "Go to next page" at bounding box center [682, 710] width 20 height 20
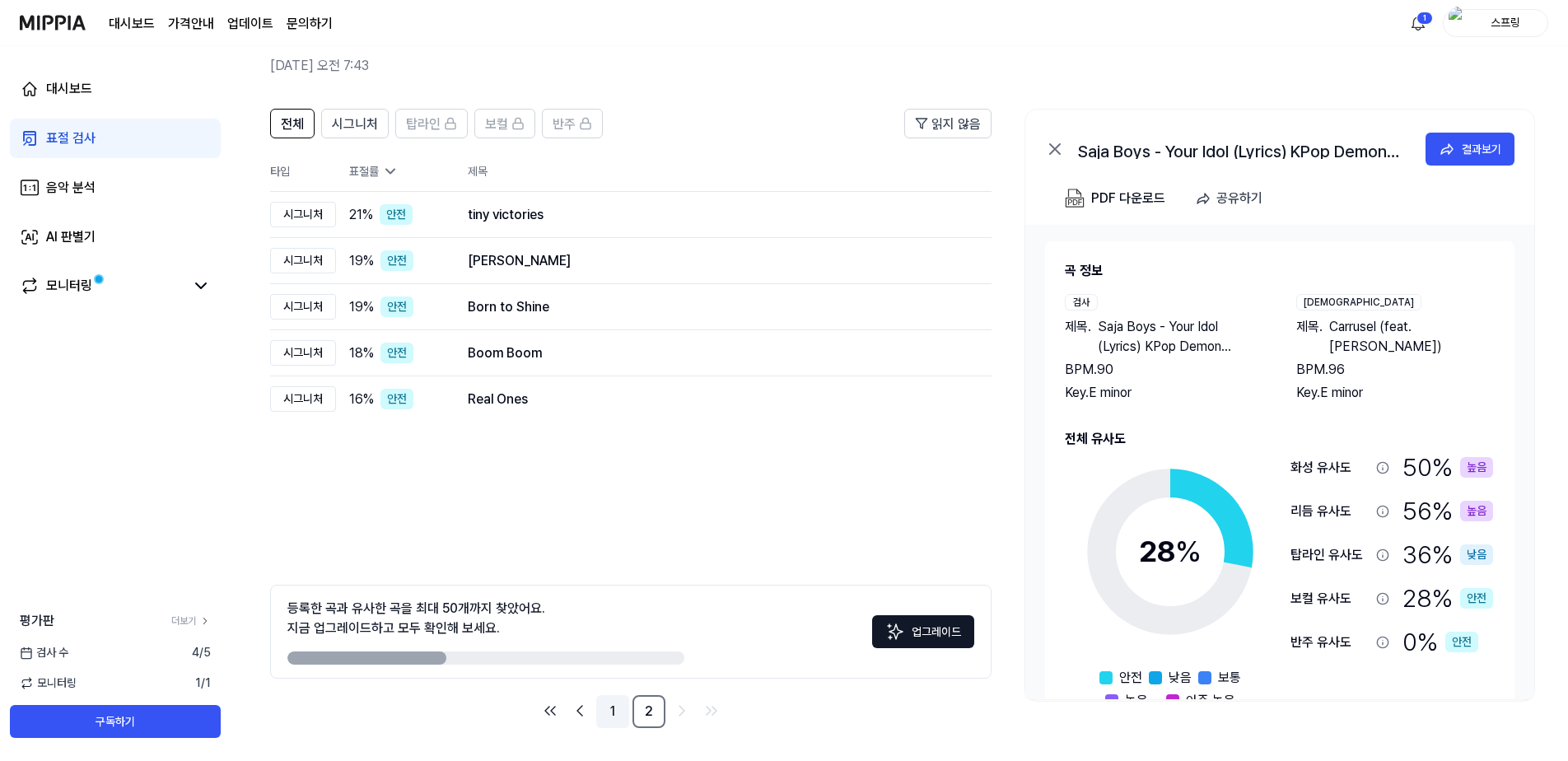
click at [615, 706] on link "1" at bounding box center [612, 711] width 33 height 33
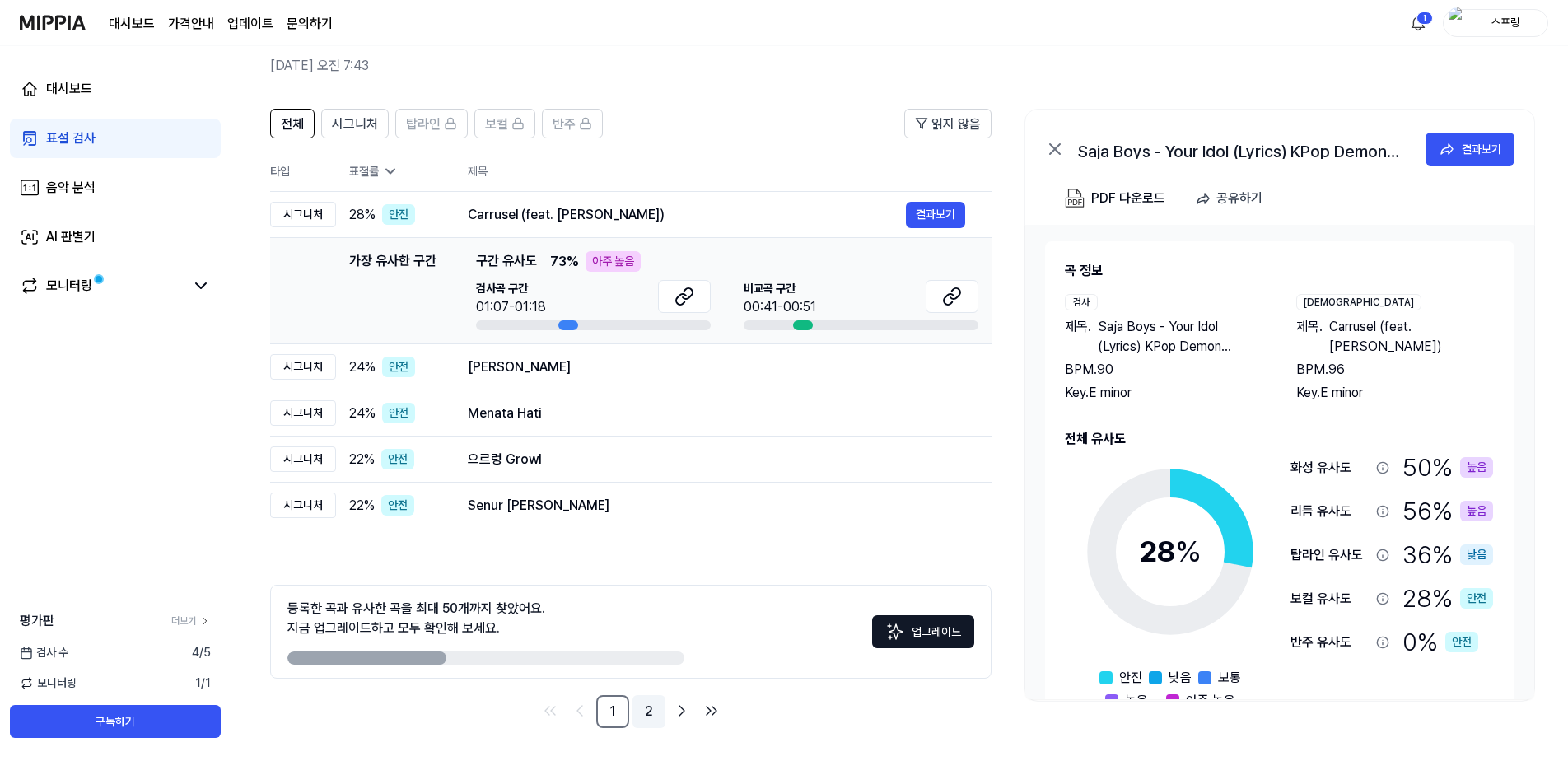
click at [651, 712] on link "2" at bounding box center [648, 711] width 33 height 33
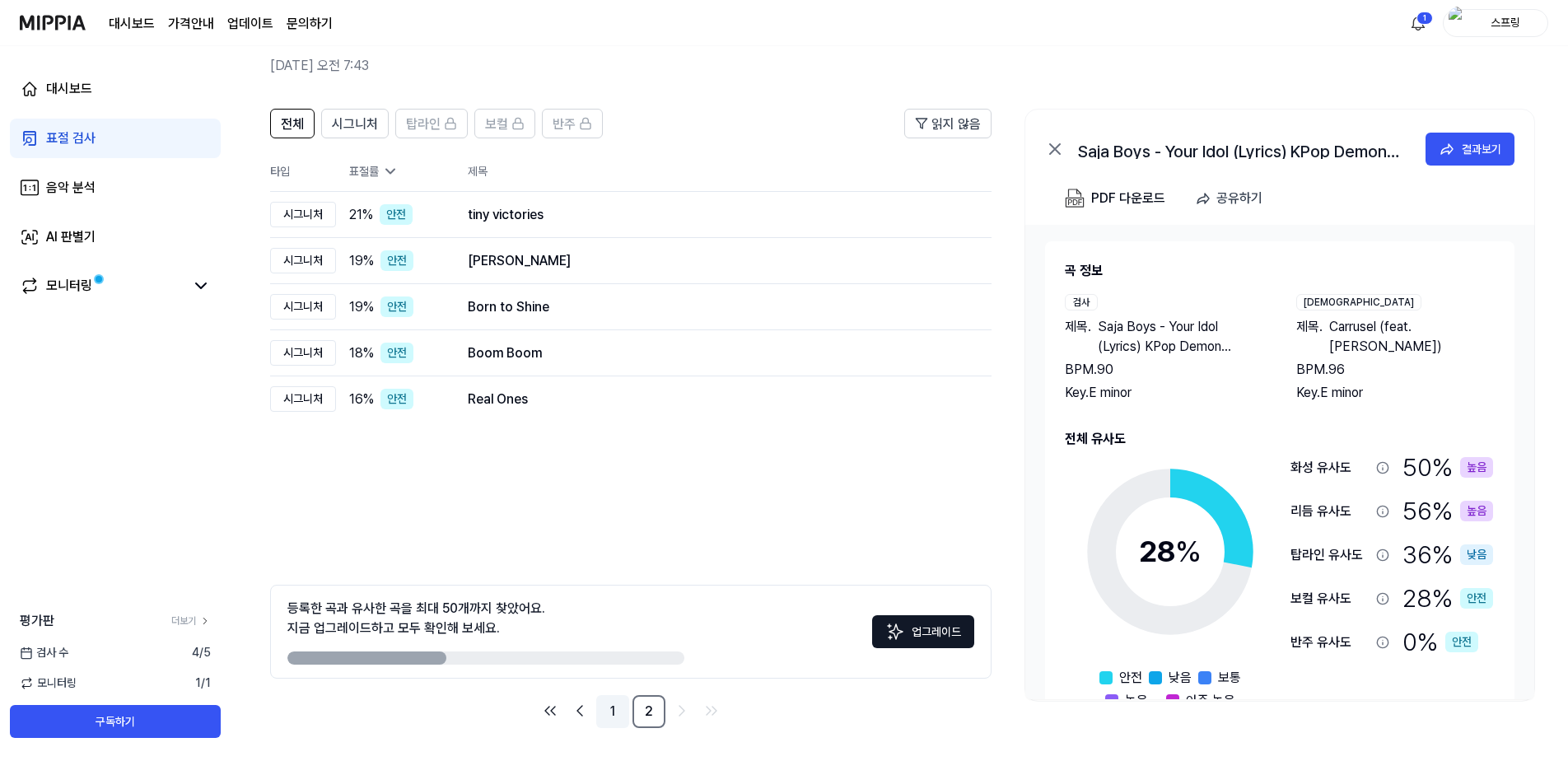
click at [612, 712] on link "1" at bounding box center [612, 711] width 33 height 33
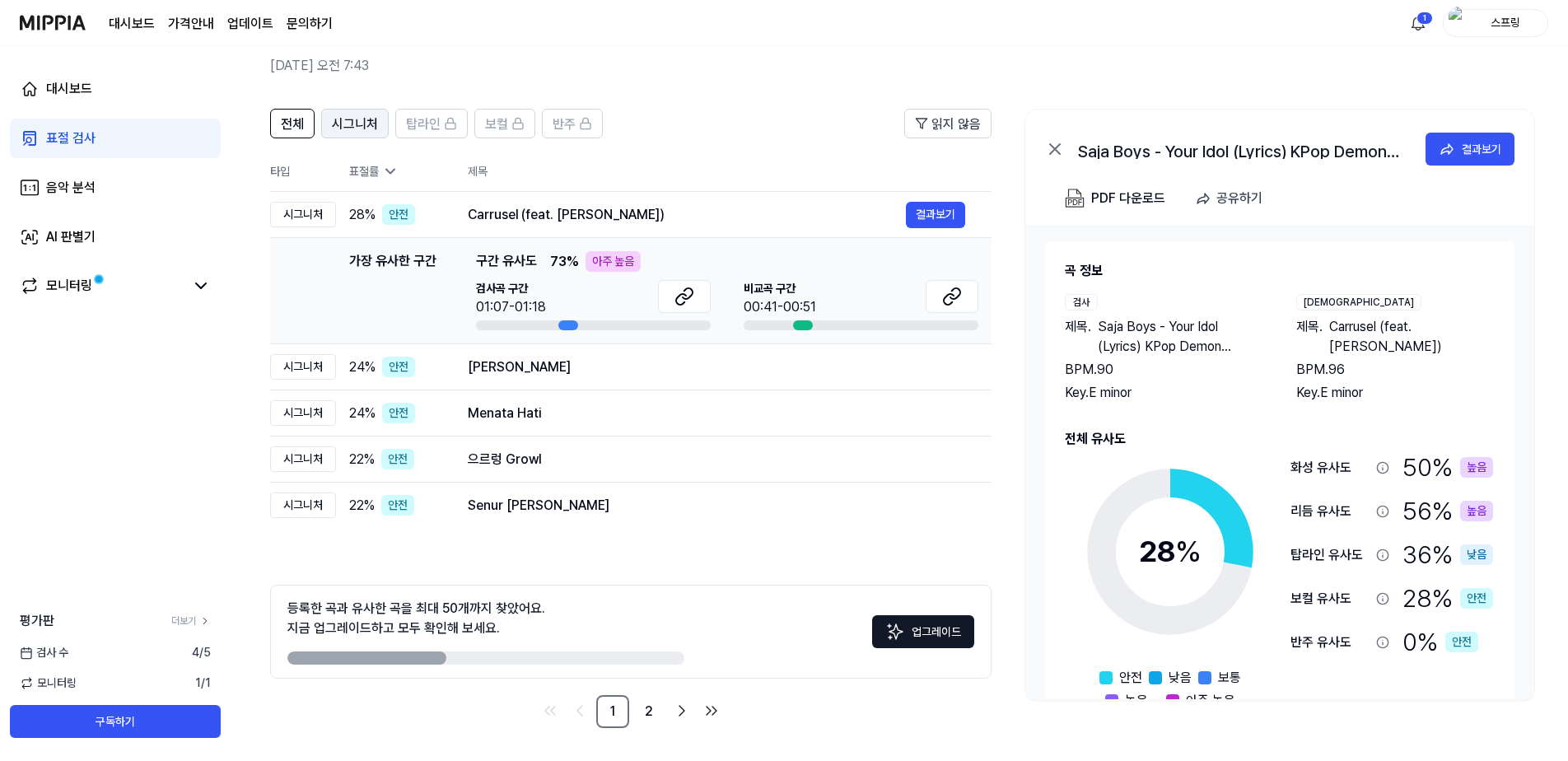
click at [374, 116] on span "시그니처" at bounding box center [354, 125] width 46 height 20
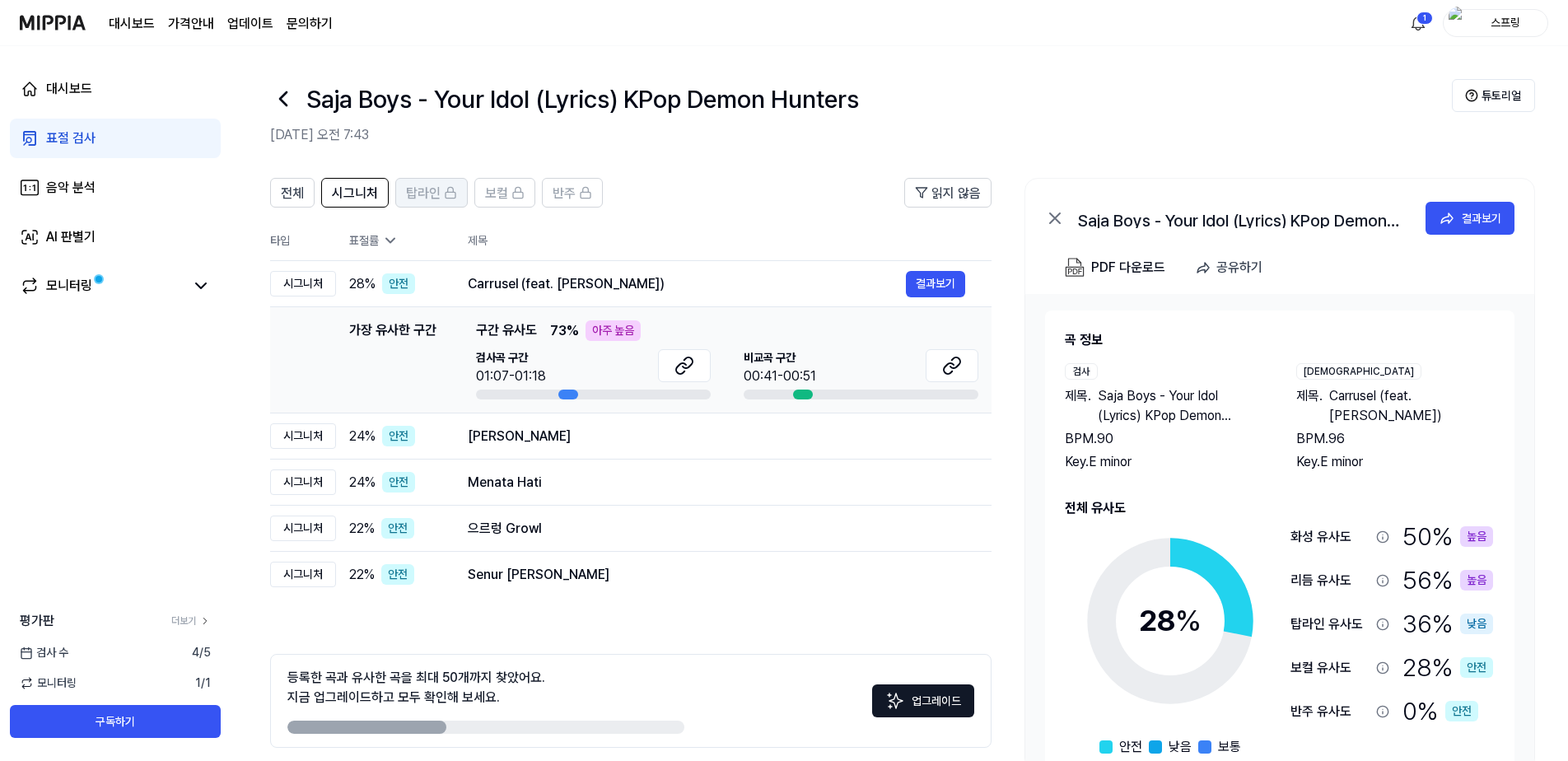
click at [434, 192] on span "탑라인" at bounding box center [423, 193] width 34 height 20
click at [298, 189] on span "전체" at bounding box center [293, 193] width 24 height 20
click at [925, 291] on button "결과보기" at bounding box center [936, 284] width 60 height 26
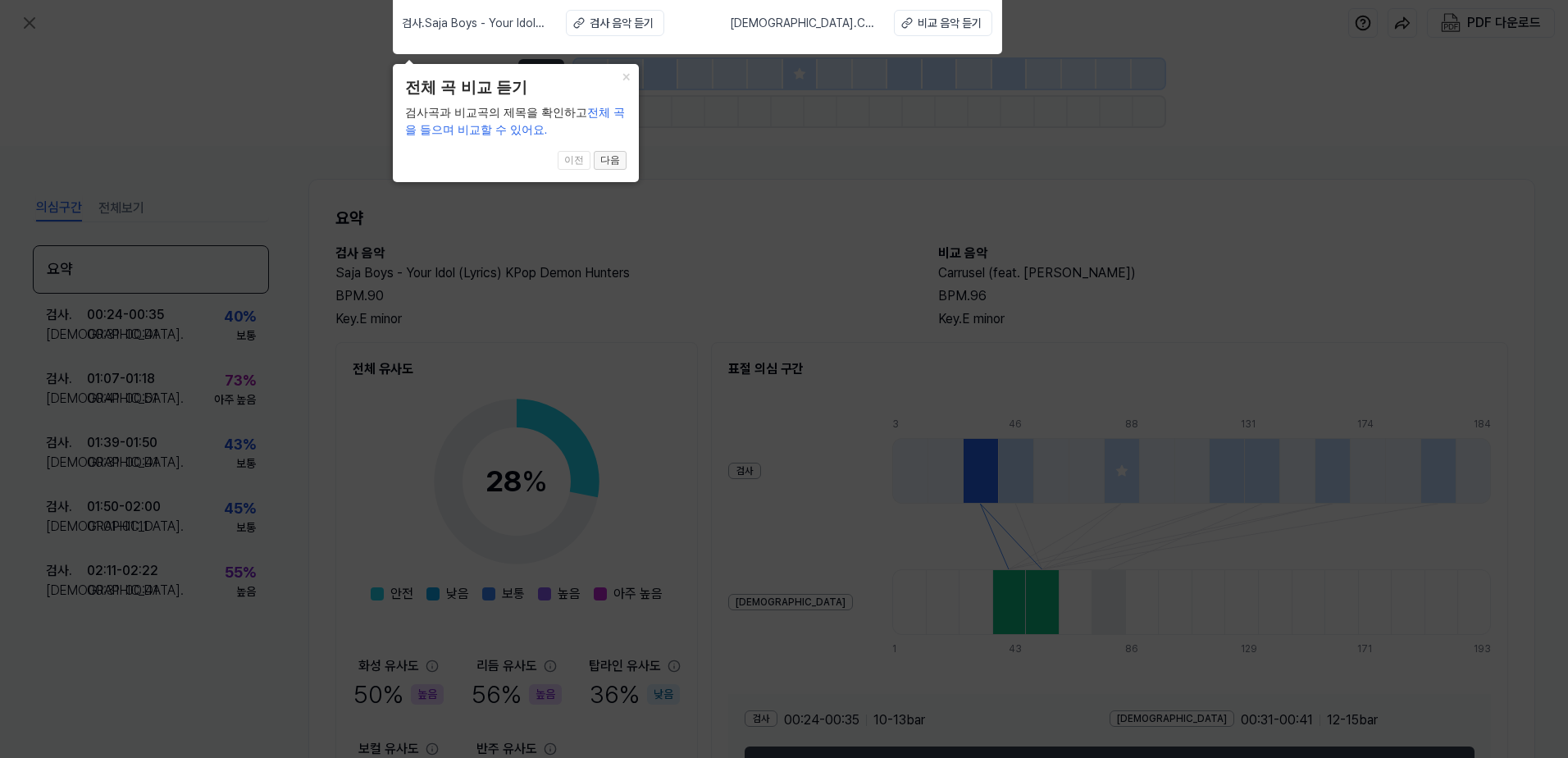
click at [612, 163] on button "다음" at bounding box center [610, 161] width 32 height 20
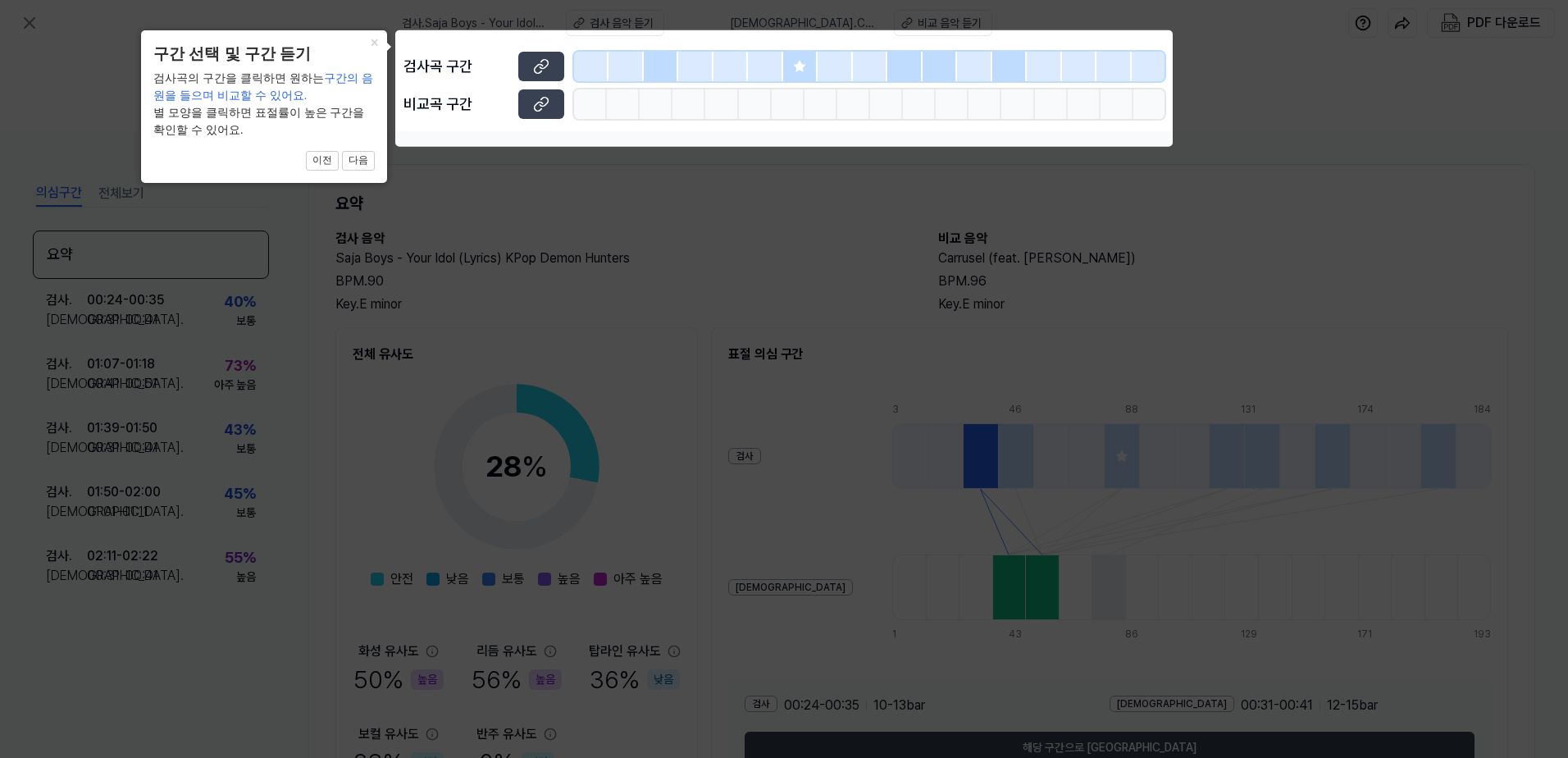
click at [542, 219] on icon at bounding box center [784, 379] width 1568 height 758
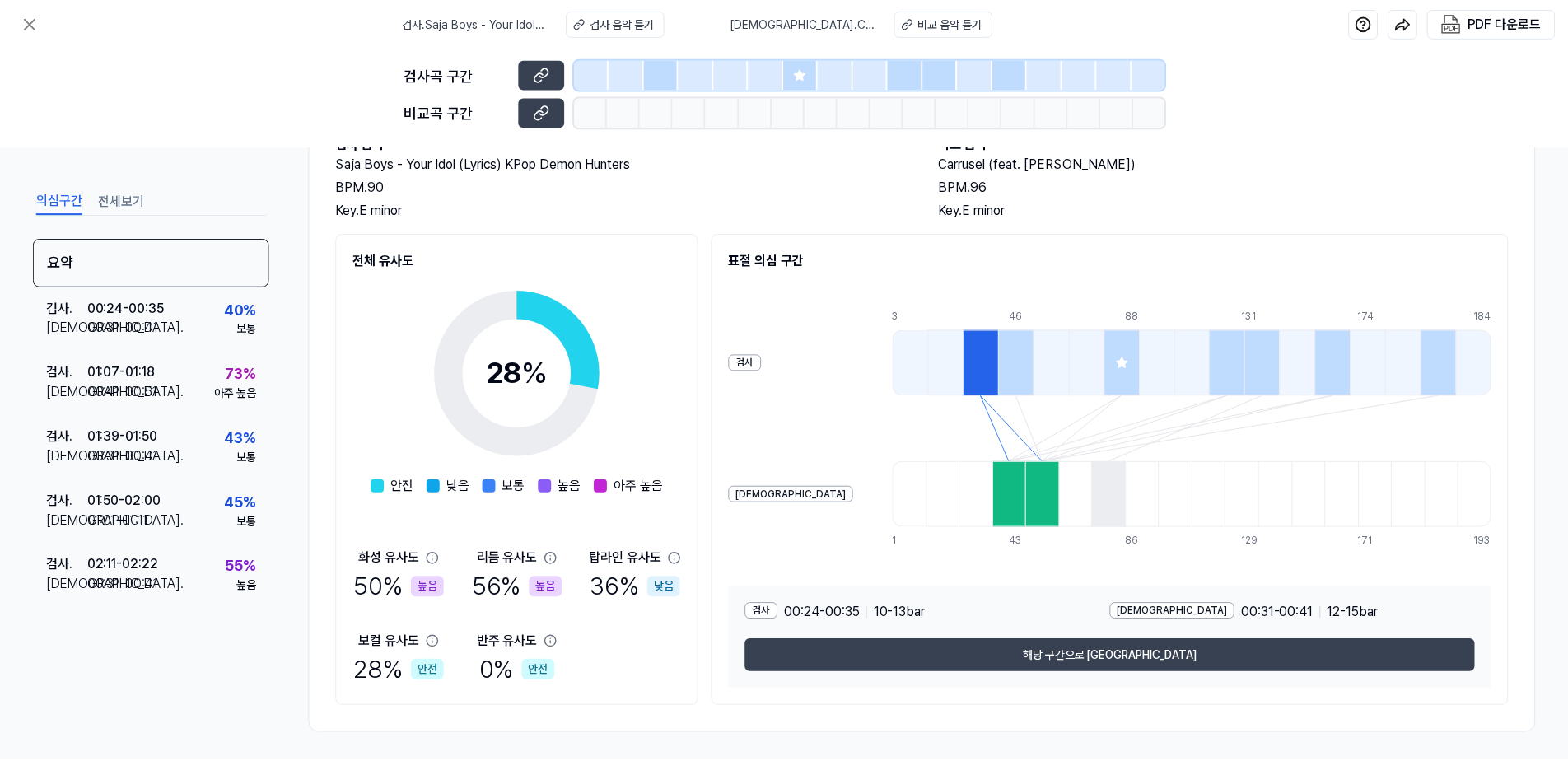
scroll to position [116, 0]
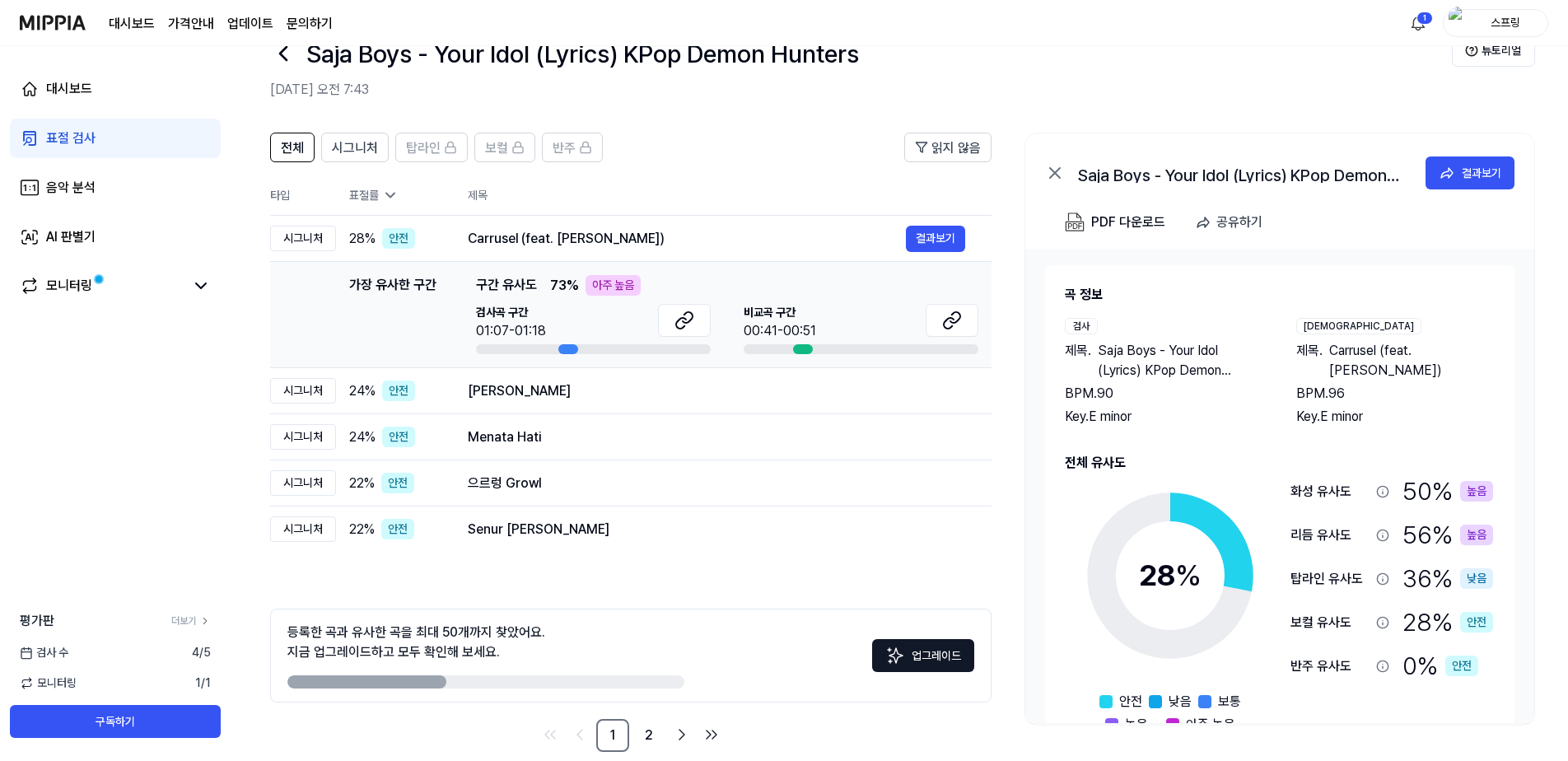
scroll to position [70, 0]
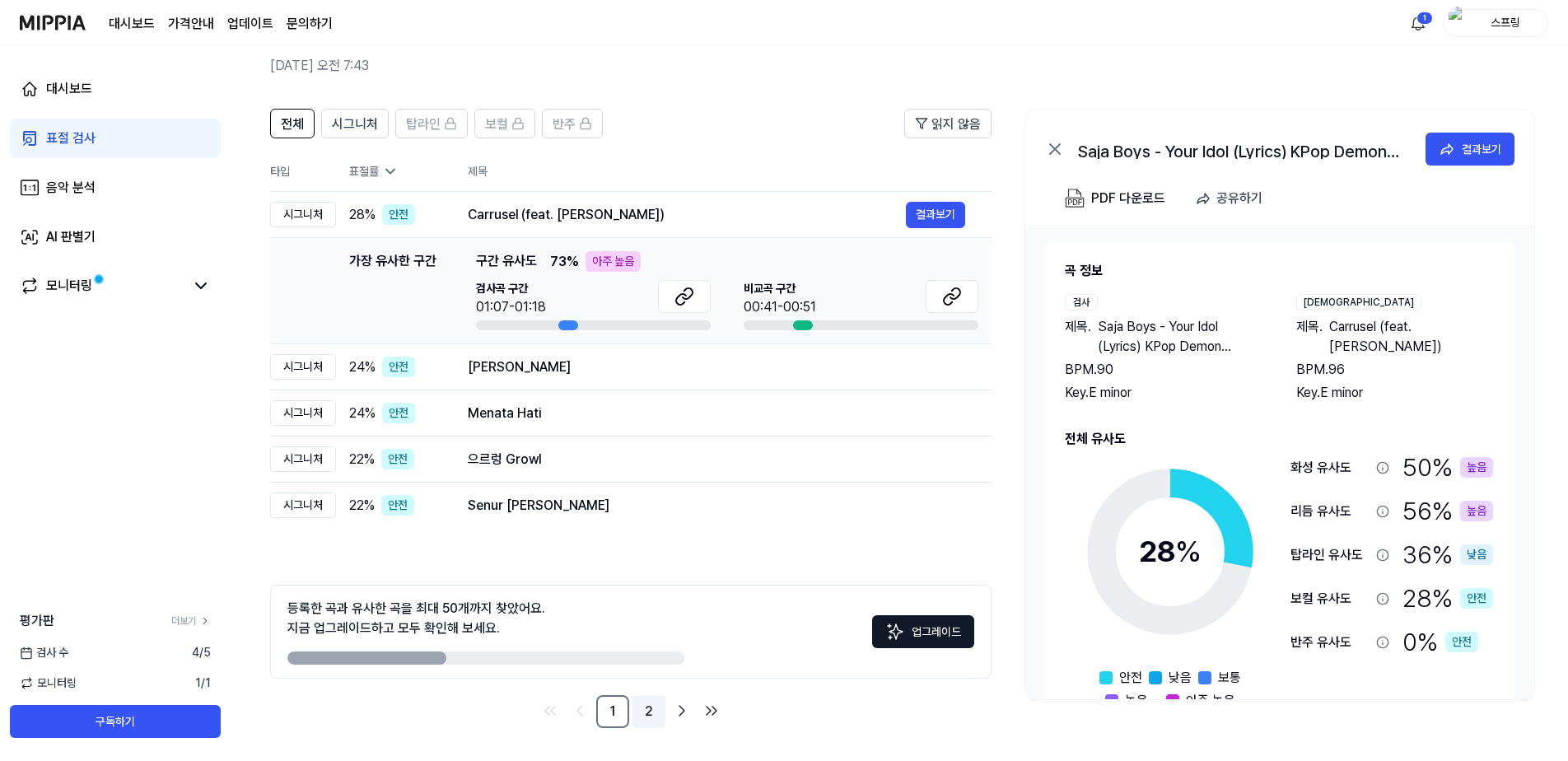
click at [647, 711] on link "2" at bounding box center [648, 711] width 33 height 33
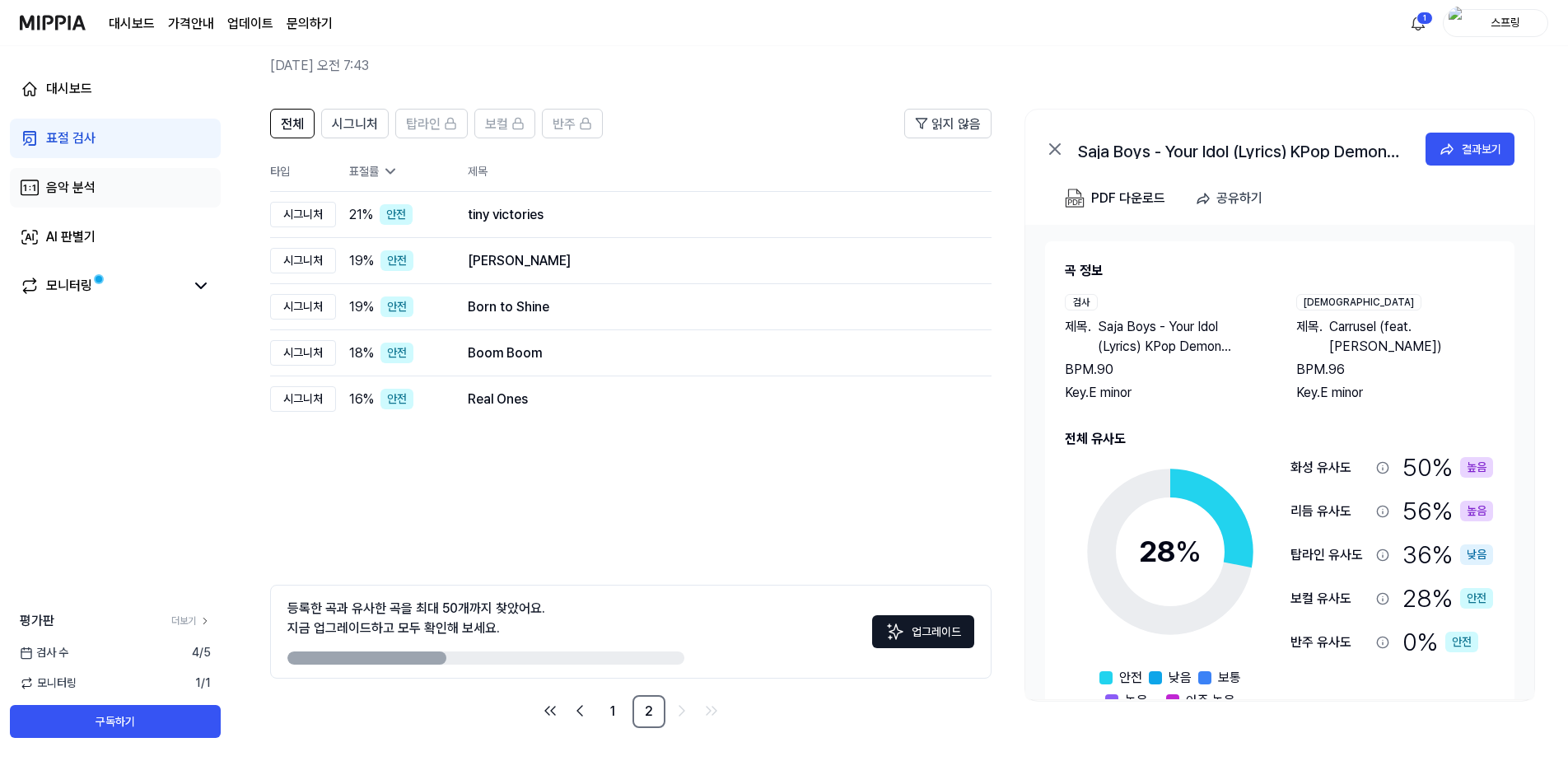
click at [81, 185] on div "음악 분석" at bounding box center [71, 188] width 50 height 20
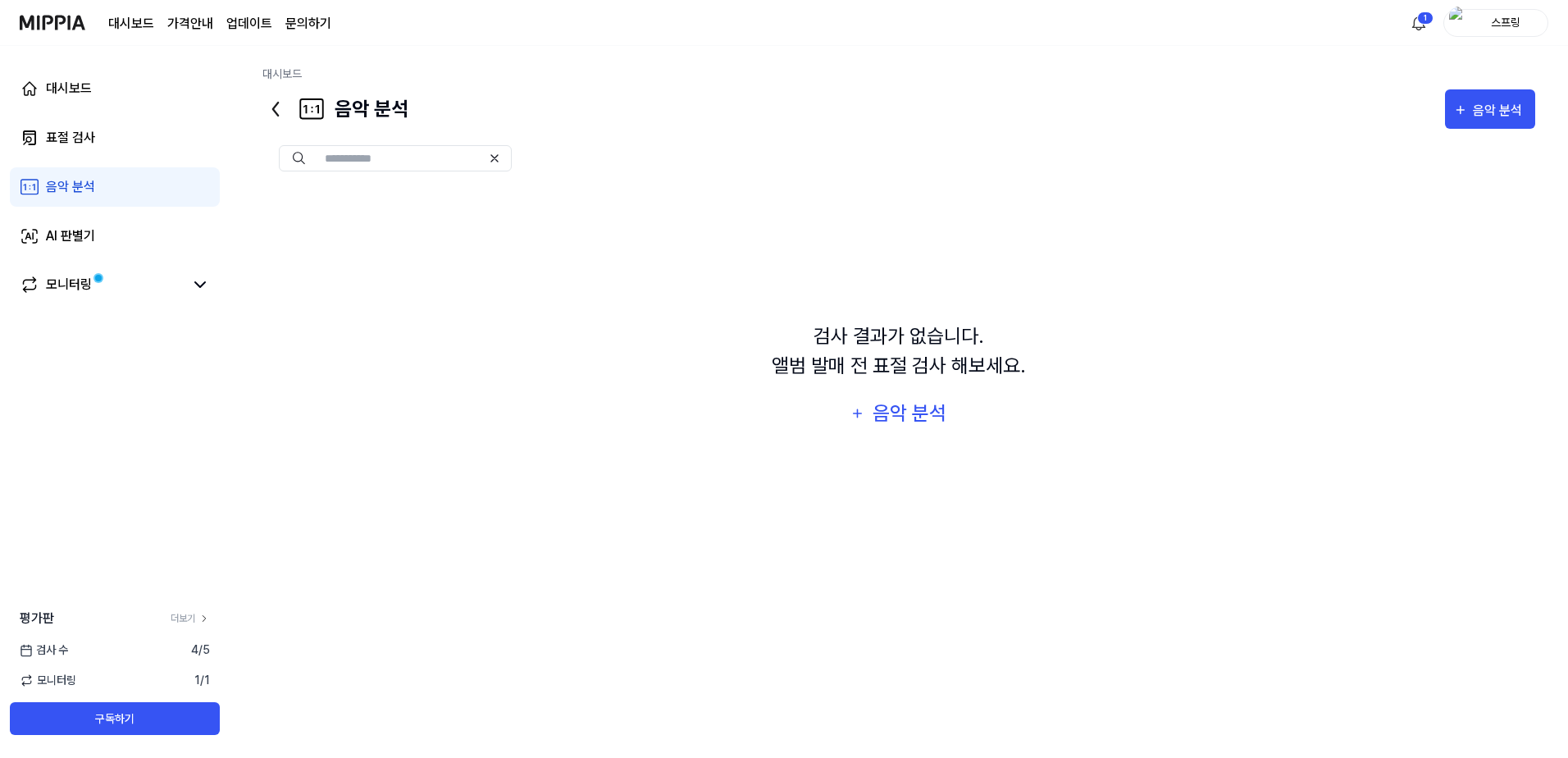
click at [911, 434] on div "검사 결과가 없습니다. 앨범 발매 전 표절 검사 해보세요. 음악 분석" at bounding box center [899, 377] width 1273 height 379
click at [914, 421] on div "음악 분석" at bounding box center [909, 413] width 78 height 32
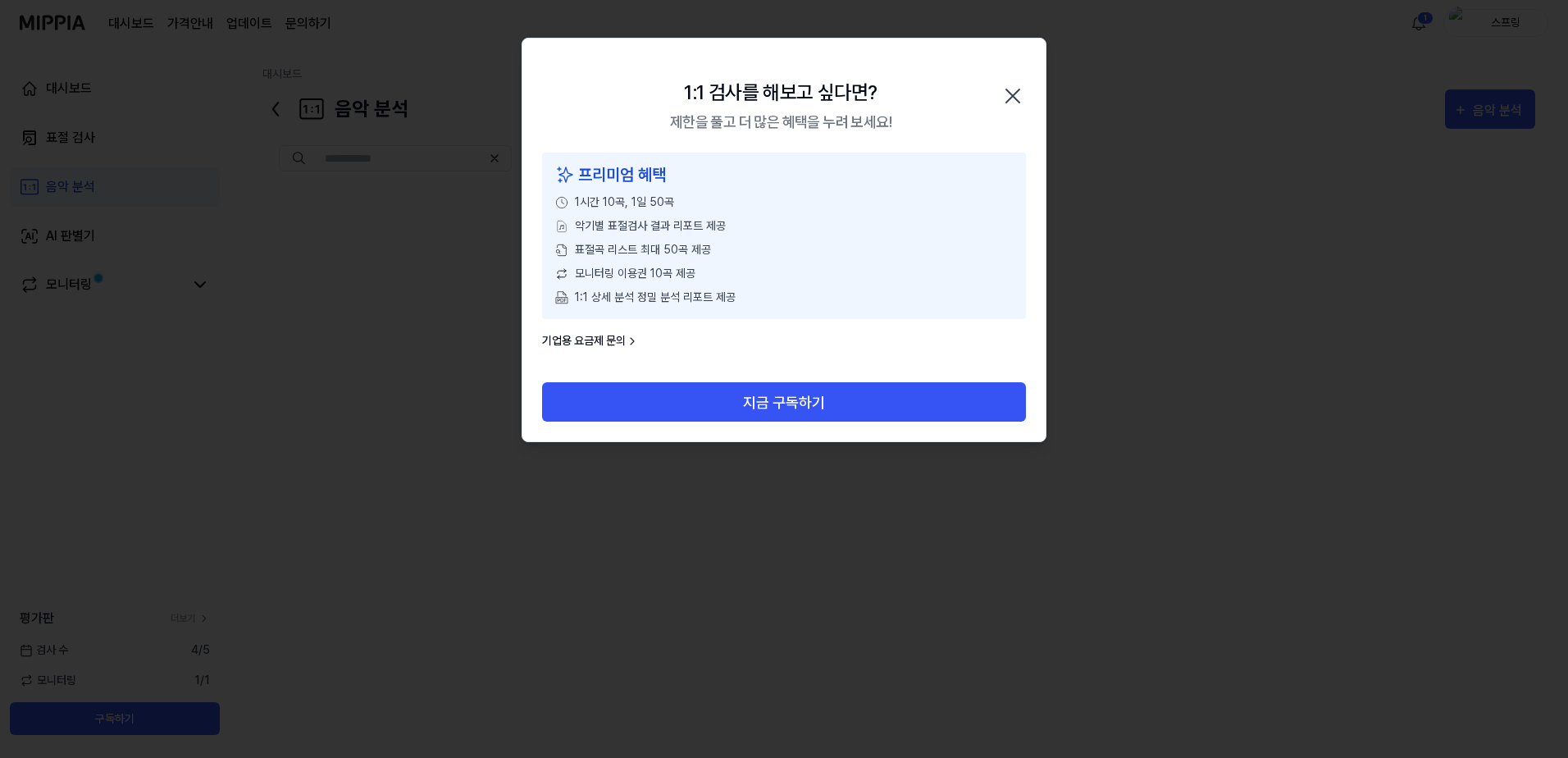
click at [1004, 94] on icon "button" at bounding box center [1012, 95] width 26 height 26
